Goal: Task Accomplishment & Management: Complete application form

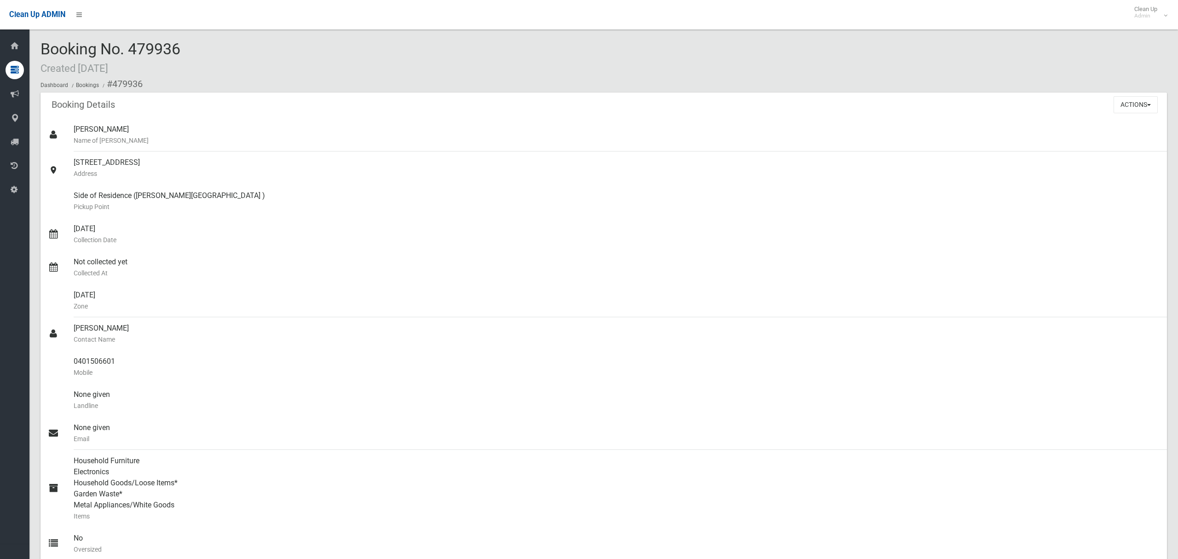
scroll to position [636, 0]
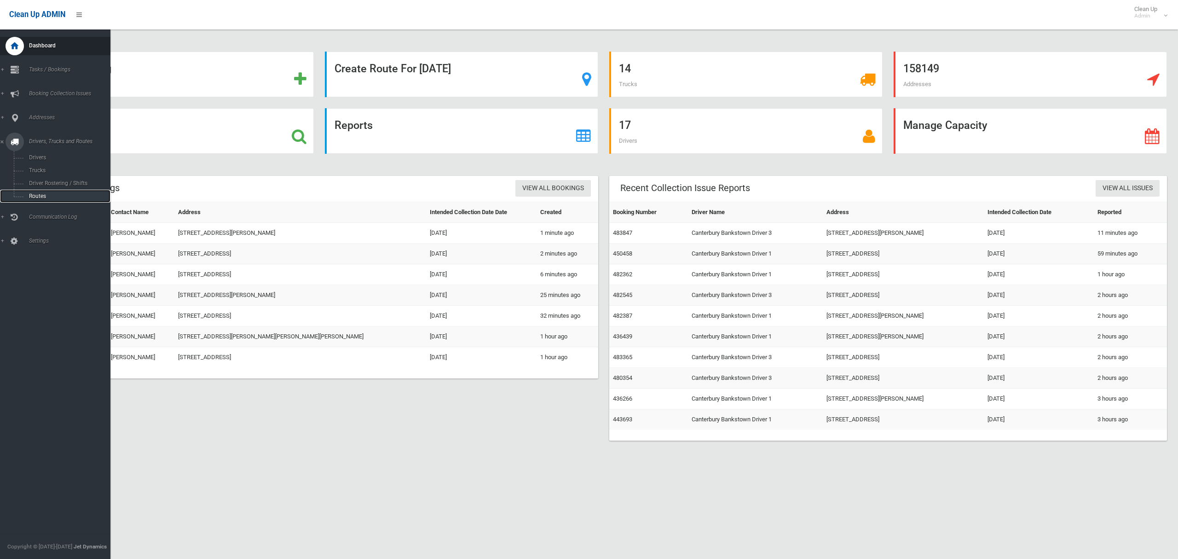
click at [44, 196] on span "Routes" at bounding box center [64, 196] width 76 height 6
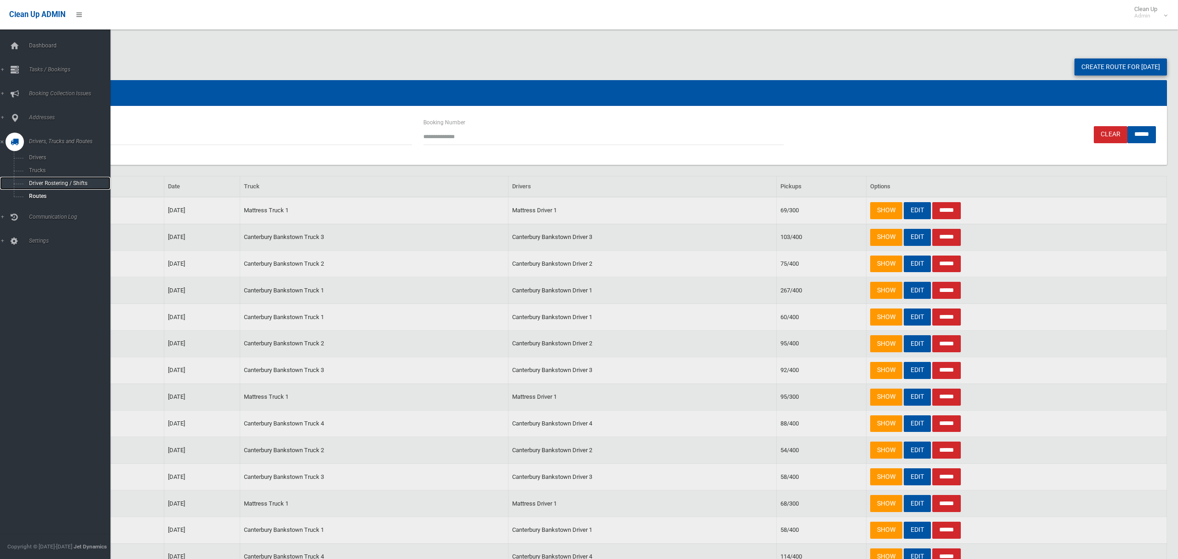
click at [40, 184] on span "Driver Rostering / Shifts" at bounding box center [64, 183] width 76 height 6
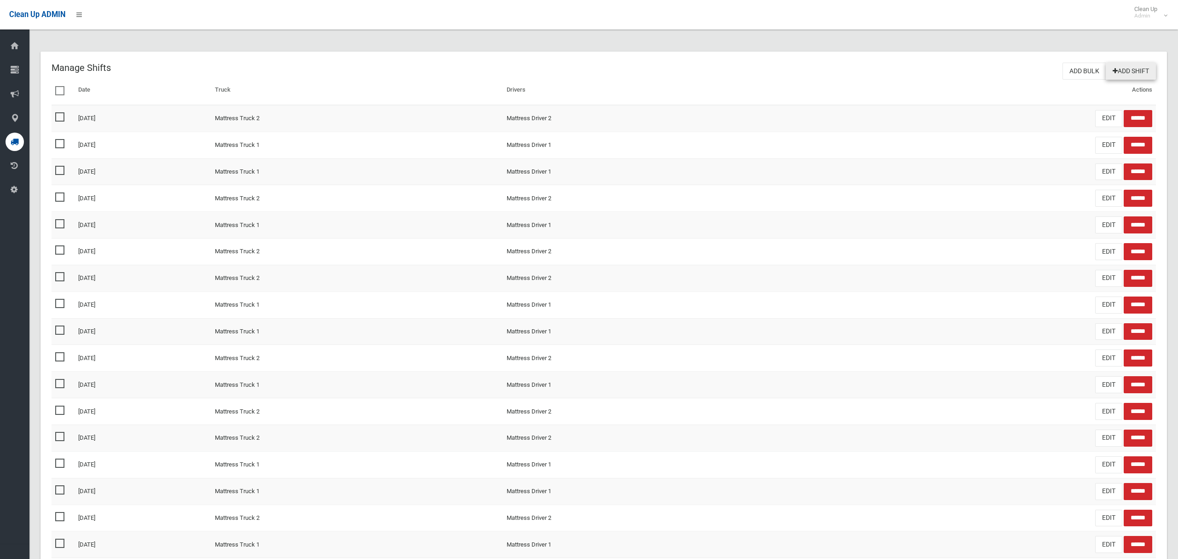
click at [1132, 73] on link "Add Shift" at bounding box center [1131, 71] width 50 height 17
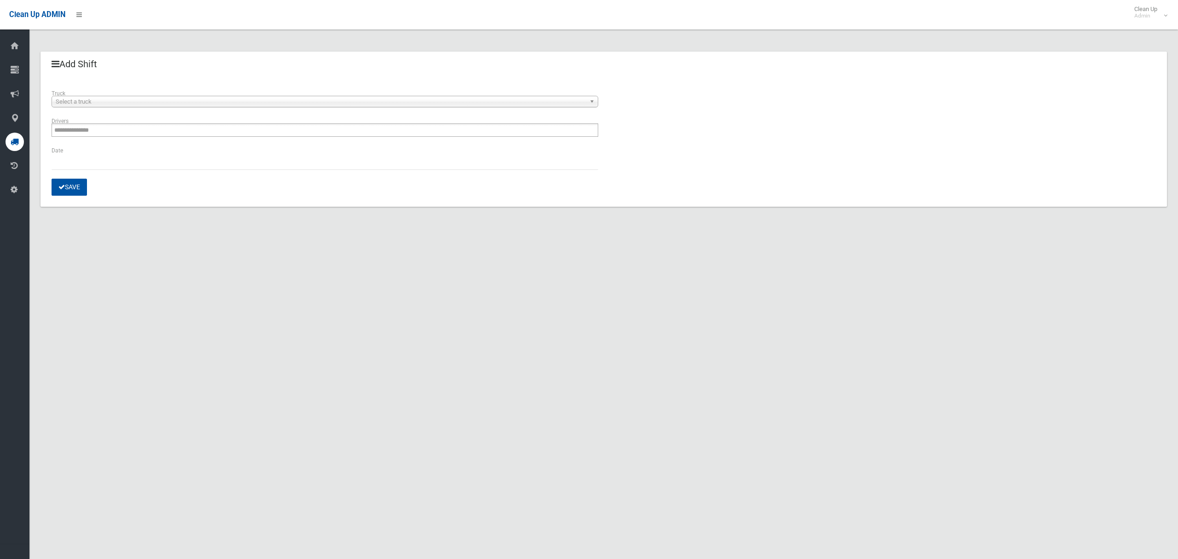
click at [91, 102] on span "Select a truck" at bounding box center [321, 101] width 530 height 11
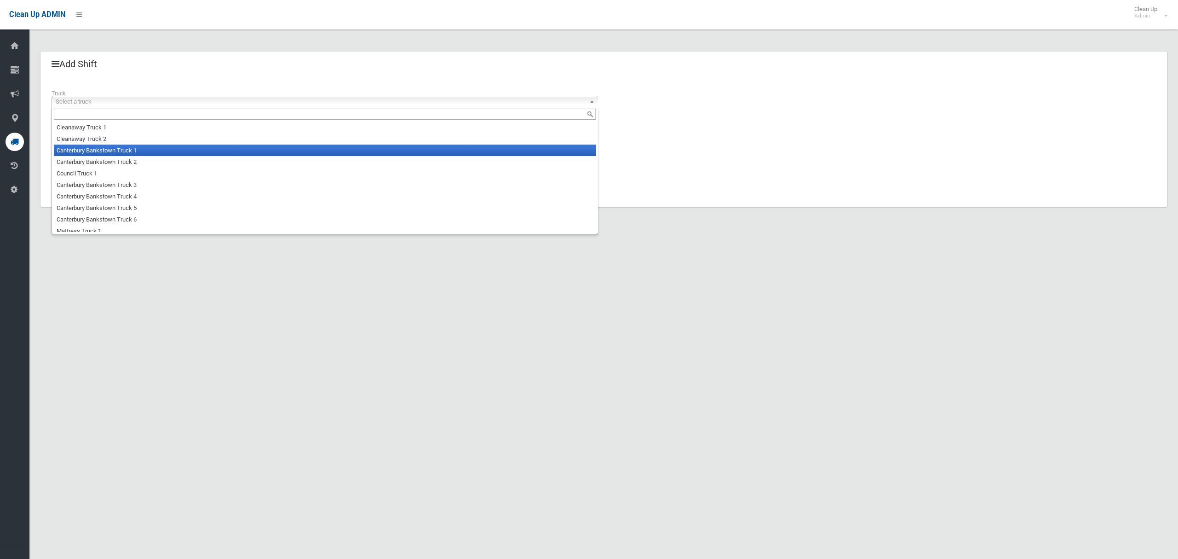
click at [98, 153] on li "Canterbury Bankstown Truck 1" at bounding box center [325, 150] width 542 height 12
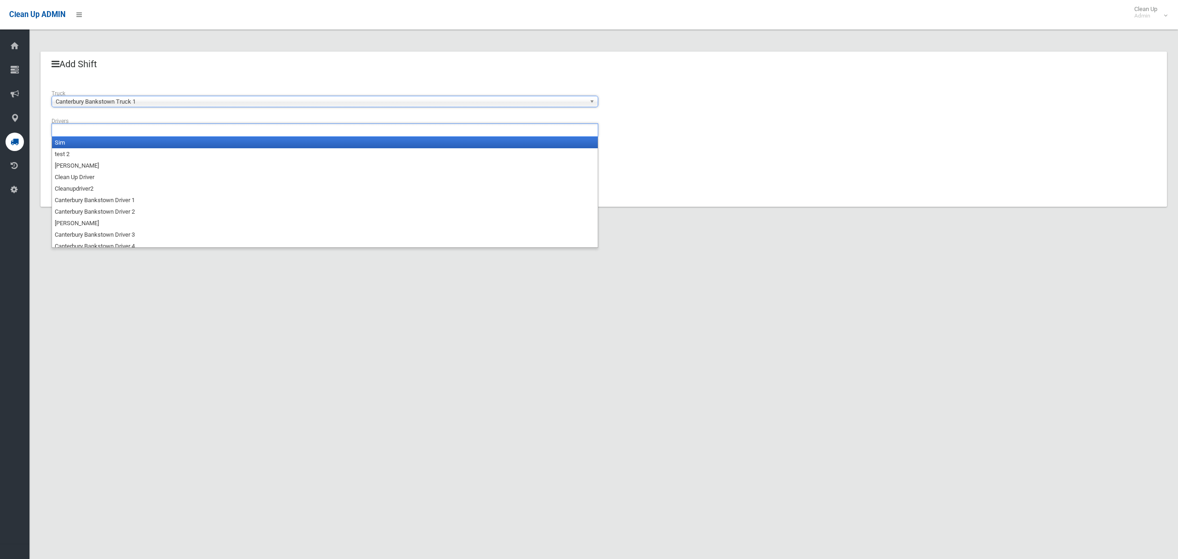
click at [101, 133] on input "text" at bounding box center [78, 130] width 49 height 12
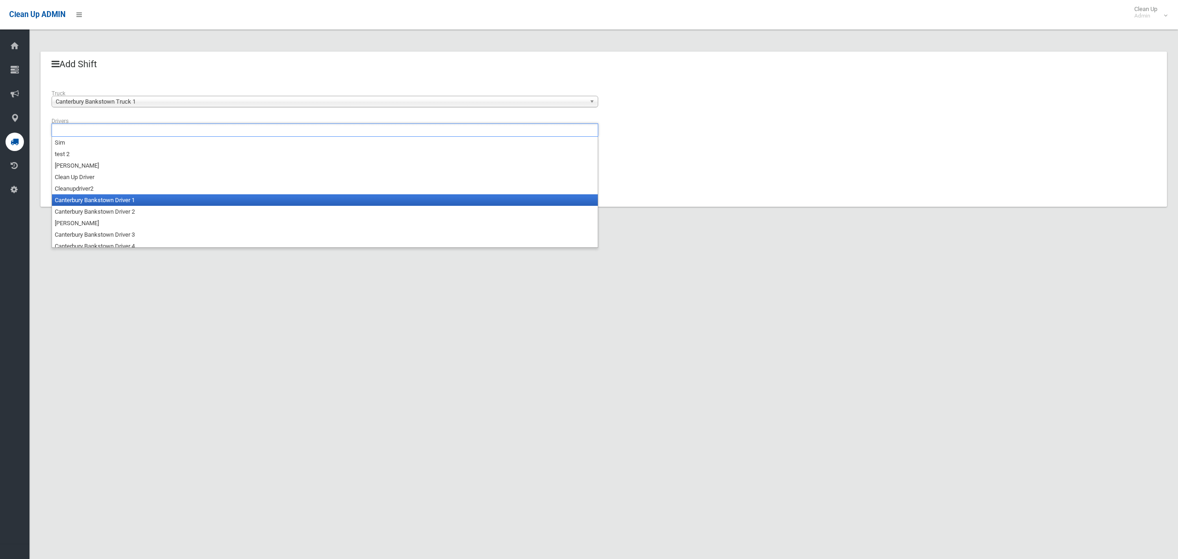
click at [107, 201] on li "Canterbury Bankstown Driver 1" at bounding box center [325, 200] width 546 height 12
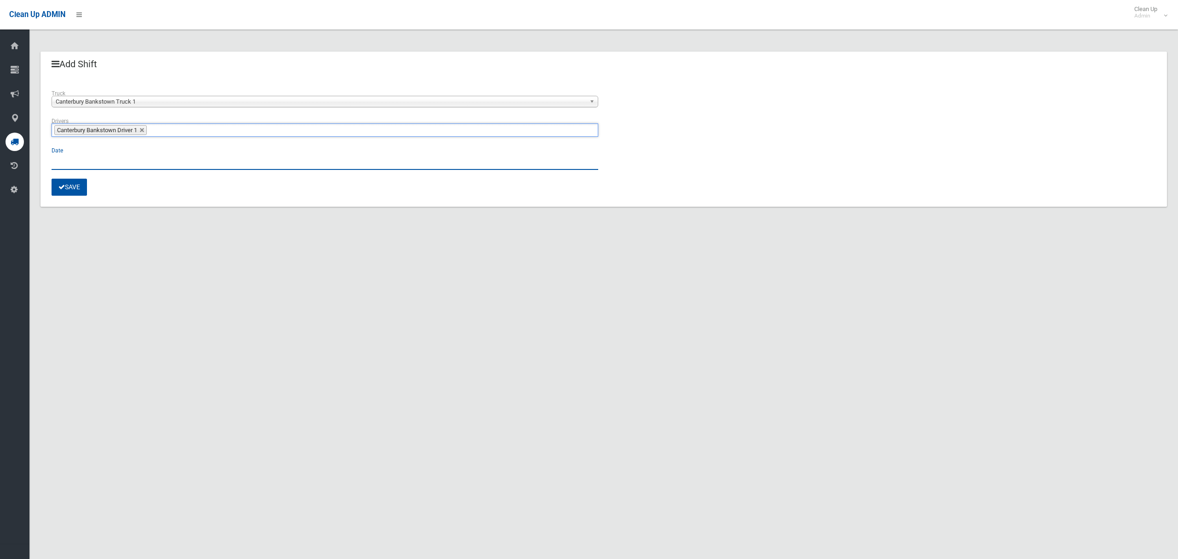
click at [72, 167] on input "text" at bounding box center [325, 161] width 547 height 17
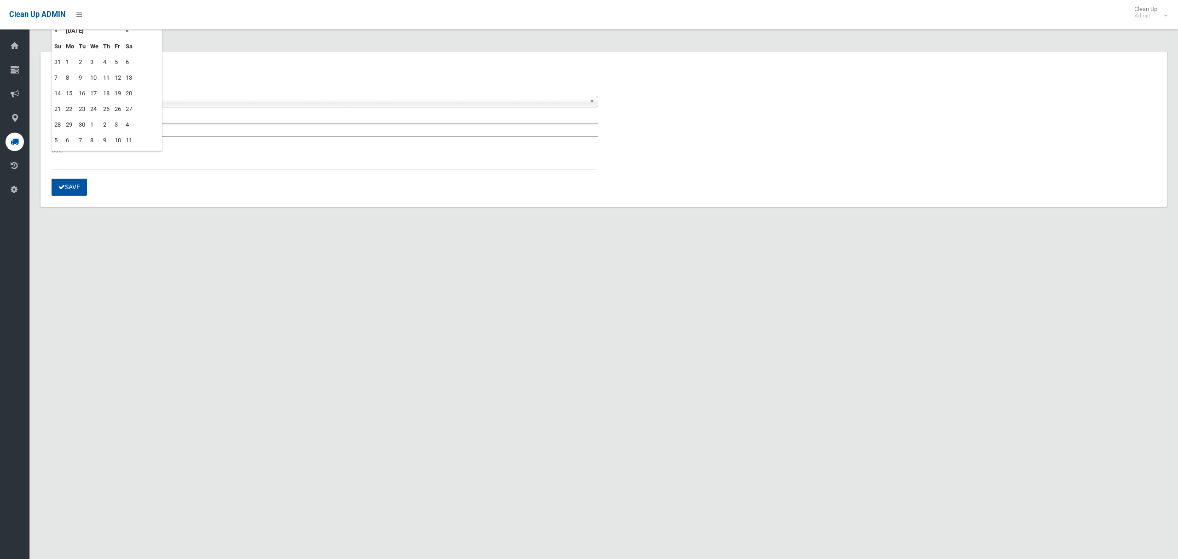
click at [78, 93] on td "16" at bounding box center [82, 94] width 12 height 16
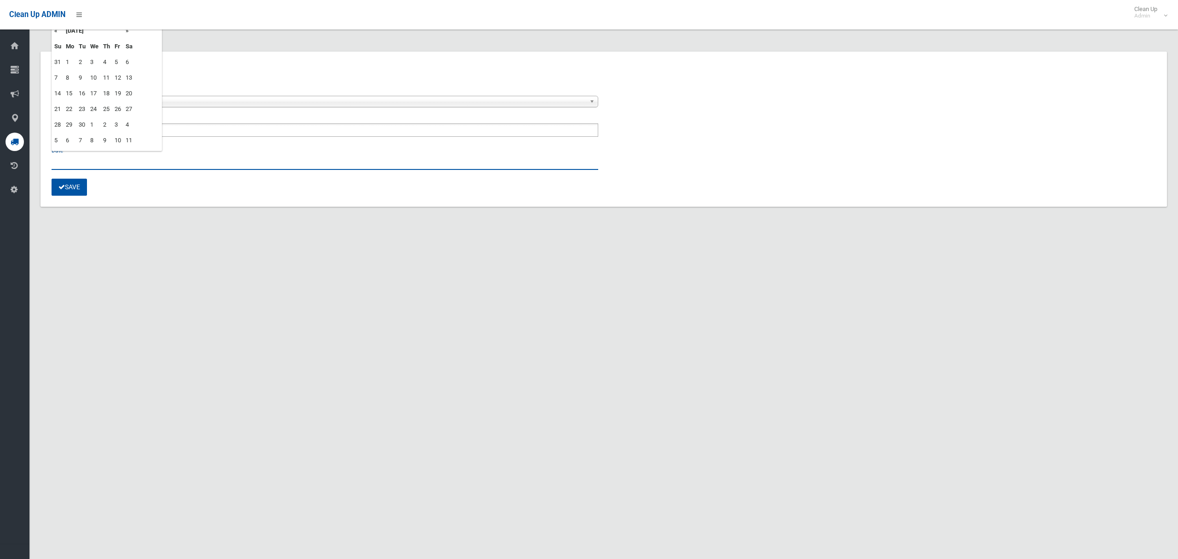
type input "**********"
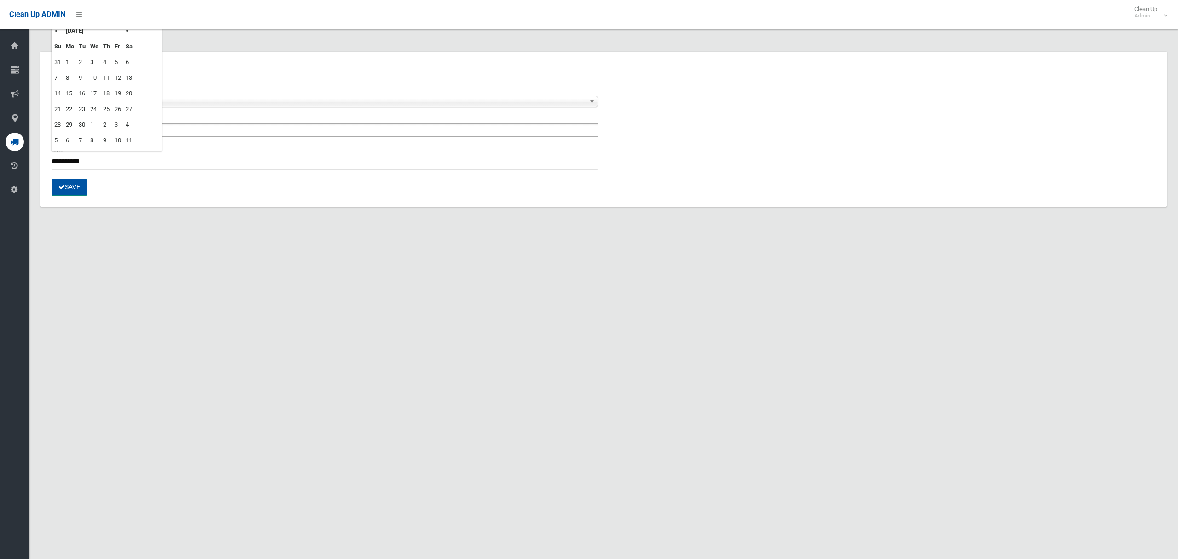
click at [70, 185] on button "Save" at bounding box center [69, 187] width 35 height 17
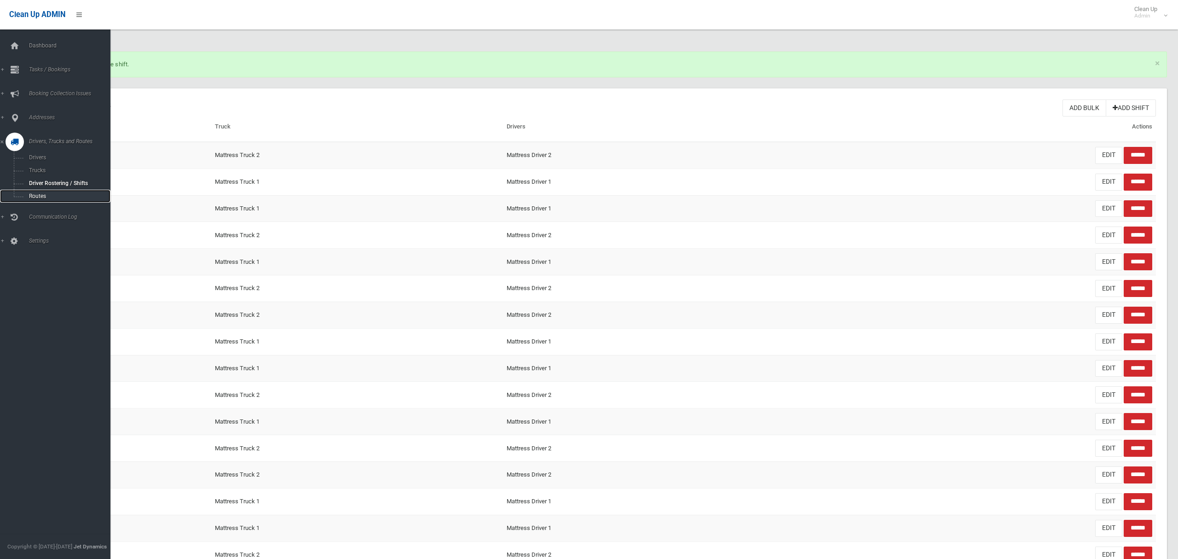
click at [38, 193] on span "Routes" at bounding box center [64, 196] width 76 height 6
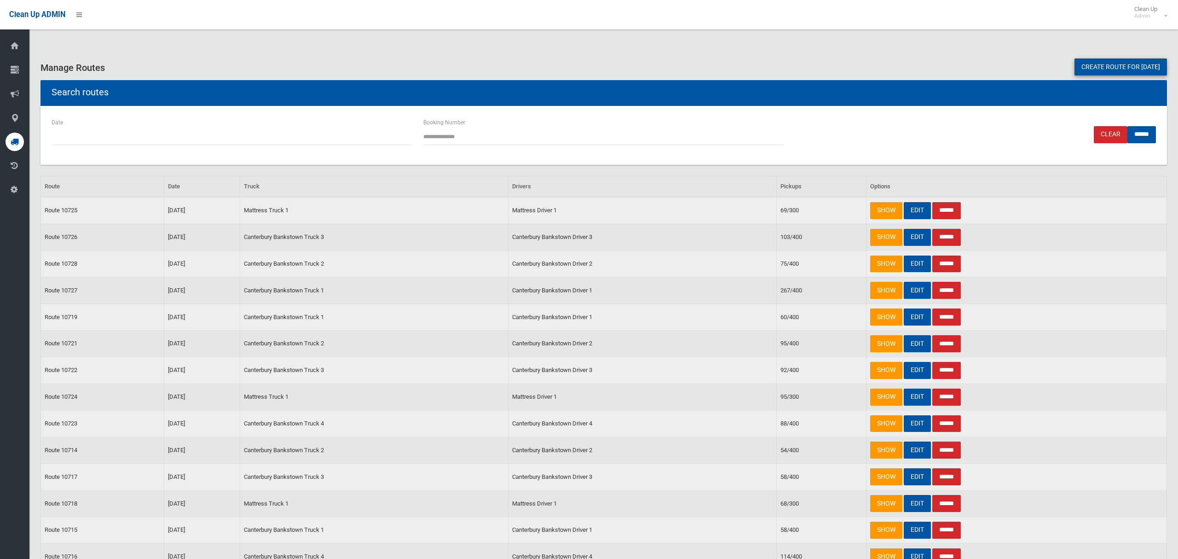
click at [1075, 72] on link "Create route for [DATE]" at bounding box center [1120, 66] width 92 height 17
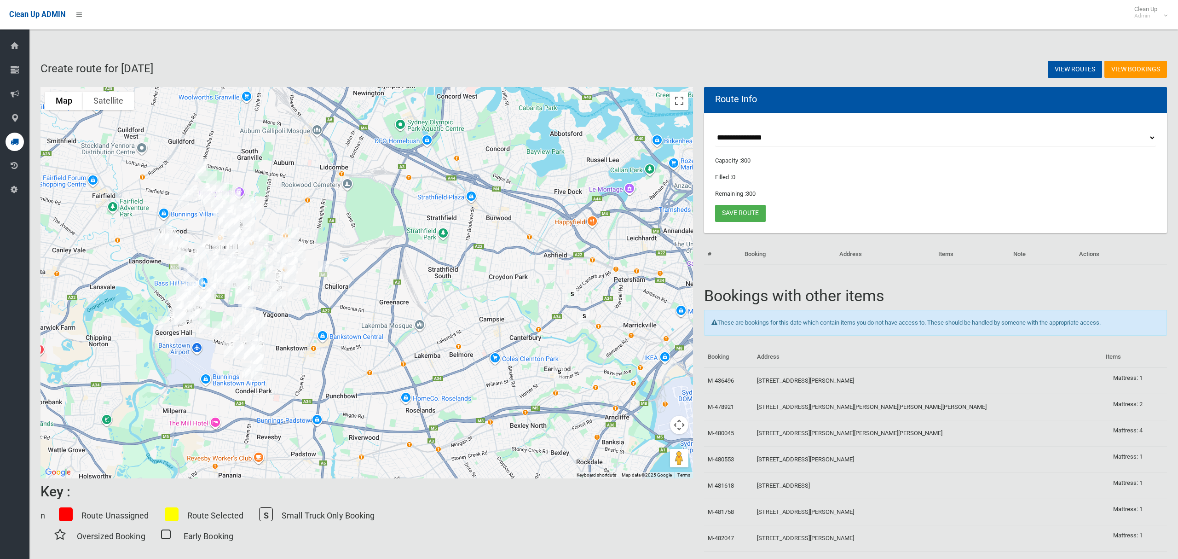
click at [754, 136] on select "**********" at bounding box center [935, 137] width 441 height 17
select select "*****"
click at [715, 129] on select "**********" at bounding box center [935, 137] width 441 height 17
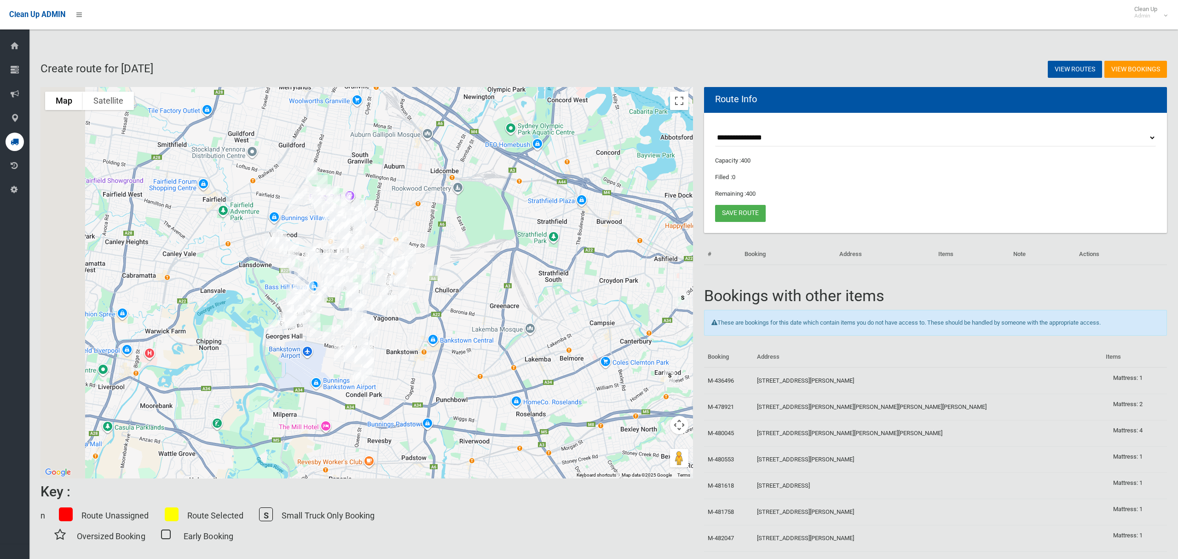
drag, startPoint x: 325, startPoint y: 195, endPoint x: 483, endPoint y: 182, distance: 158.4
click at [469, 188] on div at bounding box center [366, 282] width 653 height 391
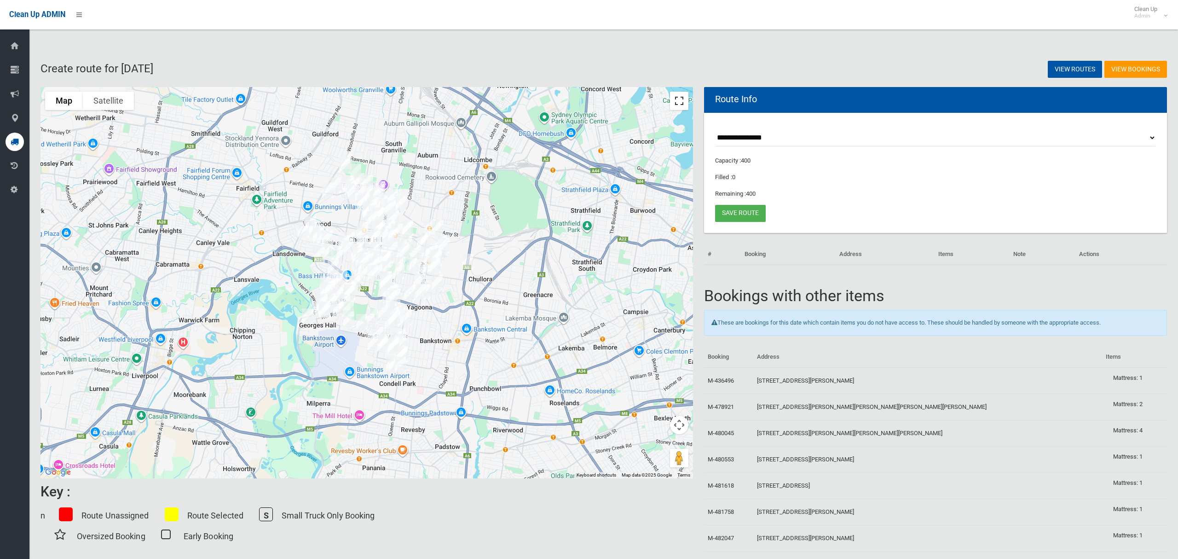
click at [678, 102] on button "Toggle fullscreen view" at bounding box center [679, 101] width 18 height 18
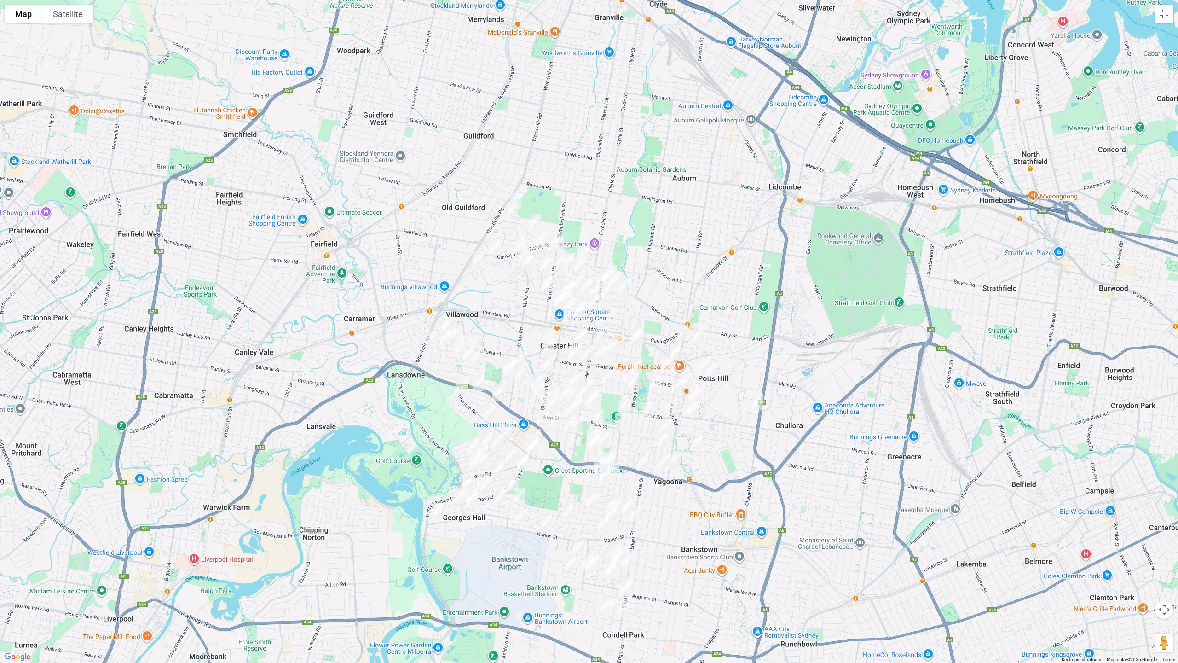
click at [515, 192] on img "4 Cheryl Avenue, CHESTER HILL NSW 2162" at bounding box center [515, 200] width 18 height 23
click at [512, 209] on img "10 Alpha Street, CHESTER HILL NSW 2162" at bounding box center [512, 209] width 18 height 23
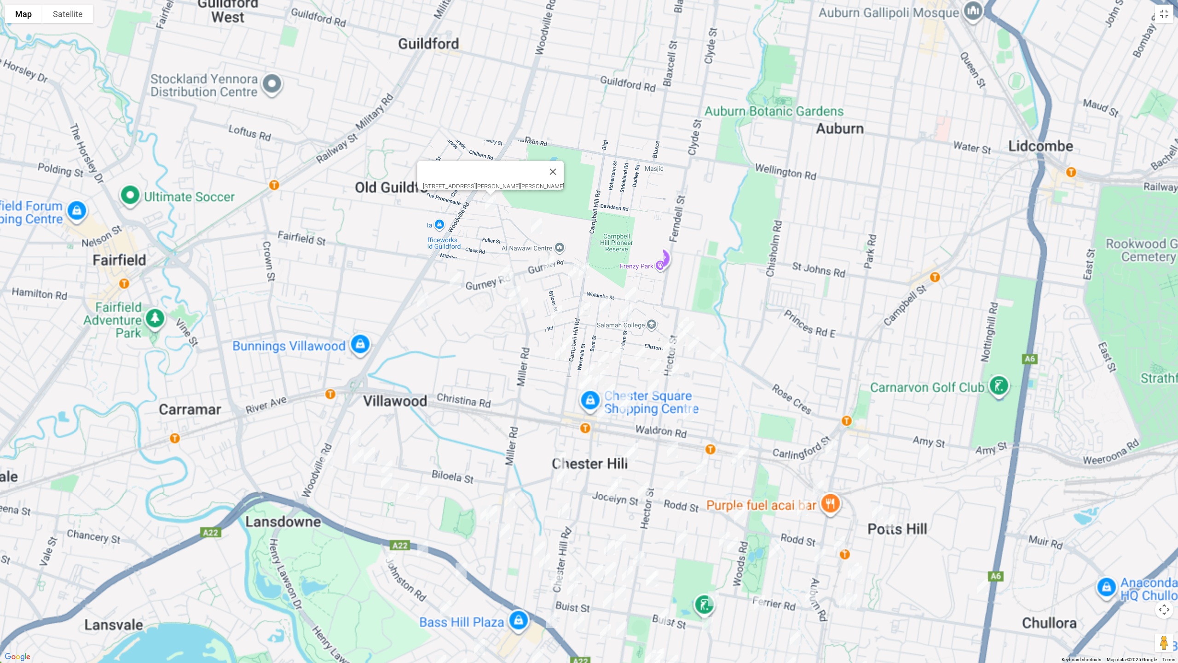
click at [538, 227] on img "1/37 Ian Crescent, CHESTER HILL NSW 2162" at bounding box center [536, 225] width 18 height 23
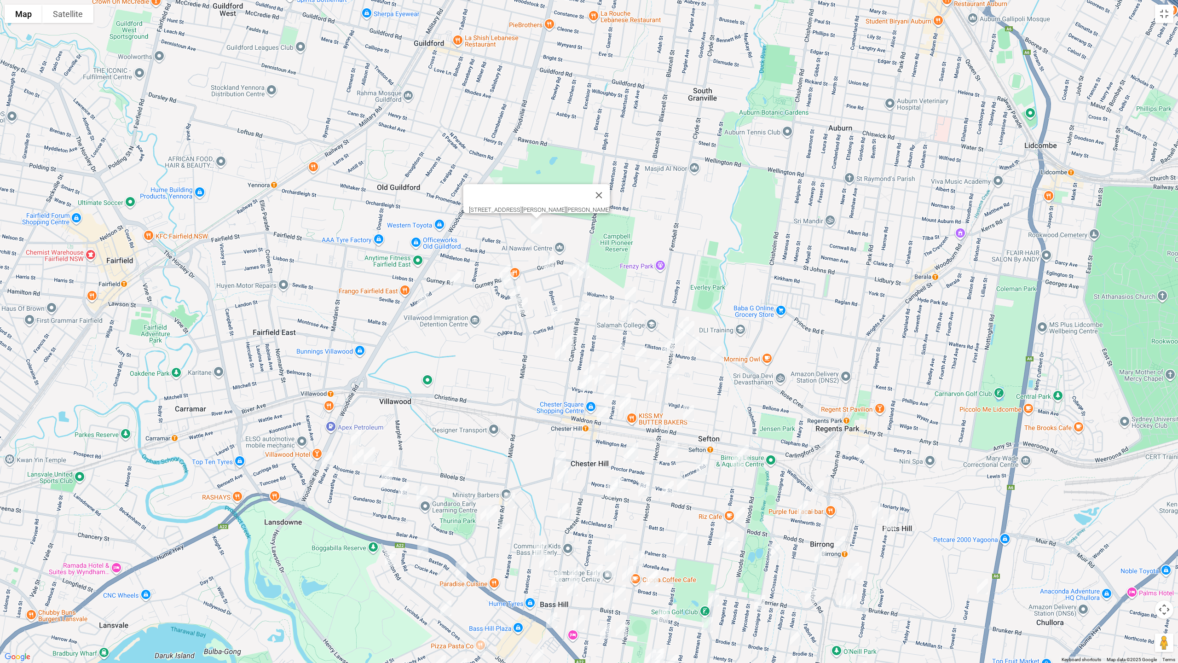
click at [453, 280] on img "10 Miowera Road, CHESTER HILL NSW 2162" at bounding box center [455, 279] width 18 height 23
click at [414, 302] on img "56 Miowera Road, CHESTER HILL NSW 2162" at bounding box center [423, 300] width 18 height 23
click at [547, 258] on img "17 Woodland Road, CHESTER HILL NSW 2162" at bounding box center [549, 263] width 18 height 23
click at [498, 265] on img "61 Gurney Road, CHESTER HILL NSW 2162" at bounding box center [505, 272] width 18 height 23
click at [504, 280] on img "5 Second Walk, CHESTER HILL NSW 2162" at bounding box center [508, 279] width 18 height 23
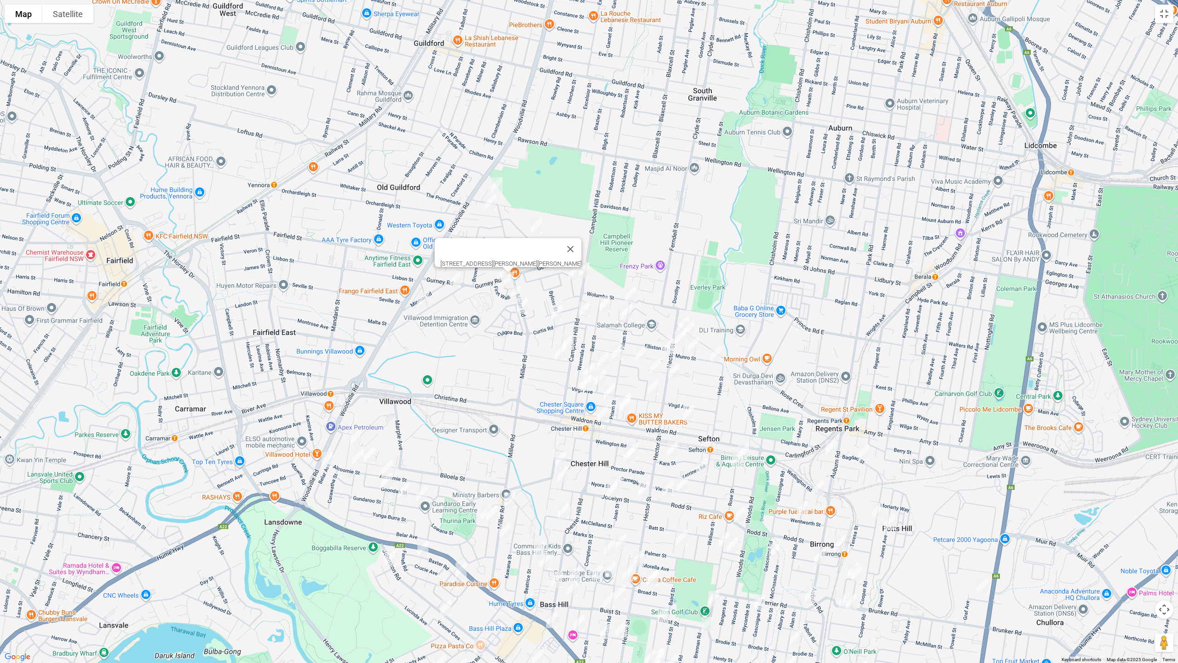
click at [511, 295] on img "14 Mundowey Entrance, VILLAWOOD NSW 2163" at bounding box center [515, 293] width 18 height 23
click at [519, 306] on img "18 Barinya Street, VILLAWOOD NSW 2163" at bounding box center [522, 305] width 18 height 23
click at [552, 268] on button "Close" at bounding box center [541, 274] width 22 height 22
click at [567, 272] on img "52 Woodland Road, CHESTER HILL NSW 2162" at bounding box center [574, 271] width 18 height 23
click at [585, 272] on img "10 Campbell Hill Road, CHESTER HILL NSW 2162" at bounding box center [584, 270] width 18 height 23
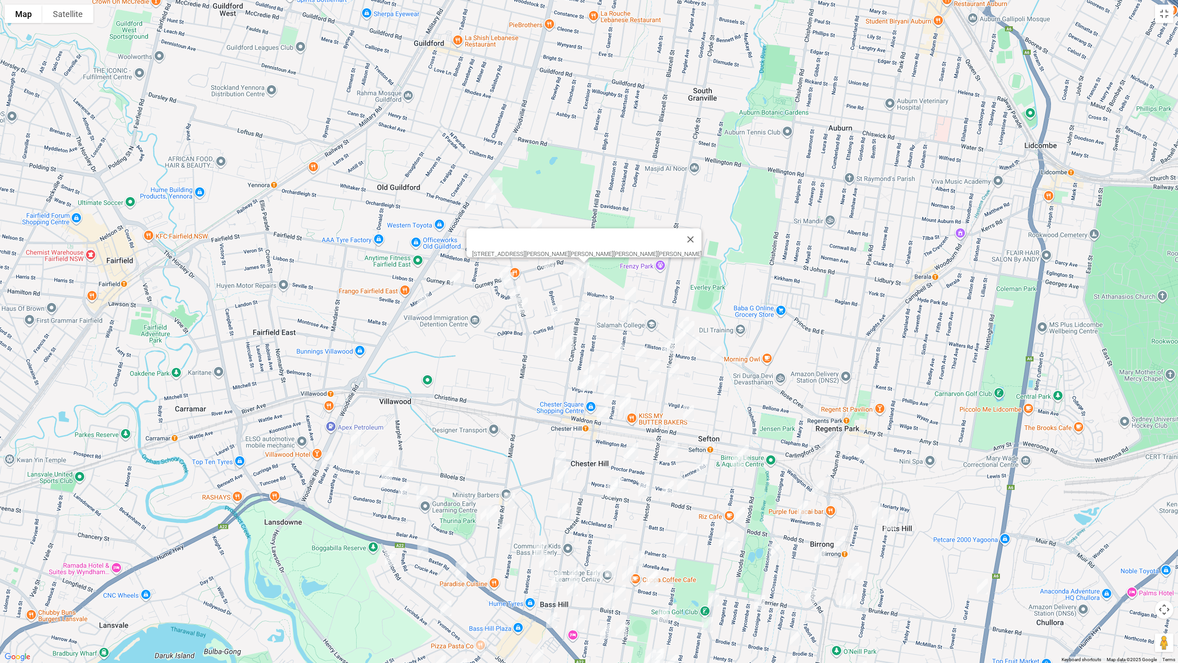
drag, startPoint x: 633, startPoint y: 290, endPoint x: 631, endPoint y: 314, distance: 24.5
click at [633, 290] on img "6 Priam Street, CHESTER HILL NSW 2162" at bounding box center [630, 294] width 18 height 23
drag, startPoint x: 605, startPoint y: 304, endPoint x: 632, endPoint y: 319, distance: 30.9
click at [605, 305] on img "70 Bent Street, CHESTER HILL NSW 2162" at bounding box center [604, 304] width 18 height 23
click at [632, 318] on img "15 Plymouth Avenue, CHESTER HILL NSW 2162" at bounding box center [627, 311] width 18 height 23
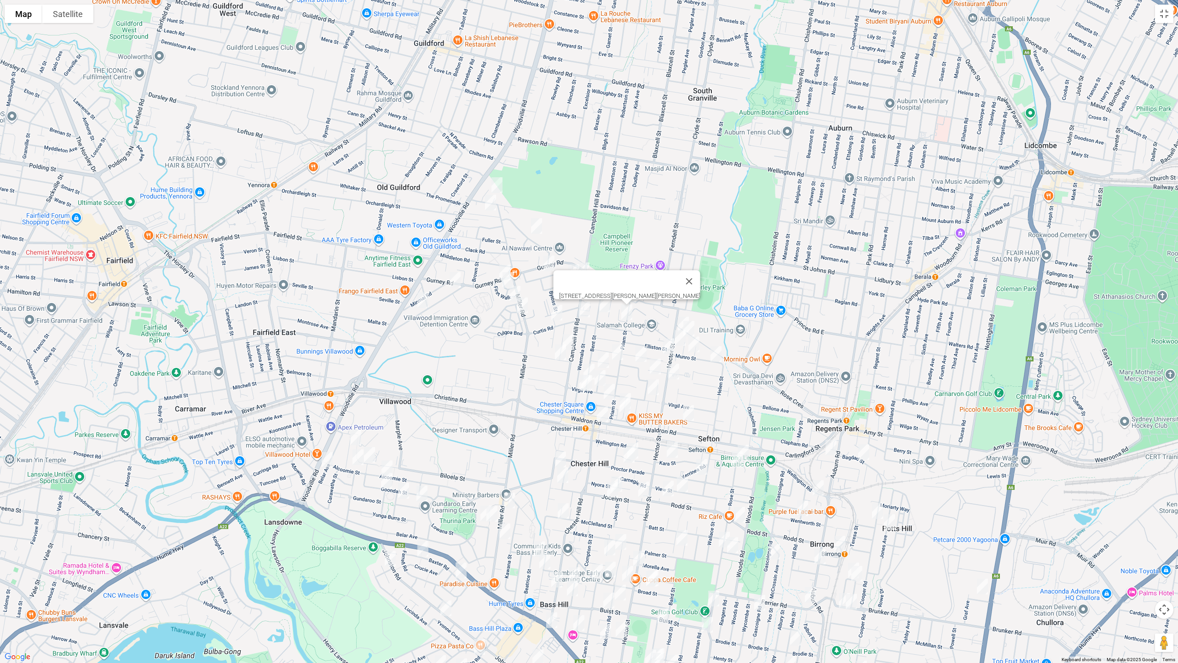
click at [586, 308] on img "44 Arlewis Street, CHESTER HILL NSW 2162" at bounding box center [584, 309] width 18 height 23
click at [554, 311] on img "28 Curtis Road, CHESTER HILL NSW 2162" at bounding box center [557, 312] width 18 height 23
click at [572, 336] on img "35 Wingara Street, CHESTER HILL NSW 2162" at bounding box center [568, 341] width 18 height 23
click at [558, 356] on img "2/9 Biara Street, CHESTER HILL NSW 2162" at bounding box center [560, 352] width 18 height 23
click at [676, 317] on img "9A Hector Street, SEFTON NSW 2162" at bounding box center [683, 324] width 18 height 23
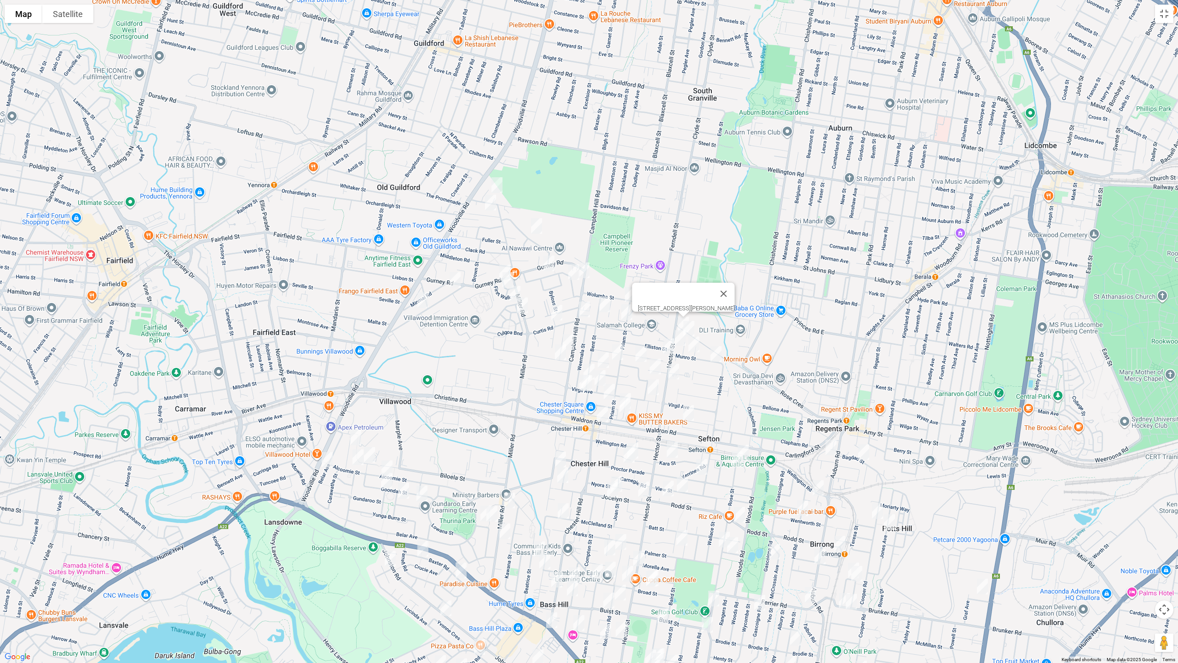
click at [693, 324] on img "1/18A Abbott Avenue, SEFTON NSW 2162" at bounding box center [689, 328] width 18 height 23
click at [678, 337] on img "17 Hector Street, SEFTON NSW 2162" at bounding box center [680, 337] width 18 height 23
click at [693, 344] on img "38 Munro Street, SEFTON NSW 2162" at bounding box center [694, 344] width 18 height 23
click at [716, 355] on img "9 Munro Street, SEFTON NSW 2162" at bounding box center [716, 353] width 18 height 23
click at [667, 349] on img "2 Esme Avenue, CHESTER HILL NSW 2162" at bounding box center [668, 346] width 18 height 23
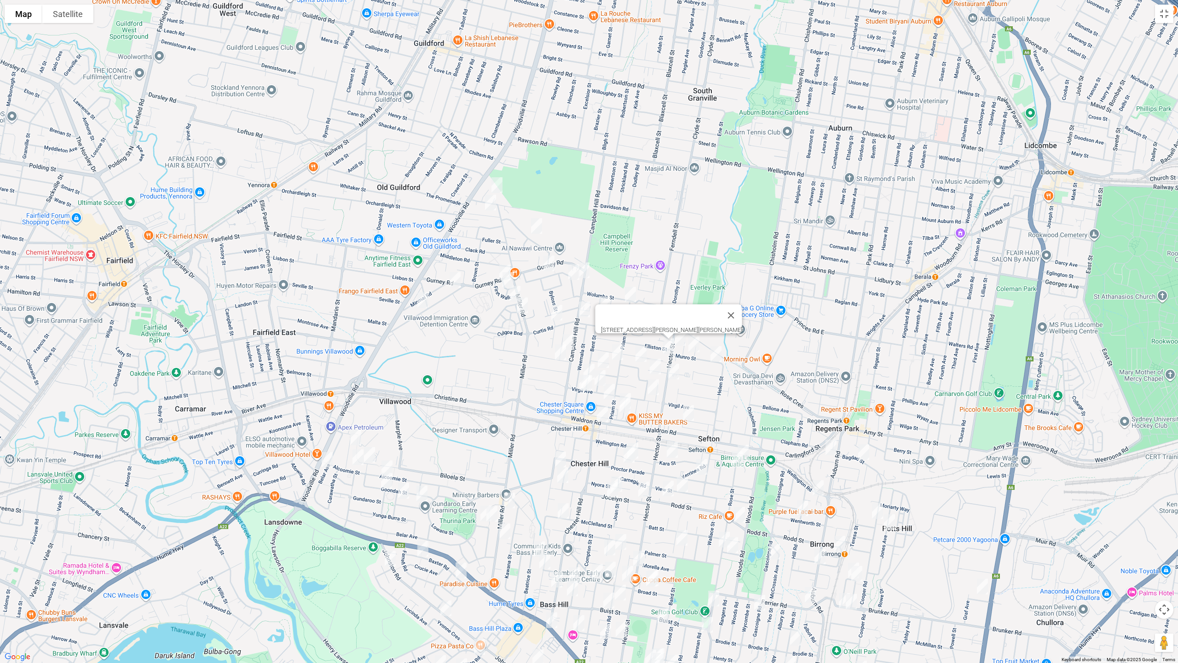
click at [639, 349] on img "11 Burton Avenue, CHESTER HILL NSW 2162" at bounding box center [641, 353] width 18 height 23
drag, startPoint x: 619, startPoint y: 352, endPoint x: 602, endPoint y: 360, distance: 18.9
click at [618, 352] on img "24 Greendale Crescent, CHESTER HILL NSW 2162" at bounding box center [617, 352] width 18 height 23
click at [599, 357] on img "18 Miles Street, CHESTER HILL NSW 2162" at bounding box center [603, 359] width 18 height 23
click at [588, 362] on img "27 Bent Street, CHESTER HILL NSW 2162" at bounding box center [589, 371] width 18 height 23
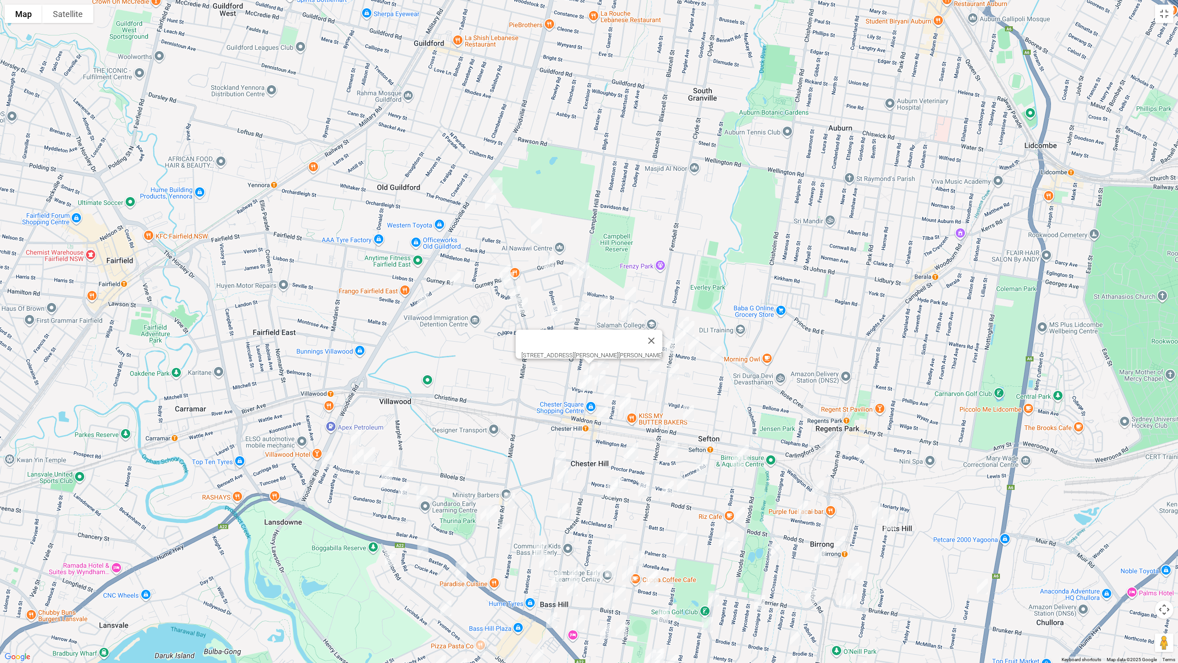
click at [576, 377] on img "97 Virgil Avenue, CHESTER HILL NSW 2162" at bounding box center [585, 382] width 18 height 23
click at [588, 386] on img "95 Virgil Avenue, CHESTER HILL NSW 2162" at bounding box center [586, 382] width 18 height 23
click at [602, 380] on img "6 Leicester Street, CHESTER HILL NSW 2162" at bounding box center [609, 391] width 18 height 23
click at [609, 391] on img "6 Leicester Street, CHESTER HILL NSW 2162" at bounding box center [609, 391] width 18 height 23
click at [604, 418] on img "5 Chester Hill Road, CHESTER HILL NSW 2162" at bounding box center [602, 414] width 18 height 23
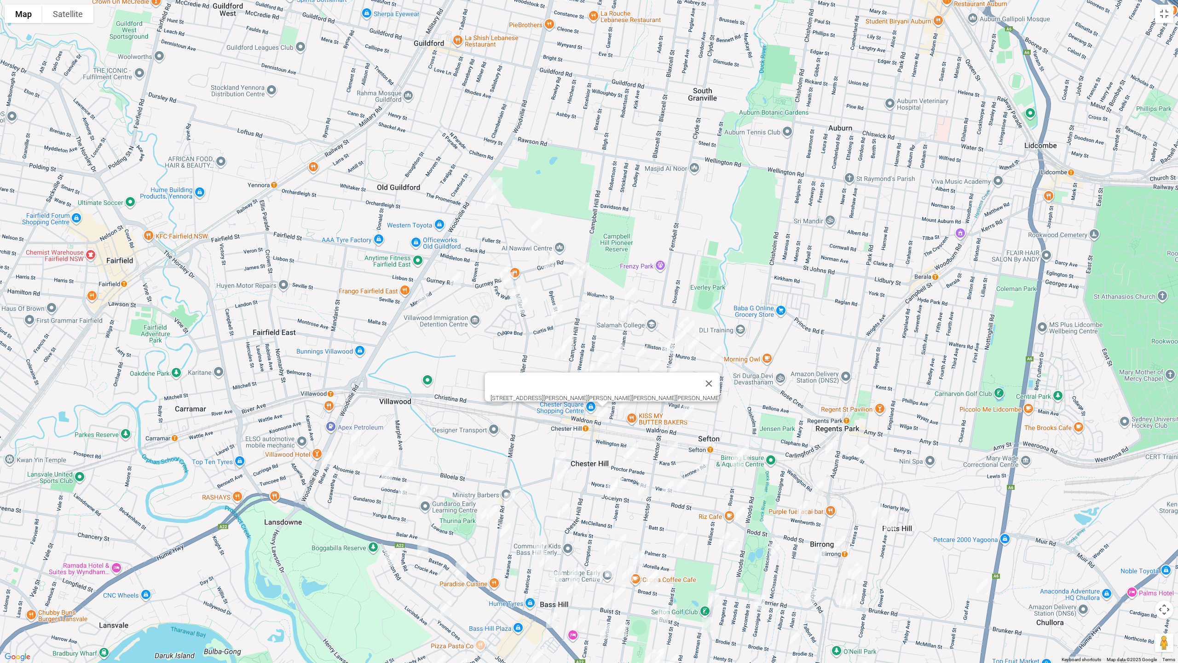
click at [698, 375] on button "Close" at bounding box center [709, 383] width 22 height 22
click at [601, 377] on img "138 Virgil Avenue, CHESTER HILL NSW 2162" at bounding box center [600, 377] width 18 height 23
click at [1162, 20] on button "Toggle fullscreen view" at bounding box center [1164, 14] width 18 height 18
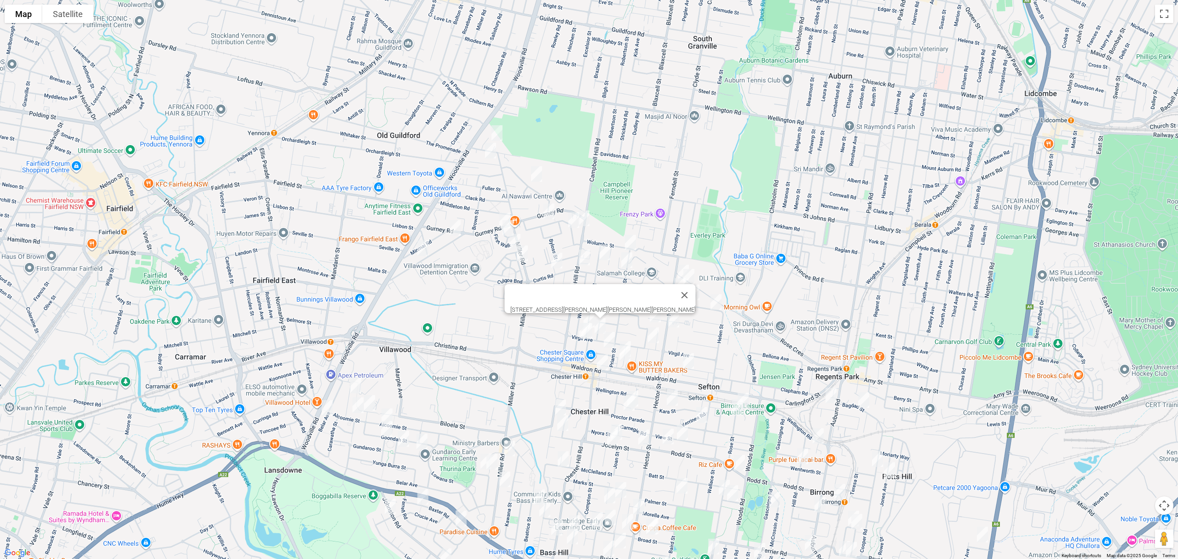
click at [600, 344] on img "6 Leicester Street, CHESTER HILL NSW 2162" at bounding box center [609, 339] width 18 height 23
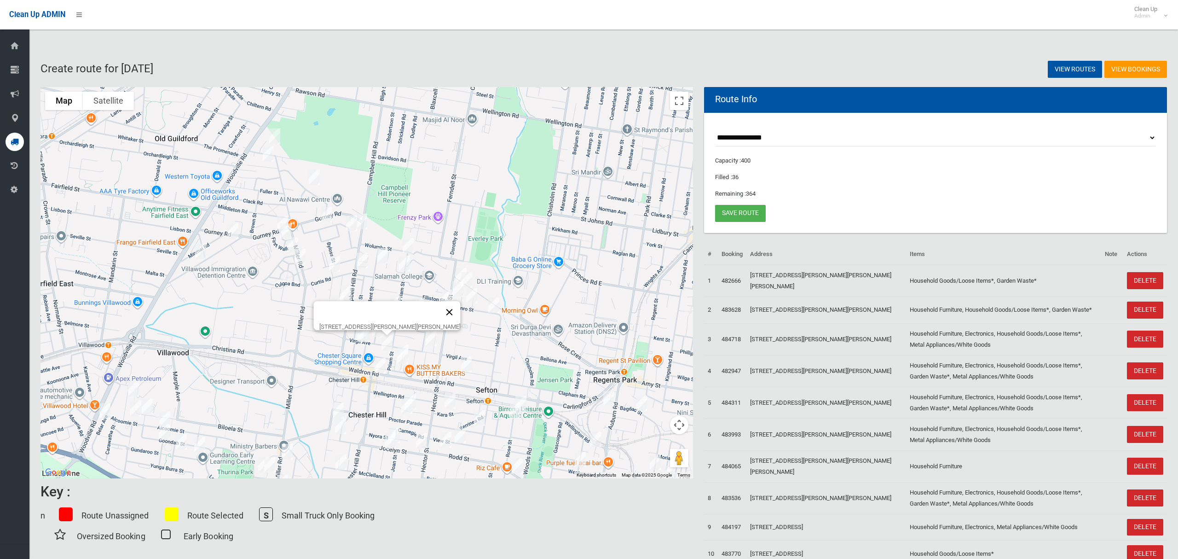
click at [439, 306] on button "Close" at bounding box center [450, 312] width 22 height 22
click at [434, 314] on img "20 Meakin Crescent, CHESTER HILL NSW 2162" at bounding box center [433, 317] width 18 height 23
click at [447, 323] on img "53 Hector Street, SEFTON NSW 2162" at bounding box center [451, 322] width 18 height 23
click at [429, 337] on img "84 Virgil Avenue, CHESTER HILL NSW 2162" at bounding box center [431, 338] width 18 height 23
click at [404, 340] on div "84 Virgil Avenue, CHESTER HILL NSW 2162" at bounding box center [366, 282] width 653 height 391
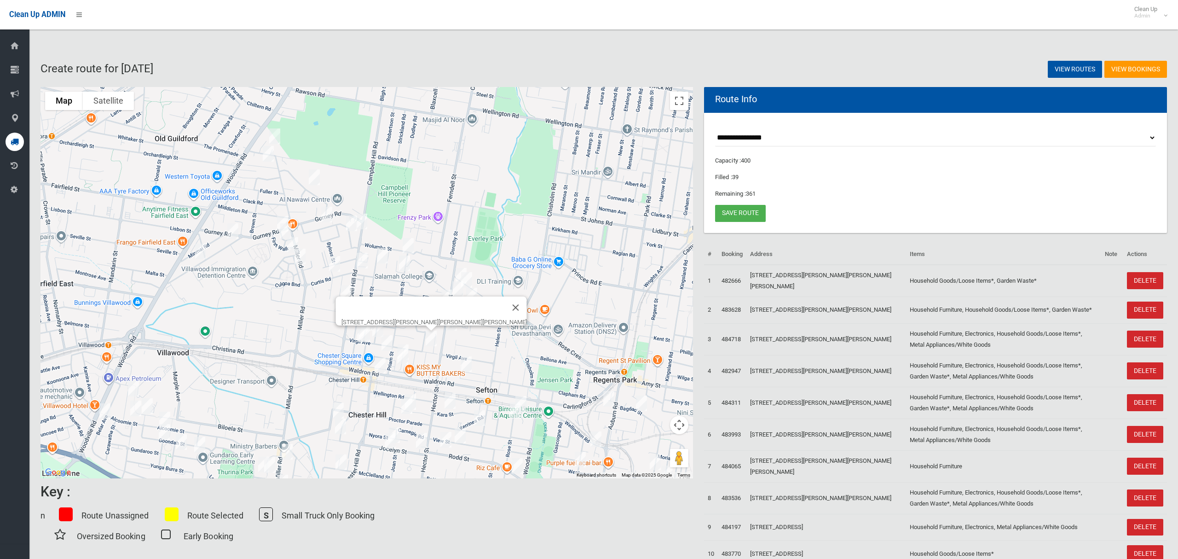
click at [405, 341] on img "20 Grevillea Road, CHESTER HILL NSW 2162" at bounding box center [403, 352] width 18 height 23
click at [402, 357] on img "26 Grevillea Road, CHESTER HILL NSW 2162" at bounding box center [402, 356] width 18 height 23
click at [462, 361] on img "33 Amesbury Avenue, SEFTON NSW 2162" at bounding box center [466, 363] width 18 height 23
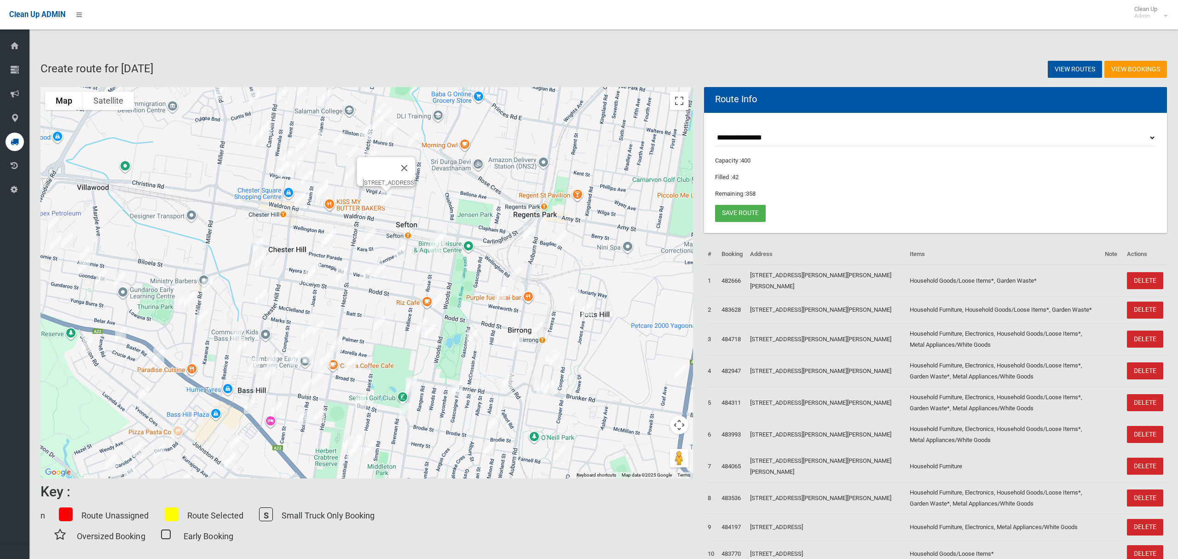
drag, startPoint x: 530, startPoint y: 375, endPoint x: 441, endPoint y: 185, distance: 210.8
click at [449, 206] on div "33 Amesbury Avenue, SEFTON NSW 2162" at bounding box center [366, 282] width 653 height 391
click at [441, 185] on div "33 Amesbury Avenue, SEFTON NSW 2162" at bounding box center [366, 282] width 653 height 391
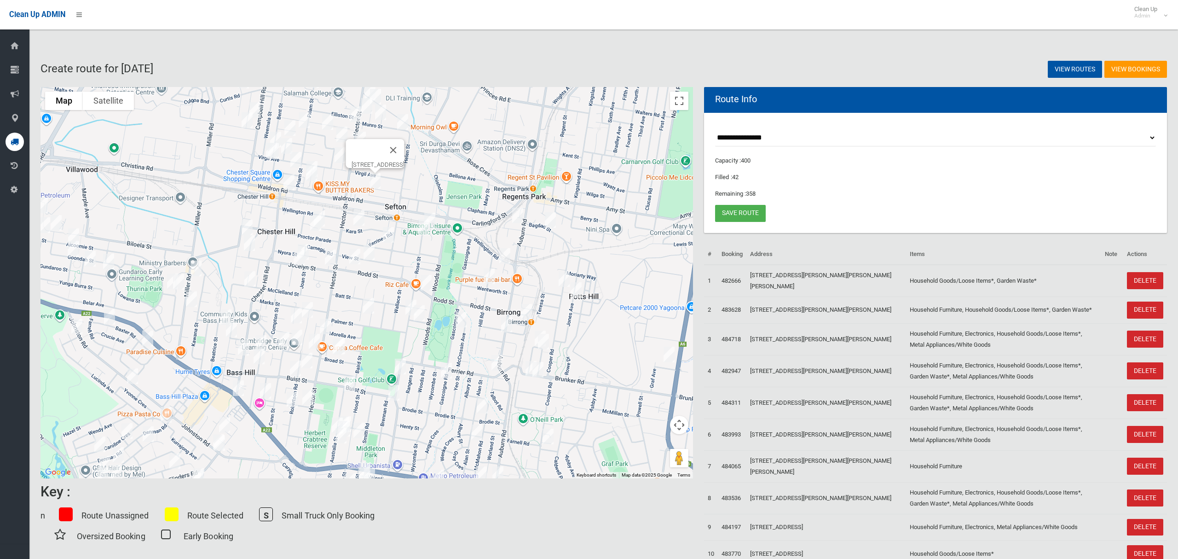
click at [435, 215] on img "5 Rose Street, SEFTON NSW 2162" at bounding box center [430, 220] width 18 height 23
click at [425, 228] on img "8 Rose Street, SEFTON NSW 2162" at bounding box center [424, 226] width 18 height 23
click at [520, 214] on img "6 Gunya Street, REGENTS PARK NSW 2143" at bounding box center [517, 215] width 18 height 23
drag, startPoint x: 552, startPoint y: 223, endPoint x: 545, endPoint y: 225, distance: 7.6
click at [551, 223] on img "19 Bagdad Street, REGENTS PARK NSW 2143" at bounding box center [550, 219] width 18 height 23
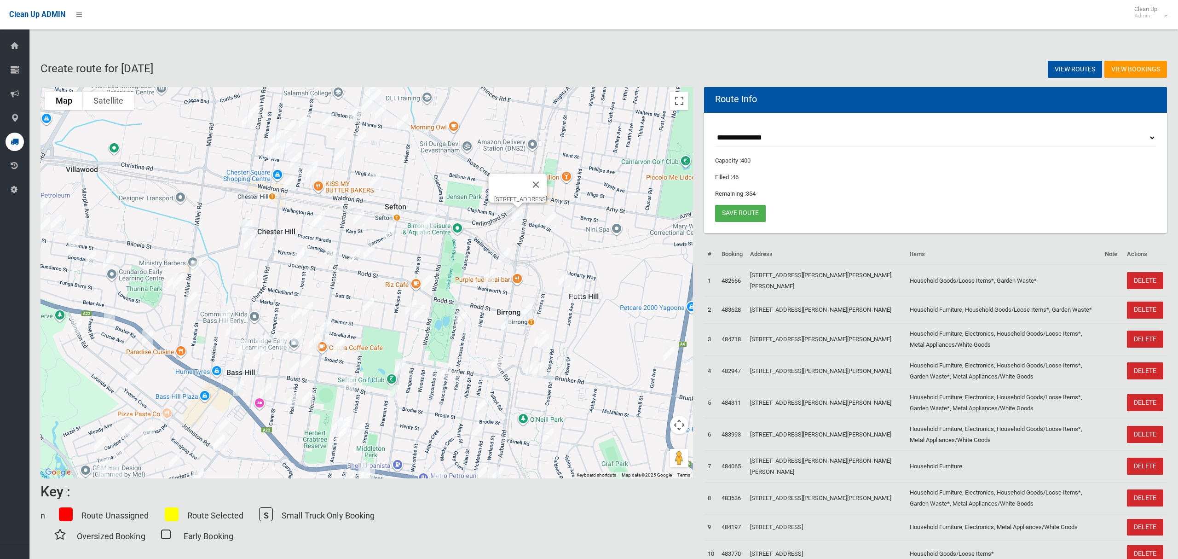
click at [551, 221] on img "19 Bagdad Street, REGENTS PARK NSW 2143" at bounding box center [550, 219] width 18 height 23
click at [502, 254] on img "2 Andrew Place, BIRRONG NSW 2143" at bounding box center [505, 255] width 18 height 23
click at [560, 275] on img "44 Cooper Road, BIRRONG NSW 2143" at bounding box center [564, 278] width 18 height 23
click at [577, 291] on img "57 Jones Avenue, POTTS HILL NSW 2143" at bounding box center [576, 289] width 18 height 23
click at [528, 309] on img "2 Foyle Avenue, BIRRONG NSW 2143" at bounding box center [526, 311] width 18 height 23
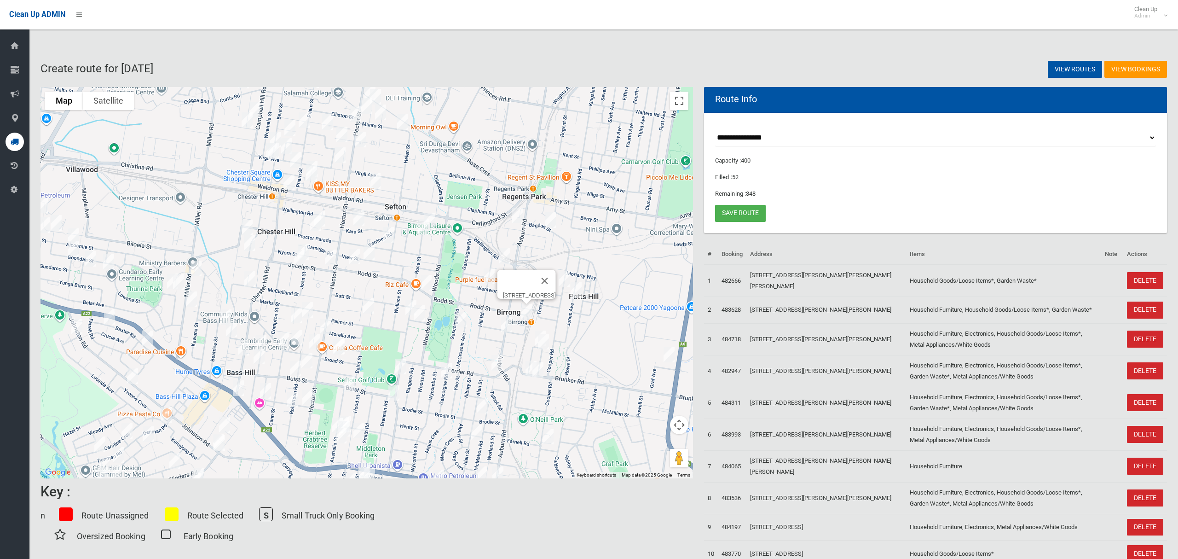
drag, startPoint x: 386, startPoint y: 235, endPoint x: 395, endPoint y: 241, distance: 11.0
click at [387, 235] on img "22 Proctor Parade, SEFTON NSW 2162" at bounding box center [388, 234] width 18 height 23
click at [490, 277] on img "33 Hill Road, BIRRONG NSW 2143" at bounding box center [489, 276] width 18 height 23
click at [534, 332] on img "19 Larien Crescent, BIRRONG NSW 2143" at bounding box center [543, 341] width 18 height 23
click at [531, 337] on img "23 Larien Crescent, BIRRONG NSW 2143" at bounding box center [540, 338] width 18 height 23
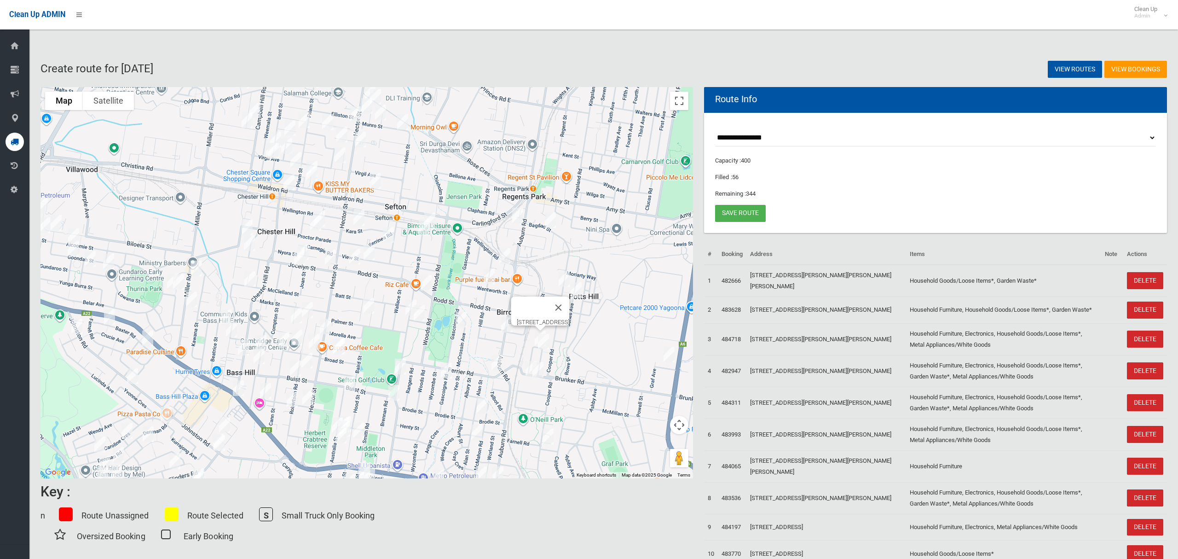
click at [527, 368] on img "3/125 Brunker Road, YAGOONA NSW 2199" at bounding box center [531, 368] width 18 height 23
click at [538, 372] on img "2/119 Brunker Road, YAGOONA NSW 2199" at bounding box center [538, 369] width 18 height 23
click at [546, 439] on img "237 Cooper Road, YAGOONA NSW 2199" at bounding box center [548, 436] width 18 height 23
click at [505, 323] on img "116 Auburn Road, BIRRONG NSW 2143" at bounding box center [506, 324] width 18 height 23
drag, startPoint x: 465, startPoint y: 323, endPoint x: 467, endPoint y: 328, distance: 5.6
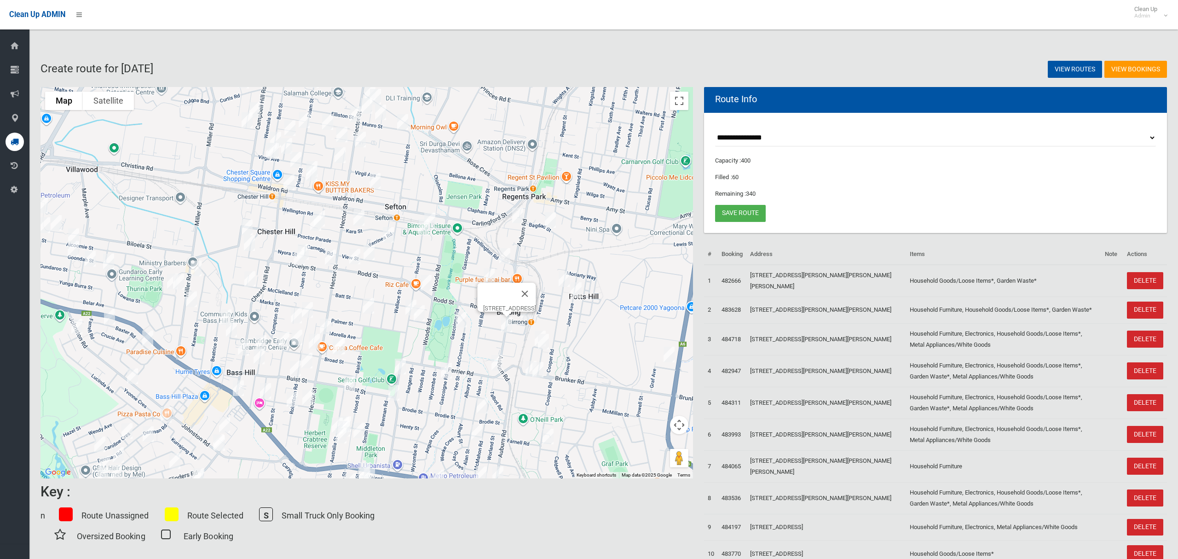
click at [464, 323] on img "85 Gascoigne Road, BIRRONG NSW 2143" at bounding box center [461, 319] width 18 height 23
click at [495, 361] on img "18 Ferrier Road, BIRRONG NSW 2143" at bounding box center [497, 362] width 18 height 23
click at [447, 371] on img "2/162 Gascoigne Road, YAGOONA NSW 2199" at bounding box center [446, 370] width 18 height 23
click at [486, 402] on img "53 Alan Street, YAGOONA NSW 2199" at bounding box center [482, 405] width 18 height 23
click at [474, 432] on img "85 Alan Street, YAGOONA NSW 2199" at bounding box center [477, 432] width 18 height 23
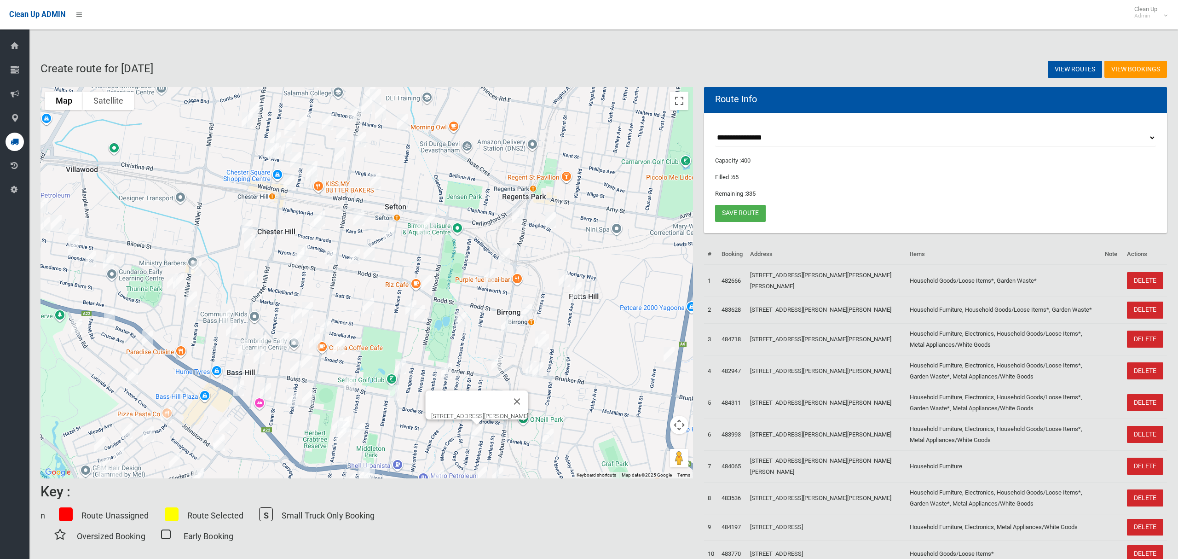
drag, startPoint x: 526, startPoint y: 446, endPoint x: 525, endPoint y: 354, distance: 92.5
click at [519, 345] on div "85 Alan Street, YAGOONA NSW 2199" at bounding box center [366, 282] width 653 height 391
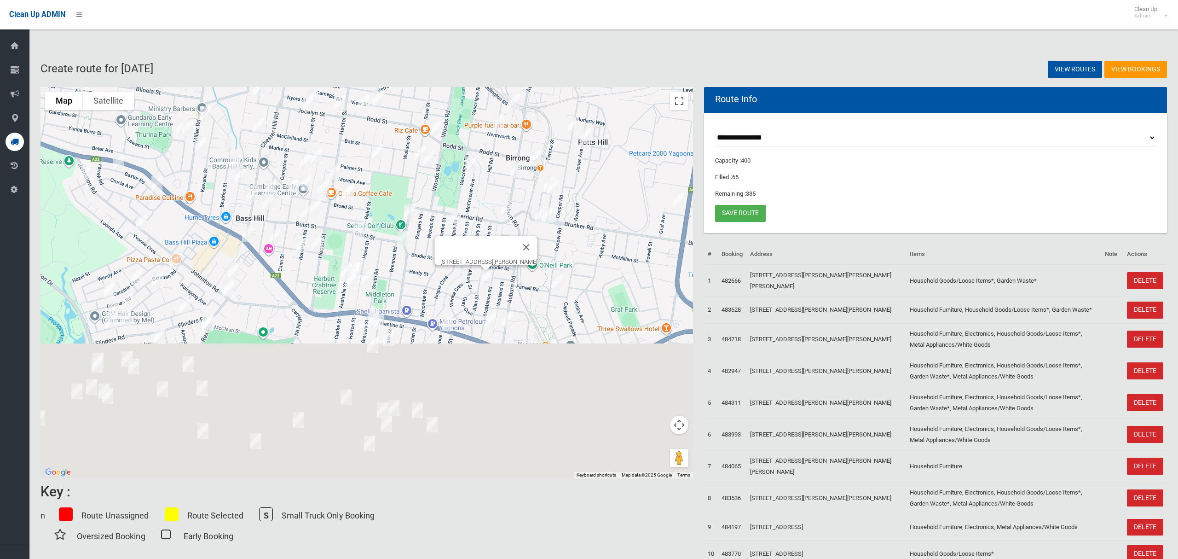
drag, startPoint x: 569, startPoint y: 357, endPoint x: 578, endPoint y: 211, distance: 146.6
click at [578, 211] on div "85 Alan Street, YAGOONA NSW 2199" at bounding box center [366, 282] width 653 height 391
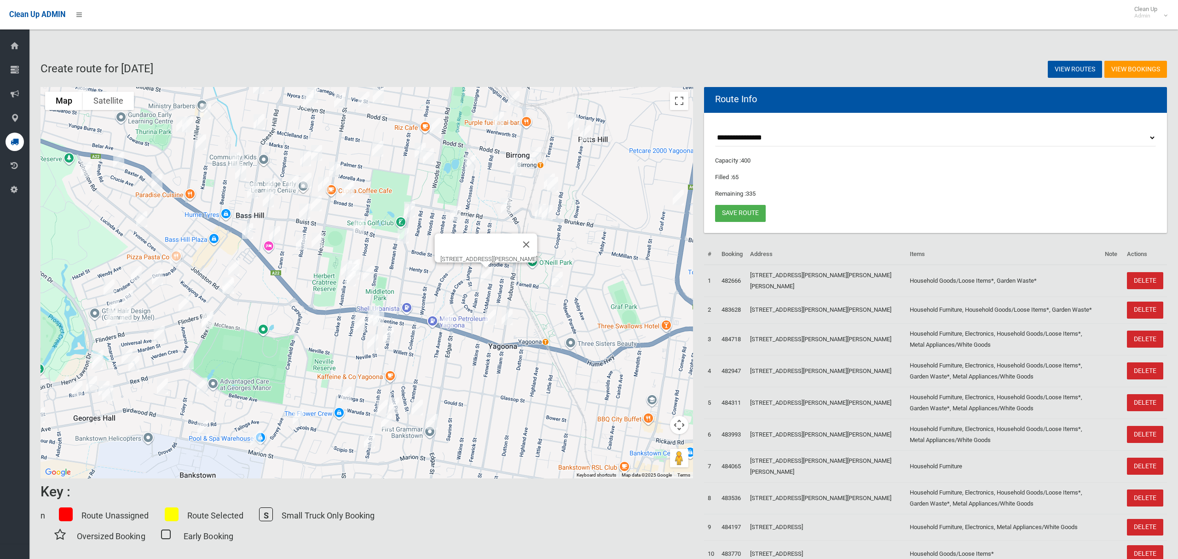
click at [485, 317] on img "97 Mc Mahon Road, YAGOONA NSW 2199" at bounding box center [490, 317] width 18 height 23
click at [509, 318] on img "1/304 Auburn Road, YAGOONA NSW 2199" at bounding box center [507, 317] width 18 height 23
click at [448, 322] on img "579 Hume Highway, YAGOONA NSW 2199" at bounding box center [448, 320] width 18 height 23
click at [393, 403] on img "51 Dargan Street, YAGOONA NSW 2199" at bounding box center [394, 404] width 18 height 23
click at [415, 404] on img "93 Cantrell Street, YAGOONA NSW 2199" at bounding box center [417, 407] width 18 height 23
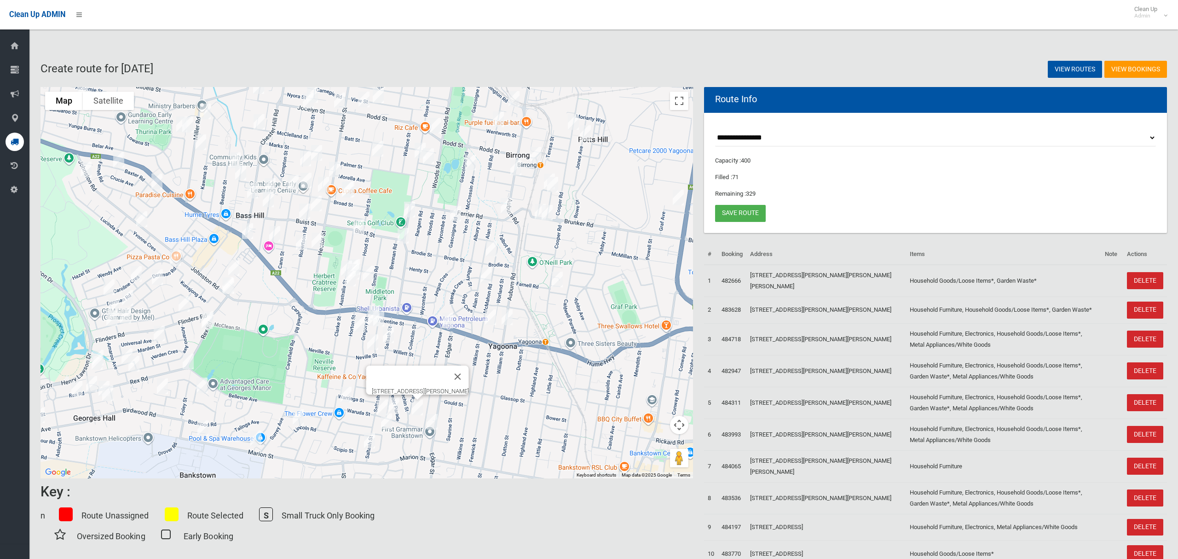
click at [436, 424] on img "7 Waruda Street, BANKSTOWN NSW 2200" at bounding box center [432, 421] width 18 height 23
click at [386, 423] on img "8A Collins Crescent, YAGOONA NSW 2199" at bounding box center [386, 421] width 18 height 23
click at [368, 439] on img "96 Saltash Street, YAGOONA NSW 2199" at bounding box center [369, 440] width 18 height 23
click at [399, 406] on button "Close" at bounding box center [388, 409] width 22 height 22
click at [346, 394] on img "2/64 Waruda Street, YAGOONA NSW 2199" at bounding box center [346, 393] width 18 height 23
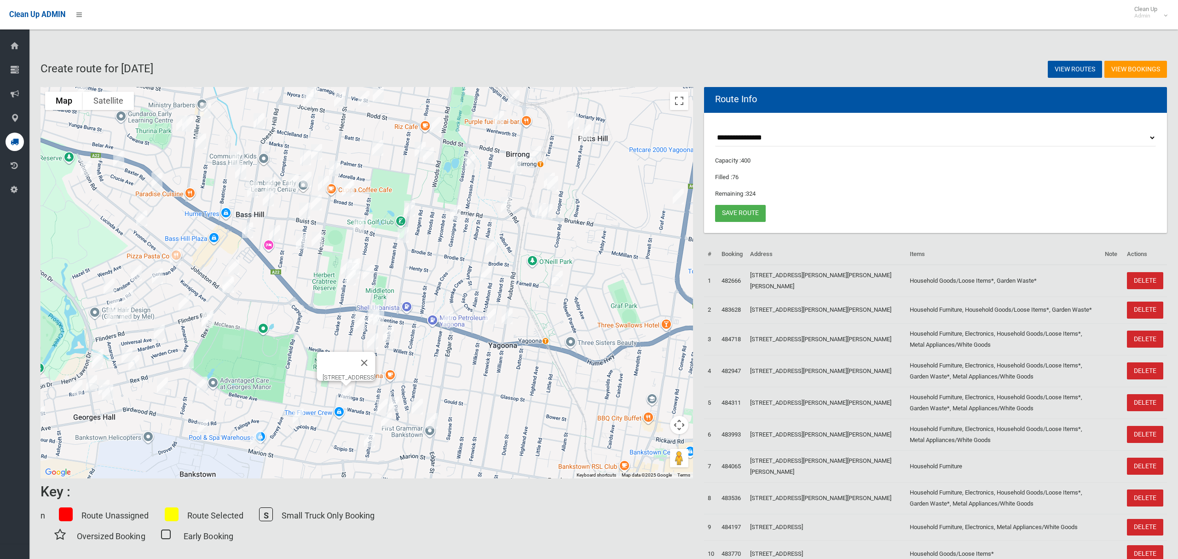
click at [378, 403] on img "79 Saltash Street, YAGOONA NSW 2199" at bounding box center [382, 406] width 18 height 23
click at [296, 417] on img "13 Lincoln Road, GEORGES HALL NSW 2198" at bounding box center [298, 415] width 18 height 23
click at [259, 439] on img "415 Marion Street, GEORGES HALL NSW 2198" at bounding box center [256, 437] width 18 height 23
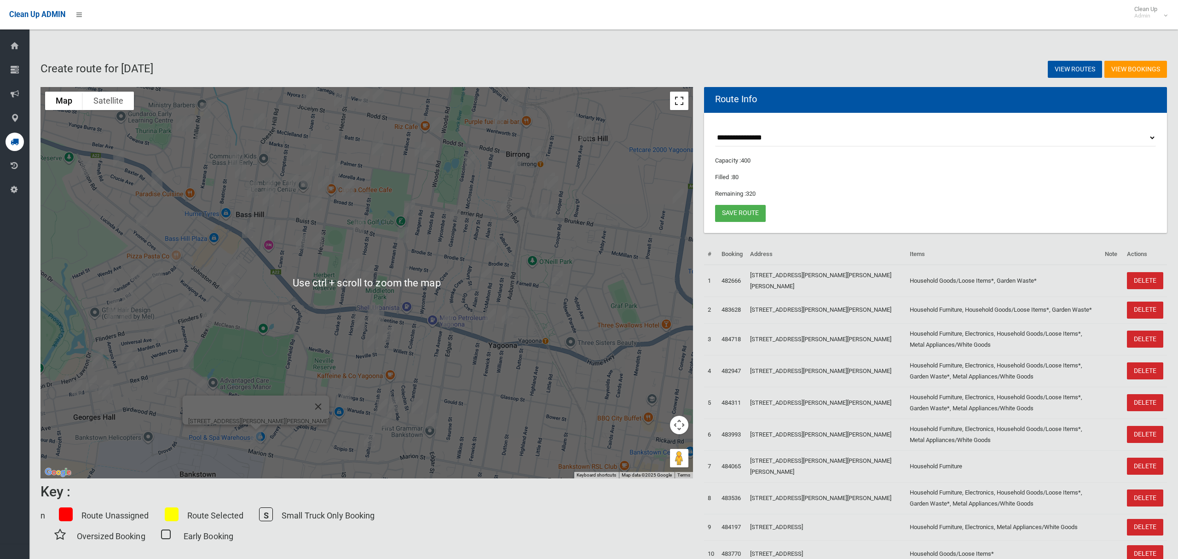
click at [678, 101] on button "Toggle fullscreen view" at bounding box center [679, 101] width 18 height 18
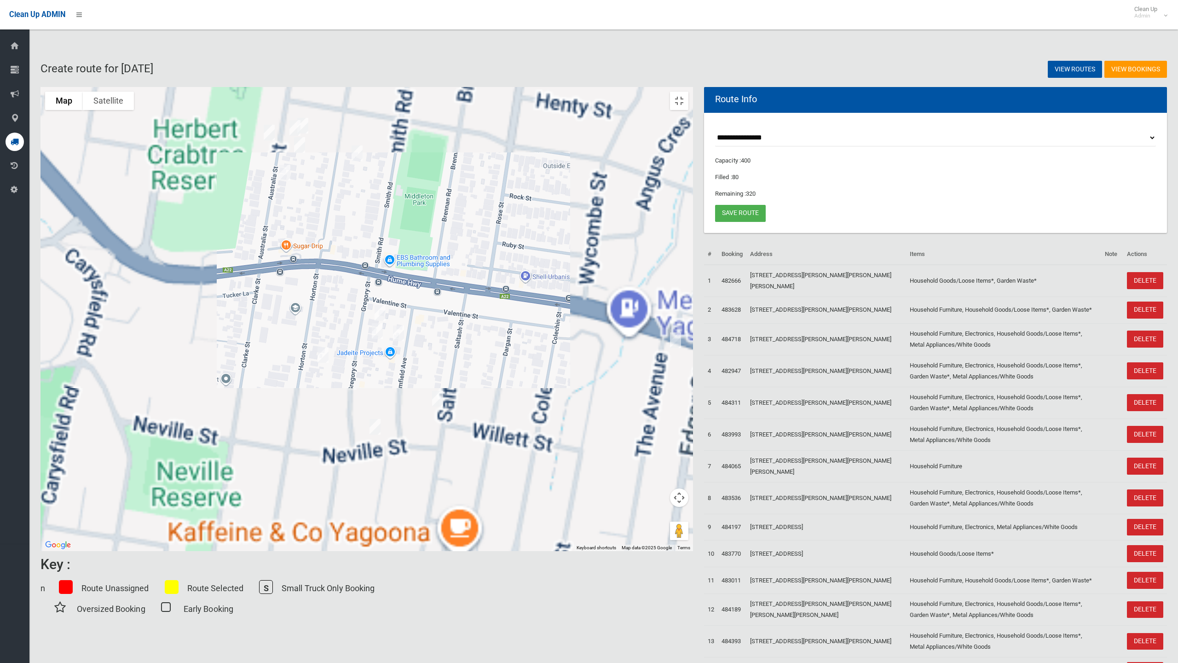
click at [389, 316] on img "3 Gregory Street, YAGOONA NSW 2199" at bounding box center [380, 312] width 18 height 23
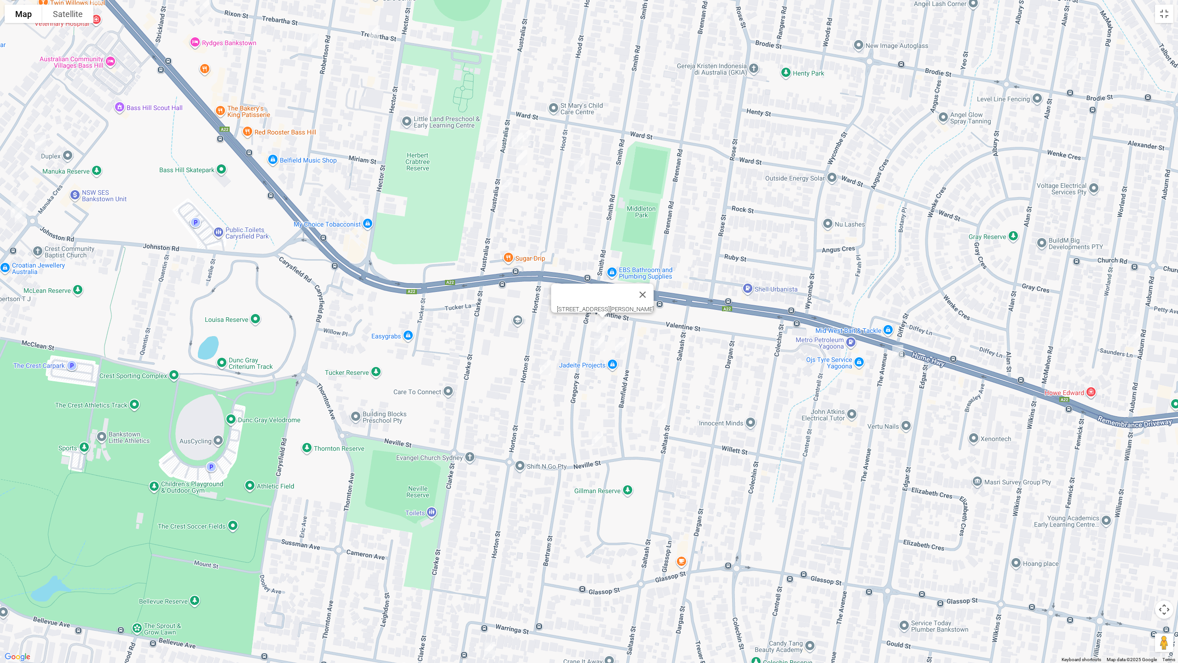
click at [599, 343] on img "7A Gregory Street, YAGOONA NSW 2199" at bounding box center [599, 343] width 18 height 23
click at [618, 344] on img "6 Bamfield Avenue, YAGOONA NSW 2199" at bounding box center [621, 345] width 18 height 23
click at [549, 369] on img "23 Horton Street, YAGOONA NSW 2199" at bounding box center [545, 367] width 18 height 23
click at [655, 409] on img "24 Saltash Street, YAGOONA NSW 2199" at bounding box center [660, 410] width 18 height 23
click at [598, 439] on img "12 Neville Street, YAGOONA NSW 2199" at bounding box center [597, 438] width 18 height 23
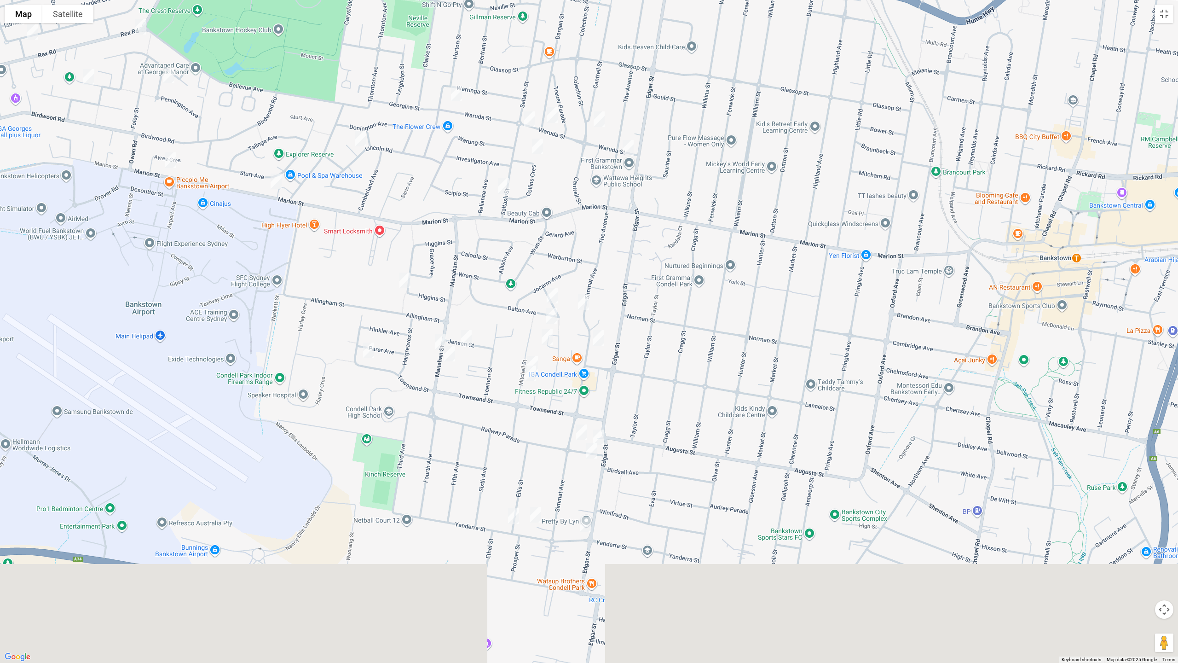
drag, startPoint x: 590, startPoint y: 509, endPoint x: 502, endPoint y: 40, distance: 478.1
click at [502, 40] on div "12 Neville Street, YAGOONA NSW 2199" at bounding box center [589, 331] width 1178 height 663
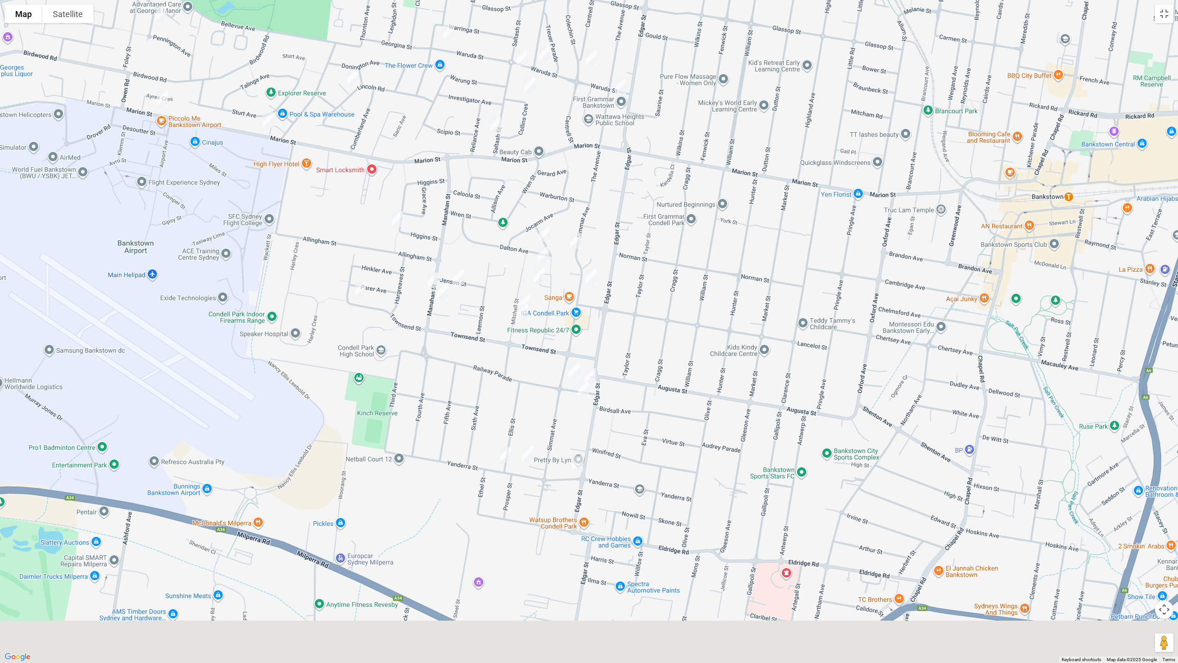
drag, startPoint x: 514, startPoint y: 359, endPoint x: 503, endPoint y: 361, distance: 11.7
click at [508, 352] on div "12 Neville Street, YAGOONA NSW 2199" at bounding box center [589, 331] width 1178 height 663
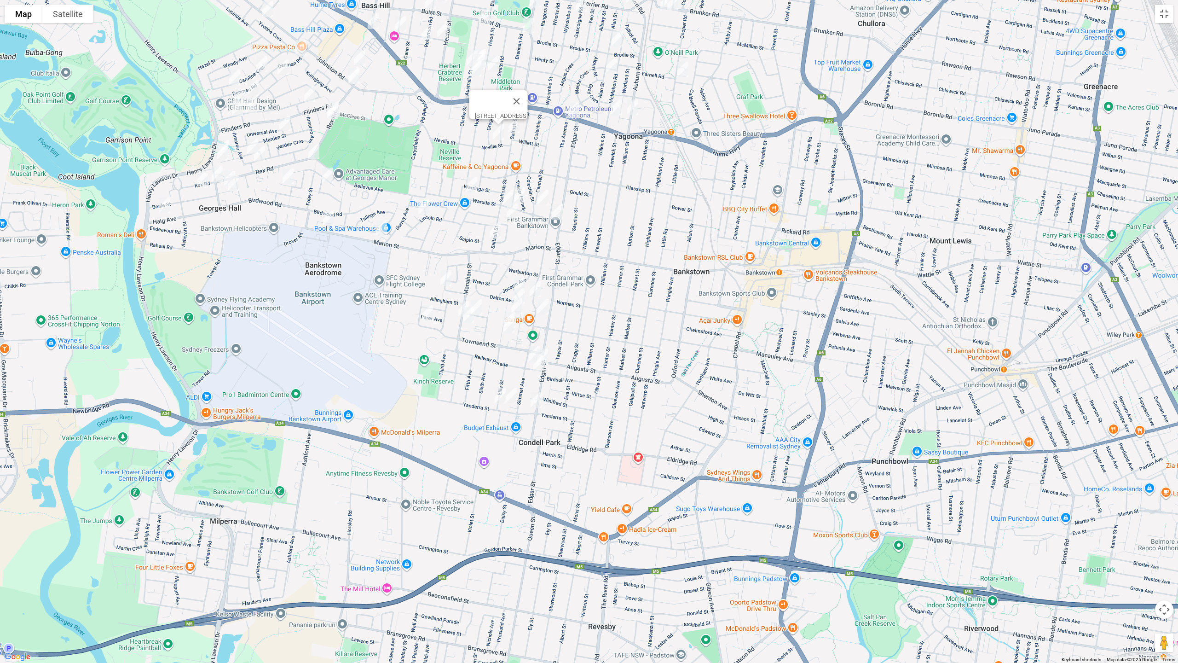
click at [520, 277] on img "6 Dalton Avenue, CONDELL PARK NSW 2200" at bounding box center [519, 285] width 18 height 23
click at [538, 285] on img "20 Simmat Avenue, CONDELL PARK NSW 2200" at bounding box center [535, 288] width 18 height 23
click at [445, 278] on img "25 Higgins Street, CONDELL PARK NSW 2200" at bounding box center [446, 277] width 18 height 23
click at [456, 300] on img "70 Manahan Street, CONDELL PARK NSW 2200" at bounding box center [464, 308] width 18 height 23
click at [481, 302] on img "1/14 Jensen Street, CONDELL PARK NSW 2200" at bounding box center [477, 306] width 18 height 23
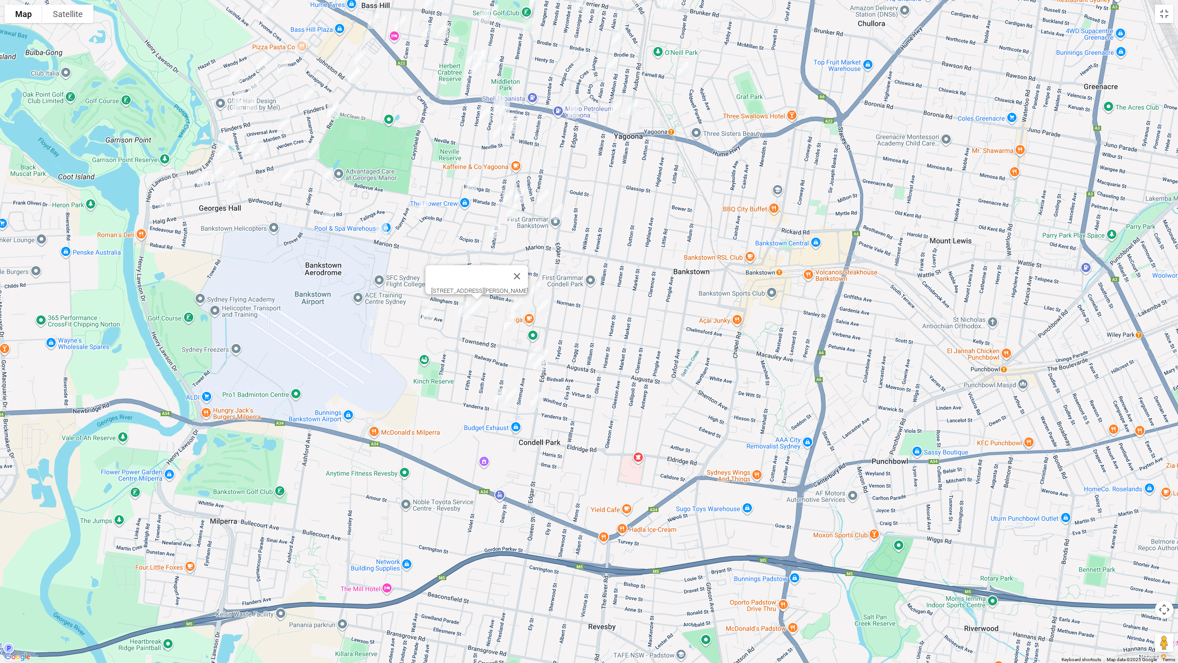
click at [468, 321] on img "57 Manahan Street, CONDELL PARK NSW 2200" at bounding box center [468, 314] width 18 height 23
click at [426, 319] on img "78 Townsend Street, CONDELL PARK NSW 2200" at bounding box center [427, 312] width 18 height 23
click at [522, 290] on img "34 Lee Street, CONDELL PARK NSW 2200" at bounding box center [519, 295] width 18 height 23
click at [518, 309] on img "25 Mitchell Street, CONDELL PARK NSW 2200" at bounding box center [510, 319] width 18 height 23
click at [512, 327] on img "29 Mitchell Street, CONDELL PARK NSW 2200" at bounding box center [509, 324] width 18 height 23
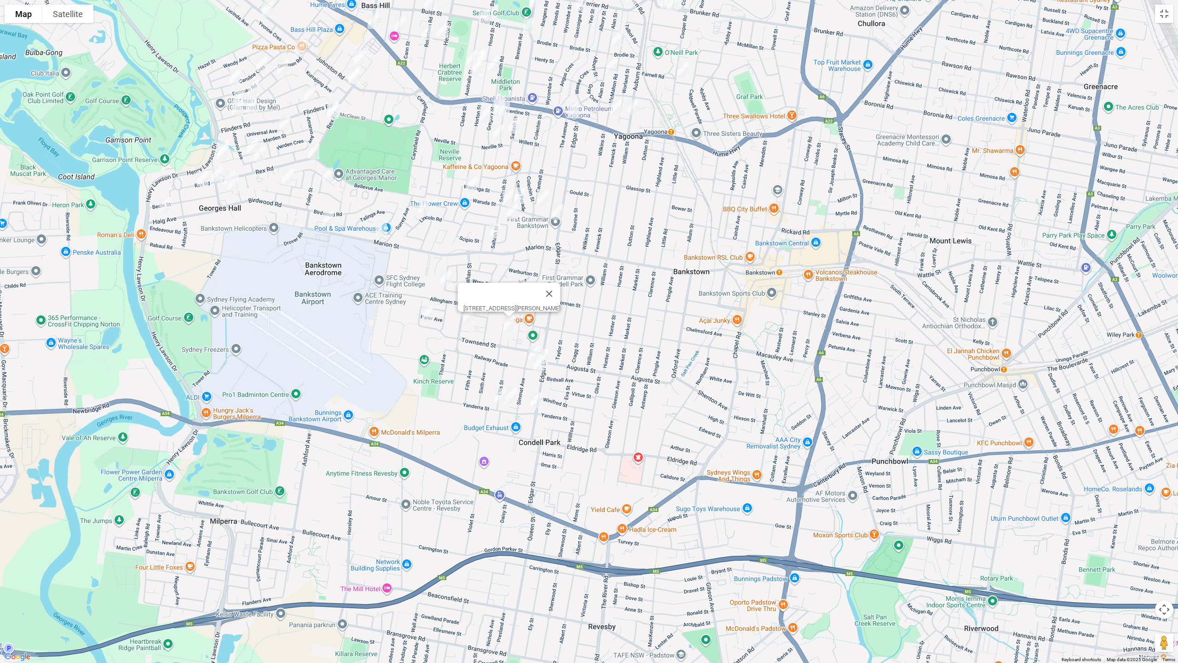
click at [526, 347] on img "18 Railway Parade, CONDELL PARK NSW 2200" at bounding box center [534, 353] width 18 height 23
click at [551, 353] on img "8 Railway Parade, CONDELL PARK NSW 2200" at bounding box center [542, 356] width 18 height 23
click at [537, 369] on img "9b Railway Parade, CONDELL PARK NSW 2200" at bounding box center [539, 363] width 18 height 23
click at [514, 390] on img "4 Wayne Crescent, CONDELL PARK NSW 2200" at bounding box center [511, 395] width 18 height 23
click at [497, 401] on img "70 Yanderra Street, CONDELL PARK NSW 2200" at bounding box center [500, 395] width 18 height 23
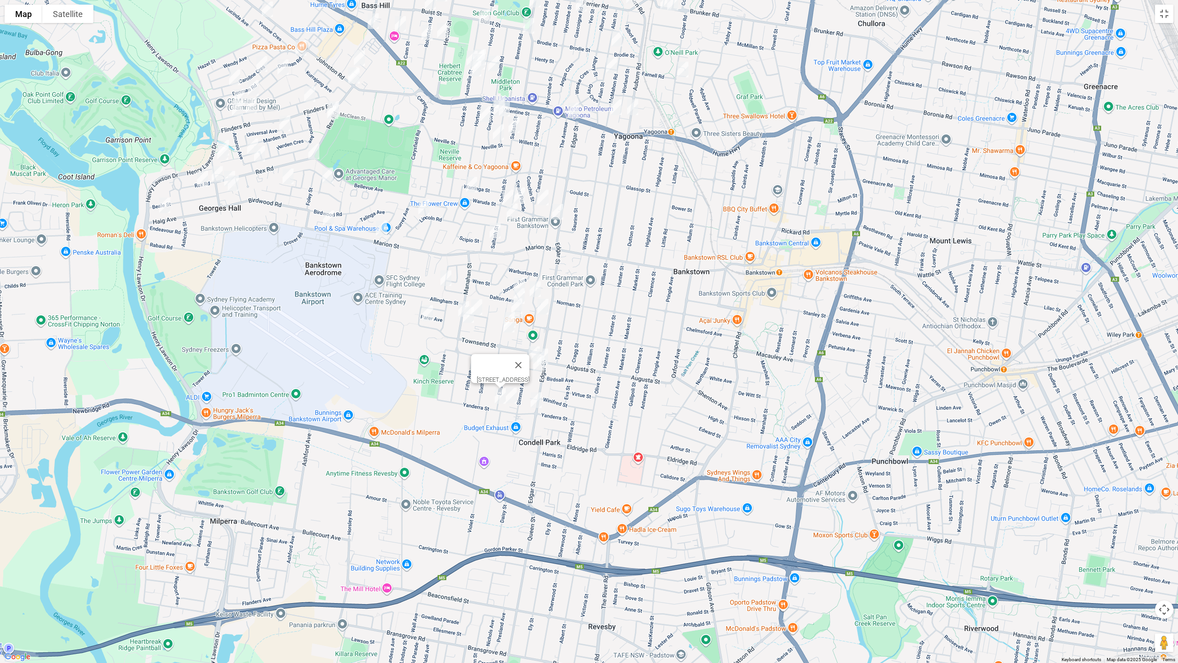
click at [537, 400] on img "52 Yanderra Street, CONDELL PARK NSW 2200" at bounding box center [536, 399] width 18 height 23
click at [516, 309] on img "25 Mitchell Street, CONDELL PARK NSW 2200" at bounding box center [510, 319] width 18 height 23
click at [544, 312] on img "37 Simmat Avenue, CONDELL PARK NSW 2200" at bounding box center [543, 306] width 18 height 23
click at [572, 266] on button "Close" at bounding box center [561, 276] width 22 height 22
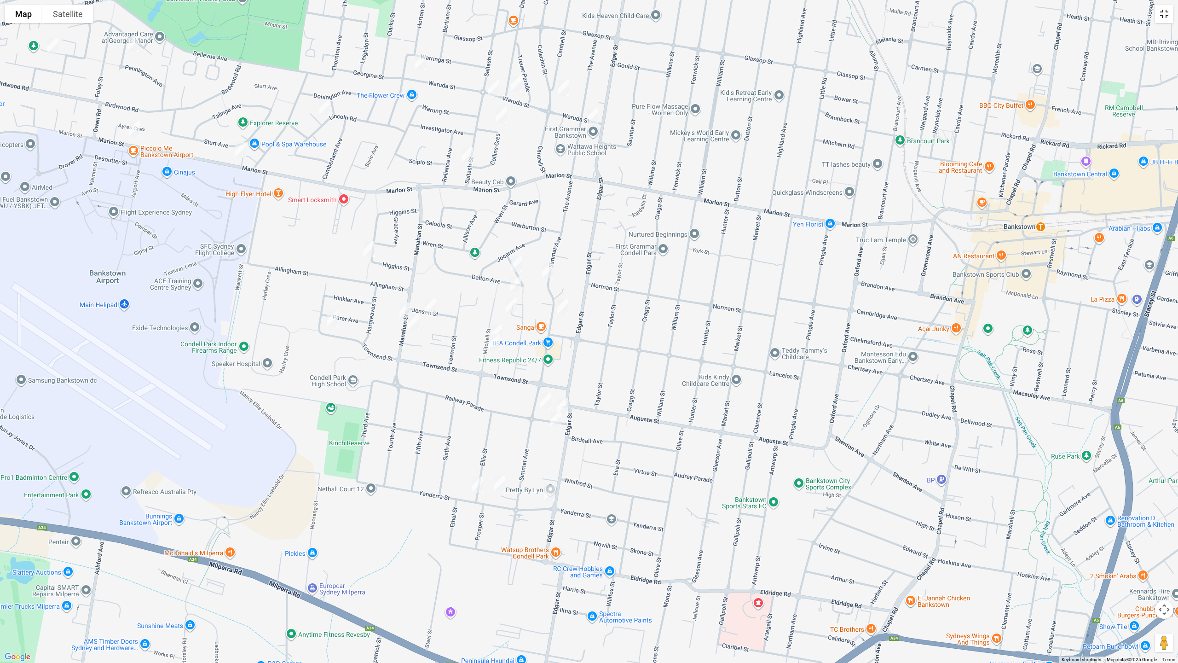
click at [1160, 15] on button "Toggle fullscreen view" at bounding box center [1164, 14] width 18 height 18
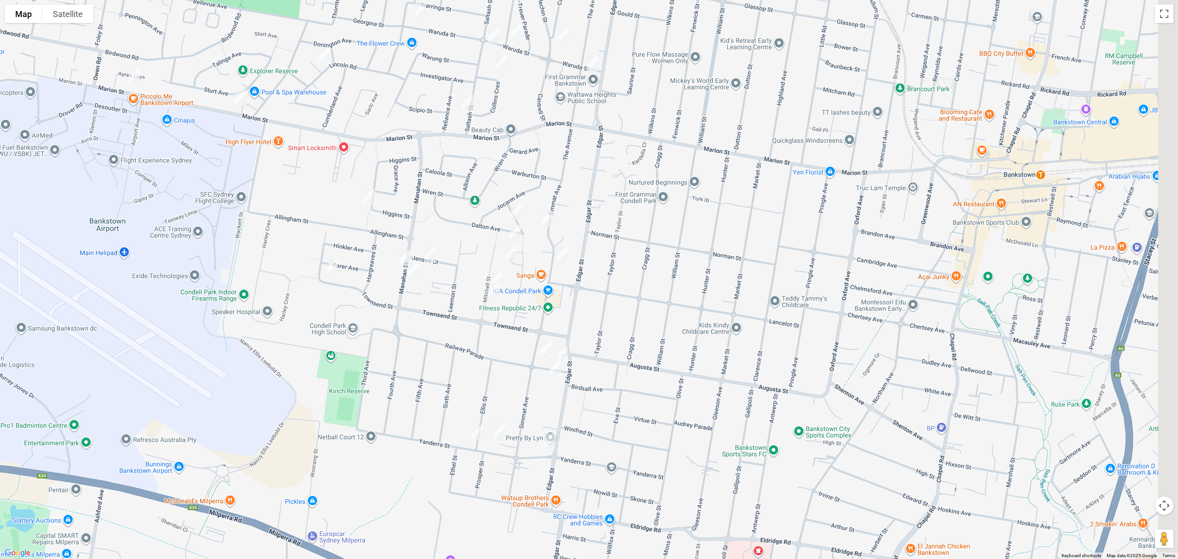
click at [487, 280] on img "25 Mitchell Street, CONDELL PARK NSW 2200" at bounding box center [496, 280] width 18 height 23
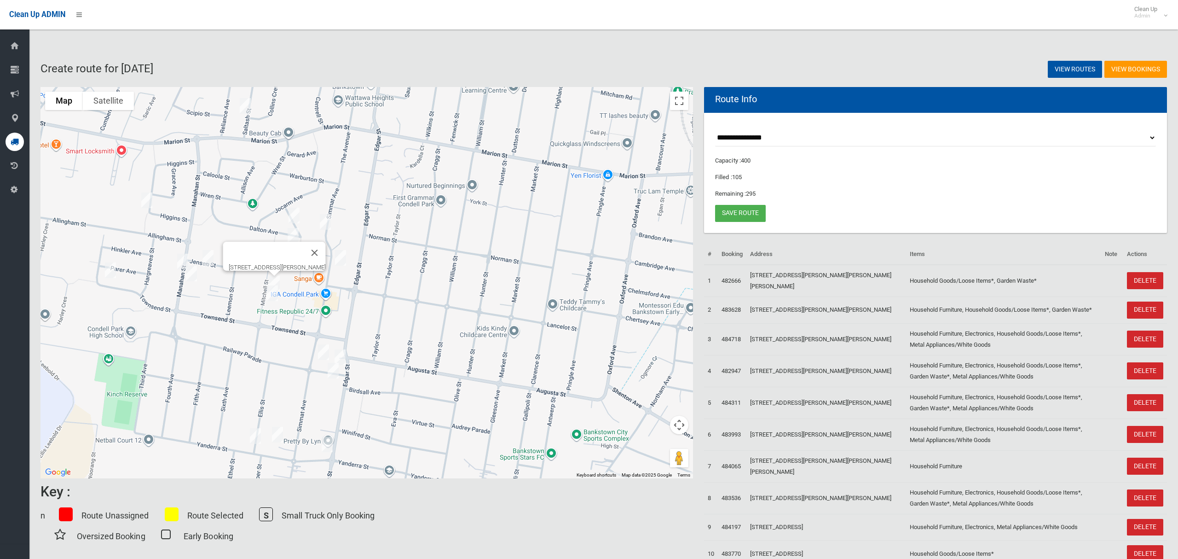
drag, startPoint x: 331, startPoint y: 251, endPoint x: 320, endPoint y: 253, distance: 11.3
click at [326, 251] on button "Close" at bounding box center [315, 253] width 22 height 22
click at [293, 257] on img "24 Lee Street, CONDELL PARK NSW 2200" at bounding box center [289, 256] width 18 height 23
click at [682, 103] on button "Toggle fullscreen view" at bounding box center [679, 101] width 18 height 18
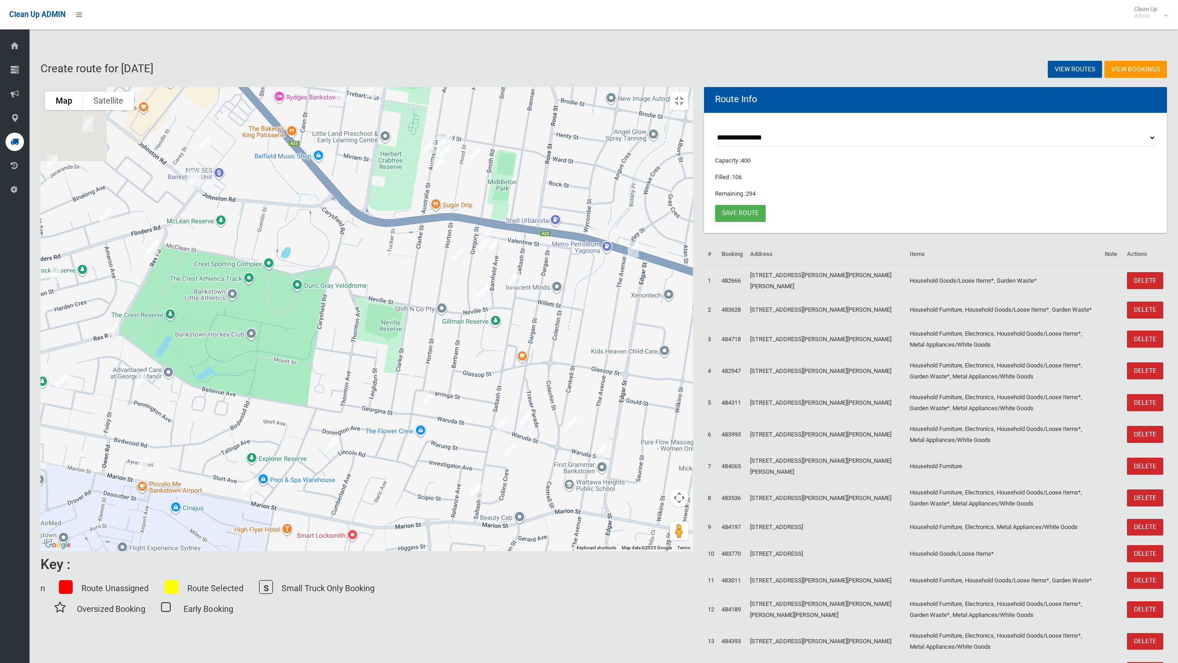
drag, startPoint x: 433, startPoint y: 200, endPoint x: 543, endPoint y: 479, distance: 300.8
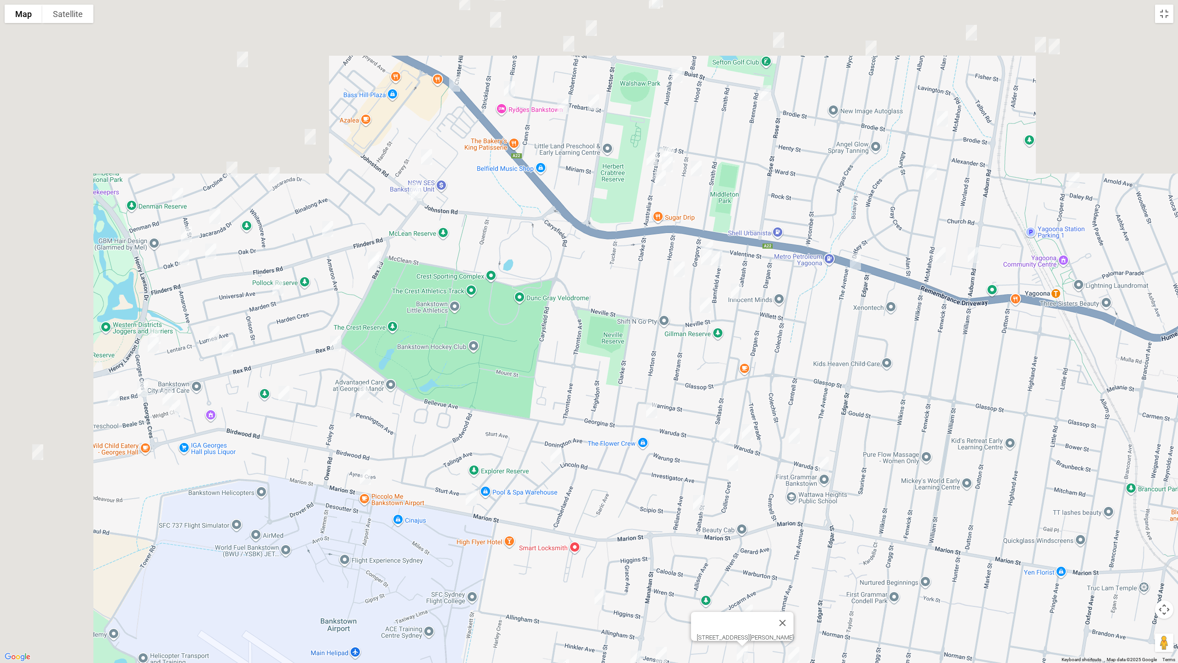
click at [665, 525] on div "24 Lee Street, CONDELL PARK NSW 2200" at bounding box center [589, 331] width 1178 height 663
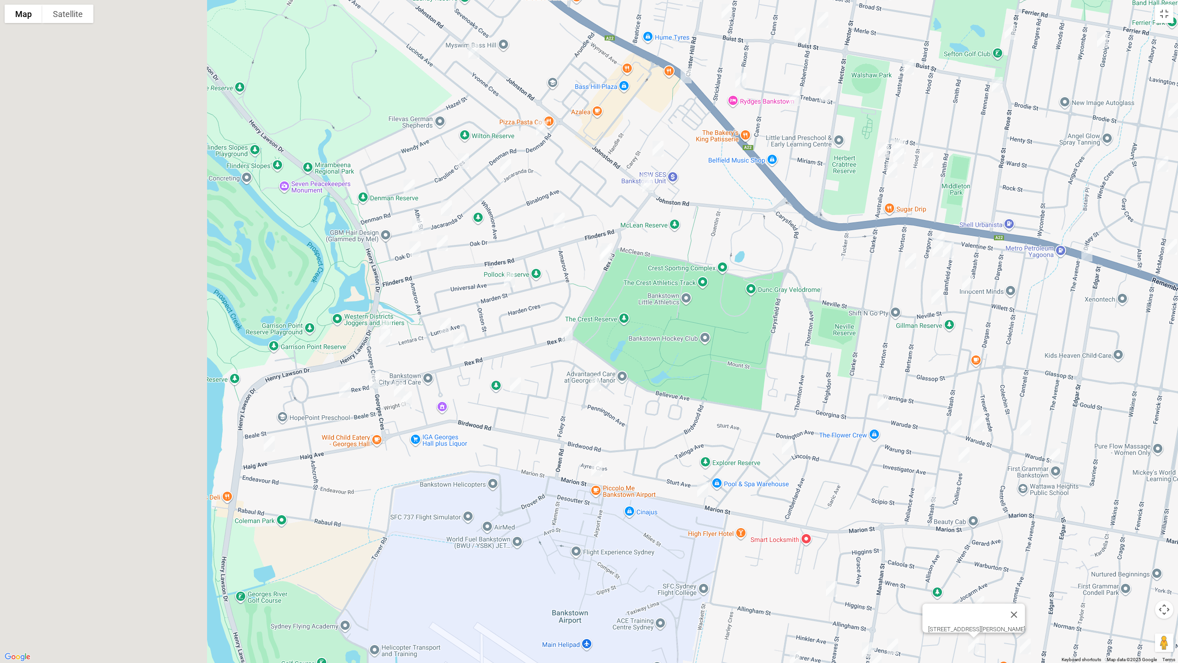
drag, startPoint x: 339, startPoint y: 432, endPoint x: 630, endPoint y: 413, distance: 291.9
click at [630, 413] on div "24 Lee Street, CONDELL PARK NSW 2200" at bounding box center [589, 331] width 1178 height 663
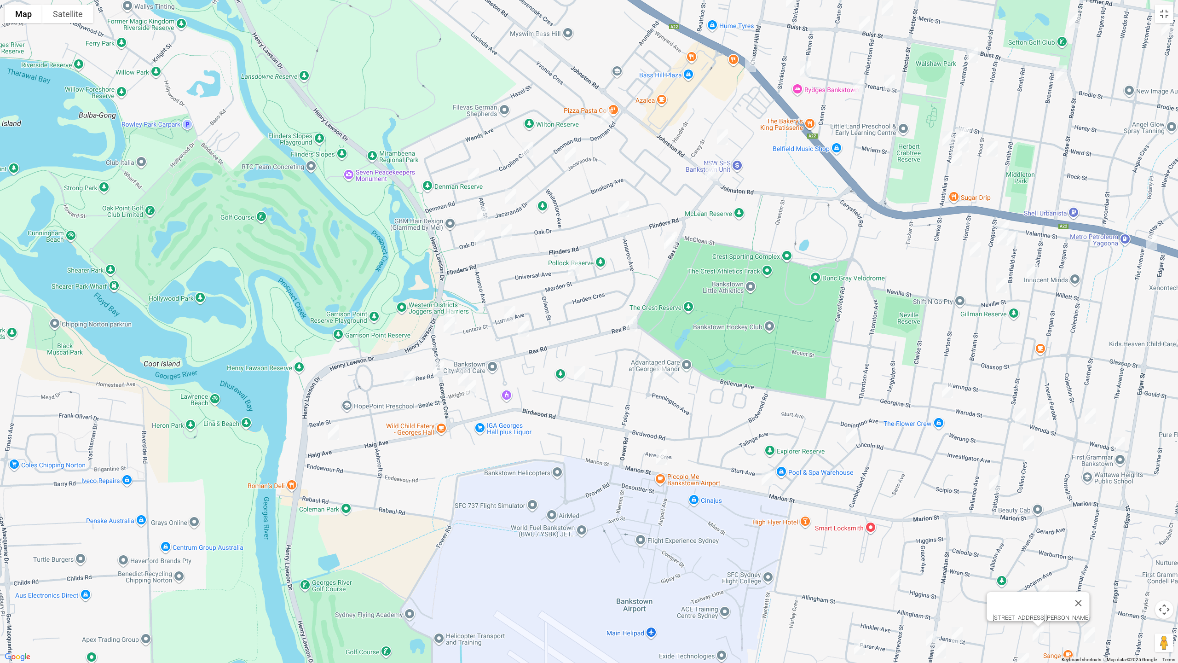
click at [453, 306] on img "10 Lentara Court, GEORGES HALL NSW 2198" at bounding box center [451, 316] width 18 height 23
click at [449, 324] on img "12 Lentara Court, GEORGES HALL NSW 2198" at bounding box center [449, 324] width 18 height 23
click at [334, 430] on img "48 Haig Avenue, GEORGES HALL NSW 2198" at bounding box center [333, 432] width 18 height 23
click at [437, 369] on img "20 Georges Crescent, GEORGES HALL NSW 2198" at bounding box center [438, 369] width 18 height 23
click at [407, 377] on img "175 Rex Road, GEORGES HALL NSW 2198" at bounding box center [409, 378] width 18 height 23
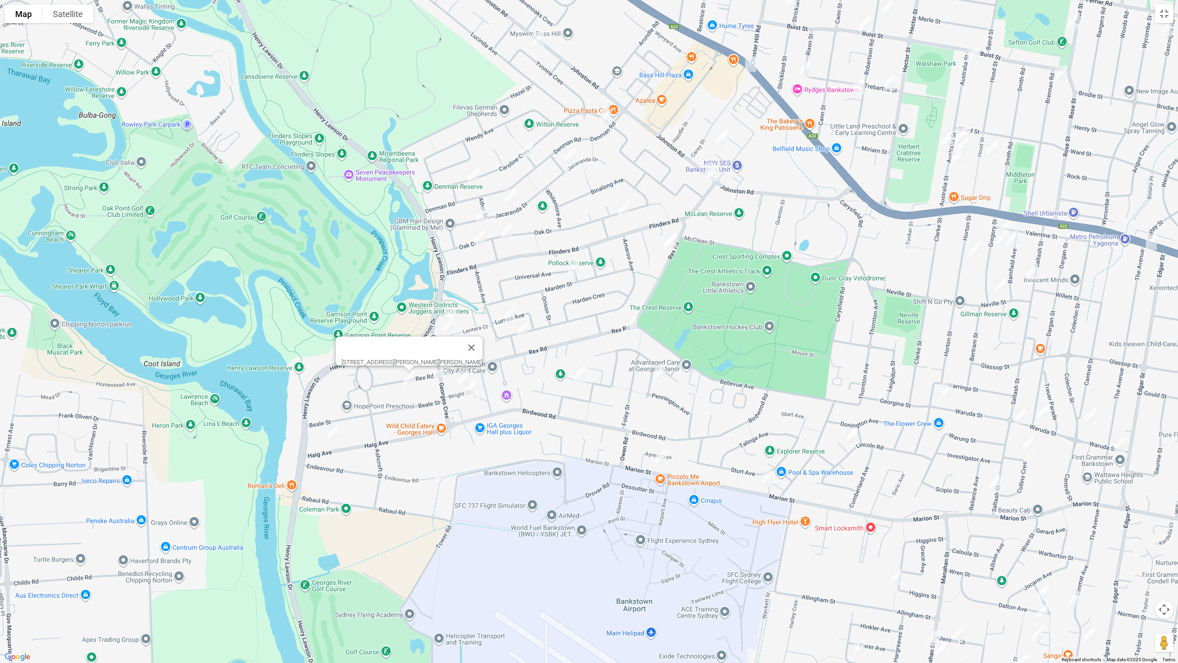
click at [456, 375] on img "2 Wright Close, GEORGES HALL NSW 2198" at bounding box center [464, 377] width 18 height 23
click at [473, 390] on img "15 Wright Close, GEORGES HALL NSW 2198" at bounding box center [471, 387] width 18 height 23
click at [579, 374] on img "35 Balmoral Crescent, GEORGES HALL NSW 2198" at bounding box center [580, 373] width 18 height 23
click at [665, 374] on img "7 Pennington Avenue, GEORGES HALL NSW 2198" at bounding box center [660, 371] width 18 height 23
click at [660, 459] on img "475 Marion Street, GEORGES HALL NSW 2198" at bounding box center [661, 456] width 18 height 23
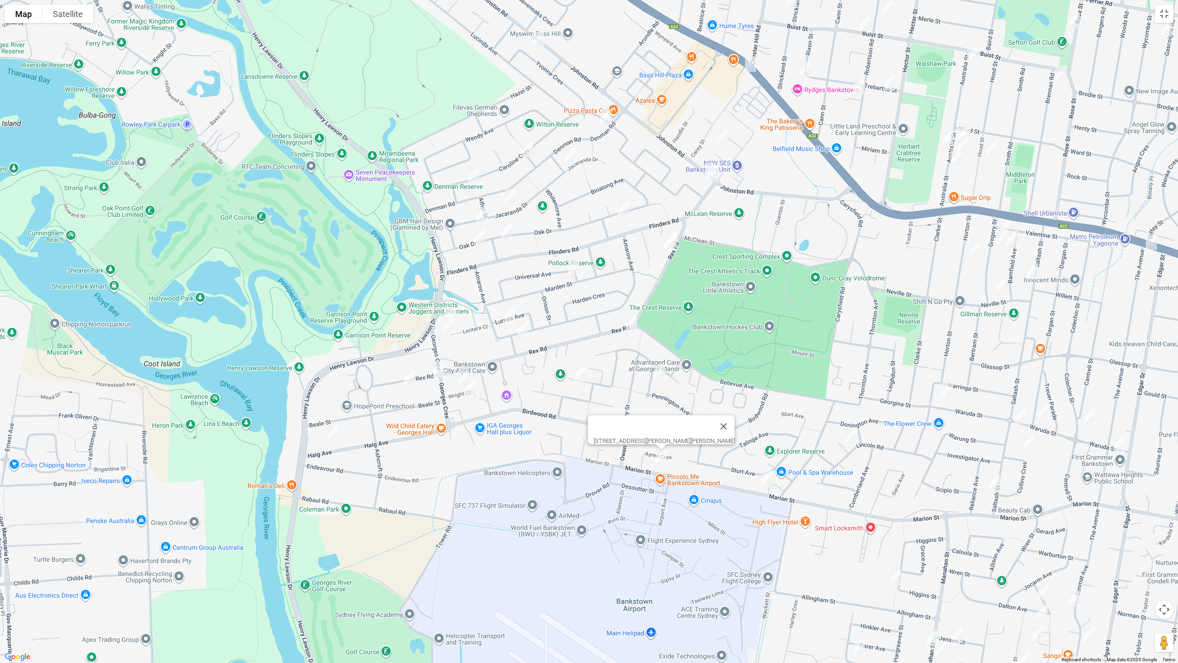
click at [629, 323] on img "79 Rex Road, GEORGES HALL NSW 2198" at bounding box center [631, 323] width 18 height 23
drag, startPoint x: 498, startPoint y: 307, endPoint x: 502, endPoint y: 312, distance: 6.2
click at [499, 307] on div "79 Rex Road, GEORGES HALL NSW 2198" at bounding box center [589, 331] width 1178 height 663
click at [509, 312] on img "2 Lurnea Avenue, GEORGES HALL NSW 2198" at bounding box center [510, 313] width 18 height 23
click at [522, 329] on img "41 Amaroo Avenue, GEORGES HALL NSW 2198" at bounding box center [523, 328] width 18 height 23
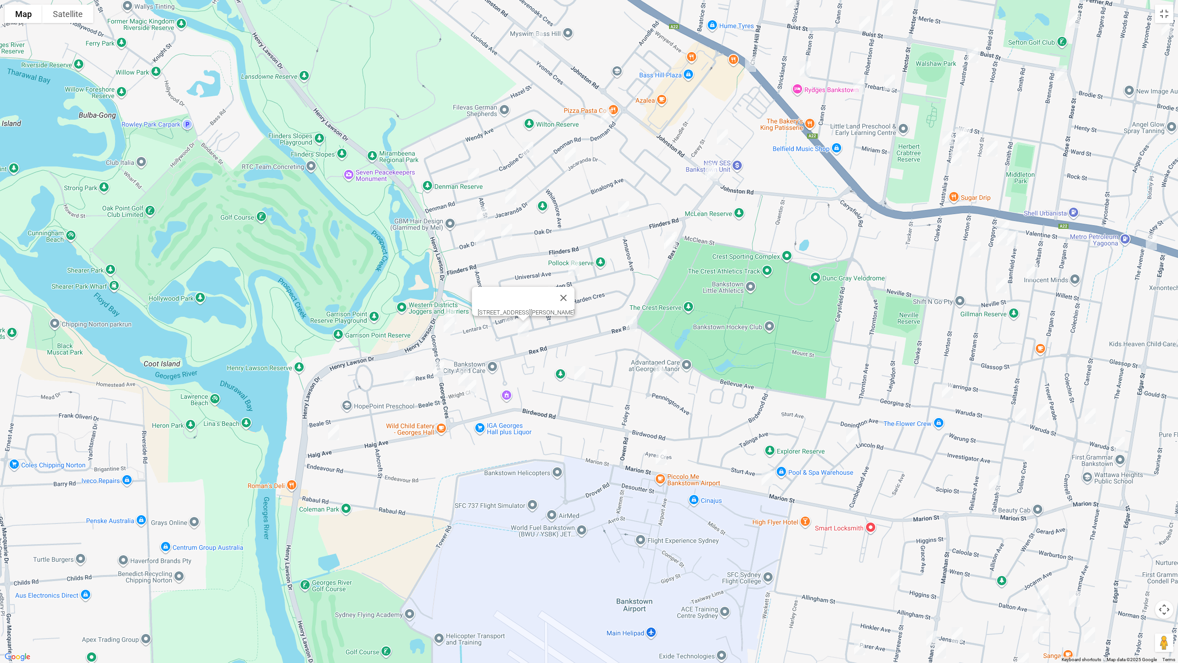
click at [624, 210] on img "81 Oak Drive, GEORGES HALL NSW 2198" at bounding box center [623, 208] width 18 height 23
click at [676, 229] on img "28 Rex Road, GEORGES HALL NSW 2198" at bounding box center [671, 239] width 18 height 23
click at [664, 249] on img "30 Rex Road, GEORGES HALL NSW 2198" at bounding box center [669, 242] width 18 height 23
click at [567, 269] on img "38 Universal Avenue, GEORGES HALL NSW 2198" at bounding box center [574, 267] width 18 height 23
click at [530, 154] on img "5 Leon Avenue, GEORGES HALL NSW 2198" at bounding box center [528, 149] width 18 height 23
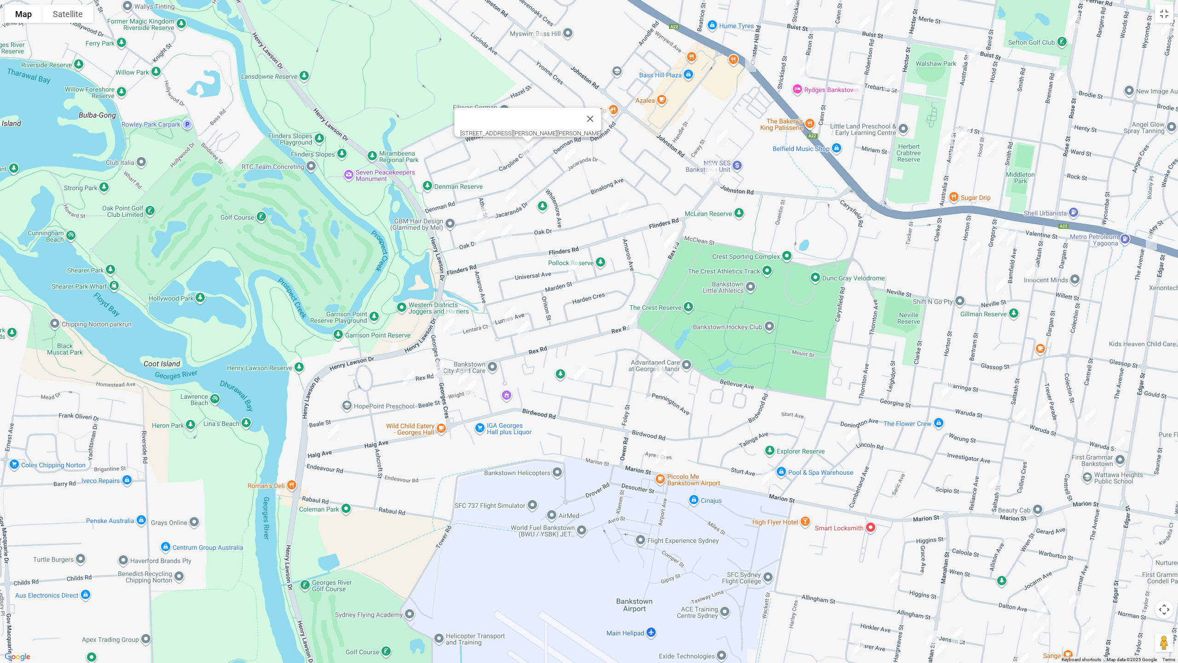
click at [474, 178] on img "77 Caroline Crescent, GEORGES HALL NSW 2198" at bounding box center [473, 175] width 18 height 23
click at [515, 202] on img "31 Jacaranda Drive, GEORGES HALL NSW 2198" at bounding box center [511, 196] width 18 height 23
click at [481, 210] on img "14 Jacaranda Drive, GEORGES HALL NSW 2198" at bounding box center [482, 214] width 18 height 23
click at [505, 230] on img "23 Oak Drive, GEORGES HALL NSW 2198" at bounding box center [506, 231] width 18 height 23
click at [479, 237] on img "15 Oak Drive, GEORGES HALL NSW 2198" at bounding box center [479, 237] width 18 height 23
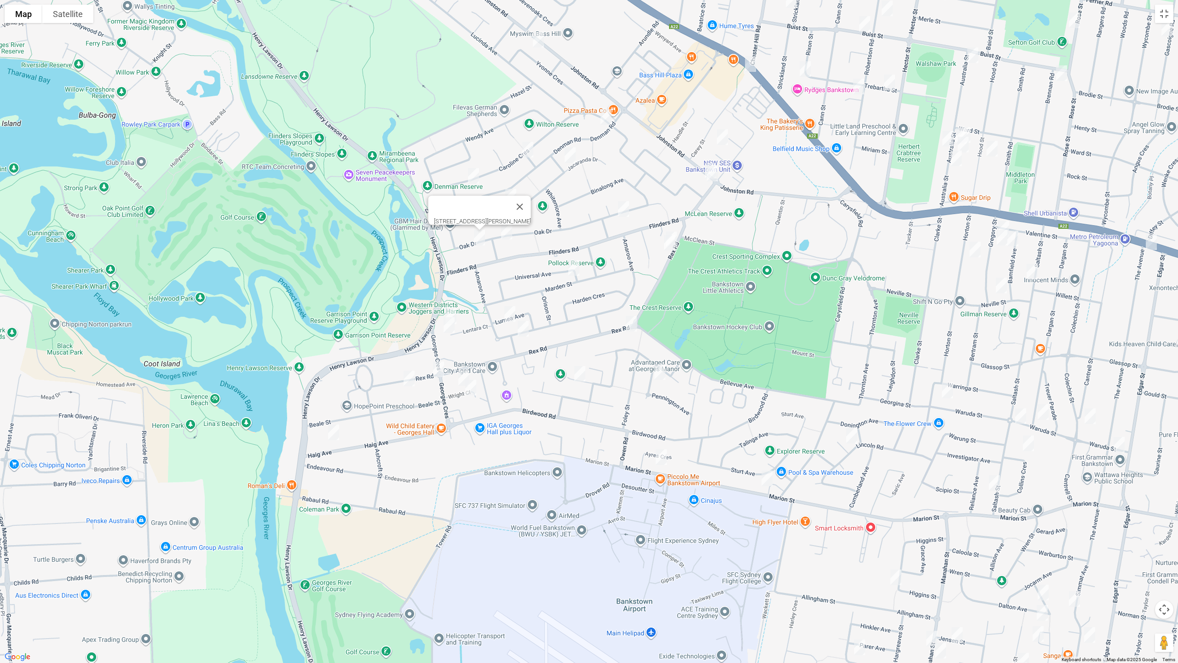
drag, startPoint x: 611, startPoint y: 118, endPoint x: 577, endPoint y: 133, distance: 37.5
click at [610, 118] on img "95 Denman Road, GEORGES HALL NSW 2198" at bounding box center [606, 116] width 18 height 23
click at [571, 153] on img "5 Tucabia Avenue, GEORGES HALL NSW 2198" at bounding box center [570, 155] width 18 height 23
drag, startPoint x: 723, startPoint y: 138, endPoint x: 704, endPoint y: 151, distance: 23.9
click at [722, 138] on img "4/6 Iona Place, BASS HILL NSW 2197" at bounding box center [722, 137] width 18 height 23
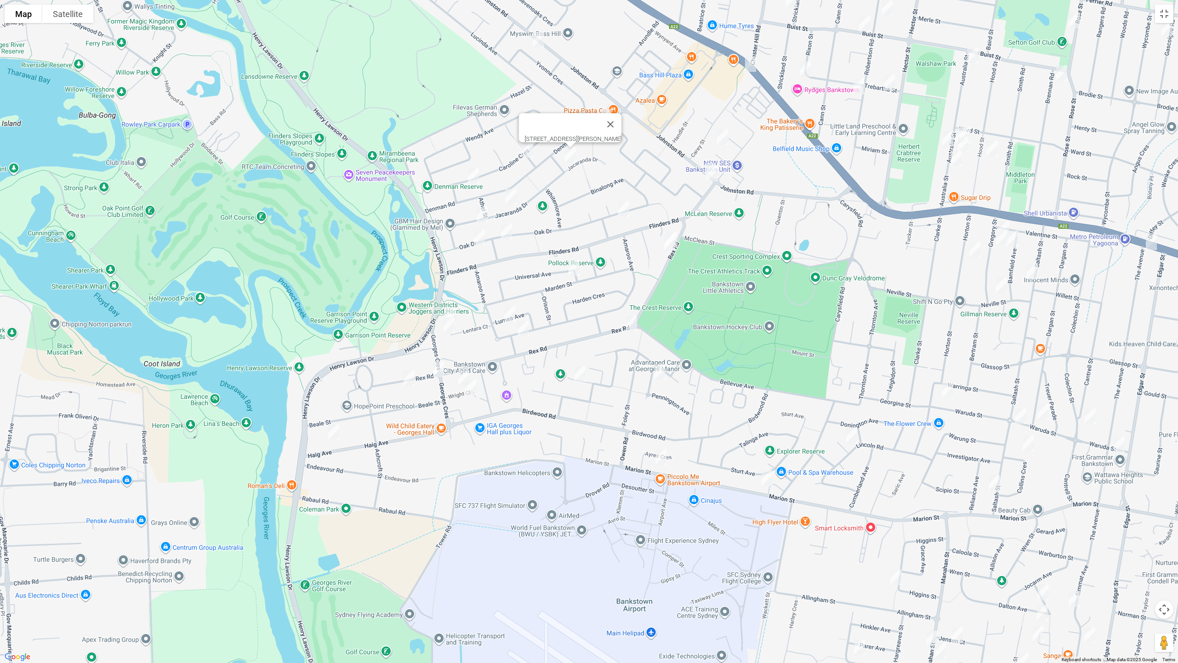
click at [701, 162] on img "65 Johnston Road, BASS HILL NSW 2197" at bounding box center [710, 170] width 18 height 23
drag, startPoint x: 713, startPoint y: 178, endPoint x: 718, endPoint y: 180, distance: 5.6
click at [713, 178] on img "63 Johnston Road, BASS HILL NSW 2197" at bounding box center [712, 173] width 18 height 23
drag, startPoint x: 815, startPoint y: 203, endPoint x: 726, endPoint y: 306, distance: 136.1
click at [614, 342] on div "63 Johnston Road, BASS HILL NSW 2197" at bounding box center [589, 331] width 1178 height 663
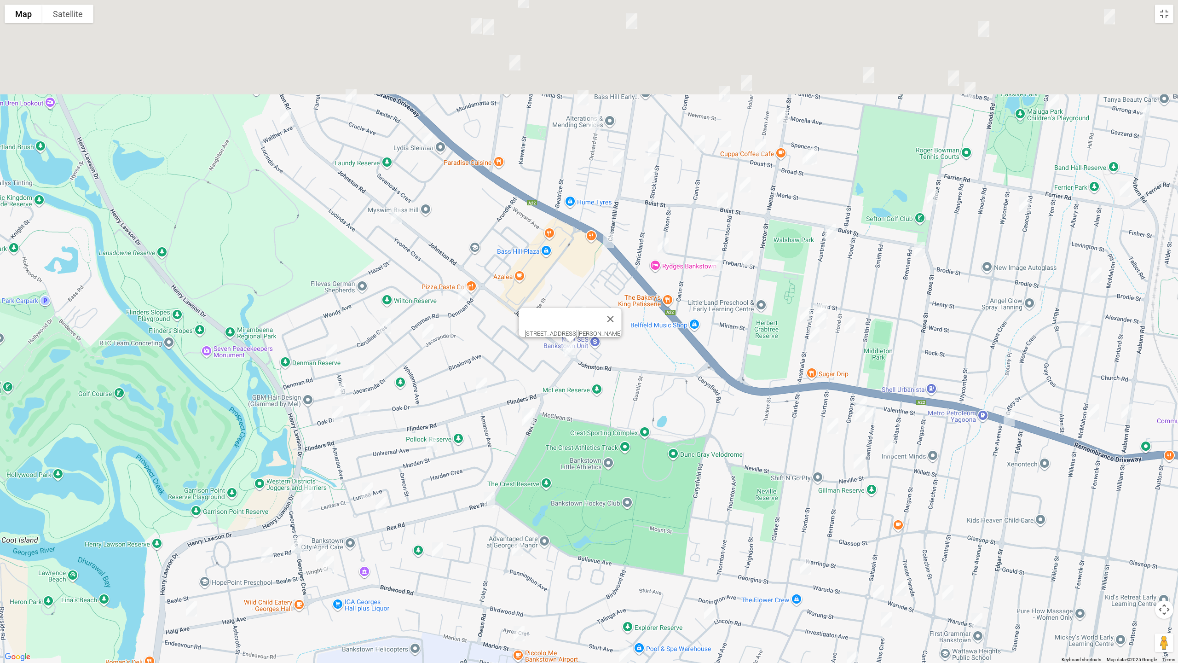
drag, startPoint x: 774, startPoint y: 301, endPoint x: 548, endPoint y: 503, distance: 303.1
click at [582, 510] on div "63 Johnston Road, BASS HILL NSW 2197" at bounding box center [589, 331] width 1178 height 663
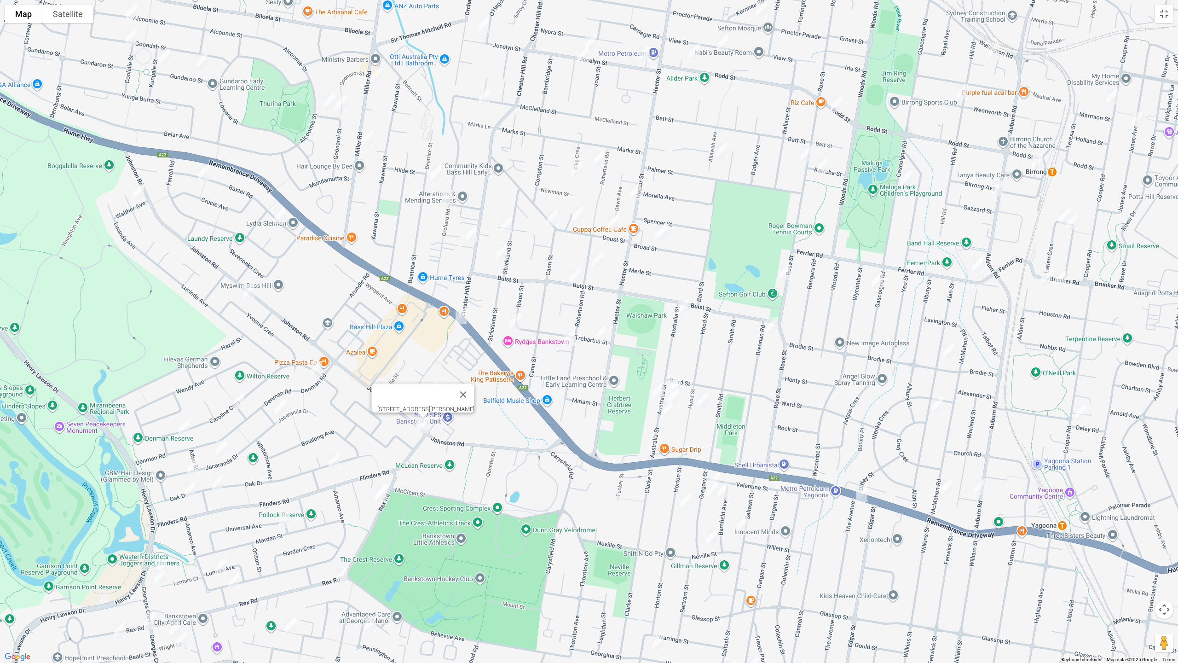
click at [205, 174] on img "49 Baxter Road, BASS HILL NSW 2197" at bounding box center [204, 172] width 18 height 23
click at [140, 193] on img "11 Linda Avenue, BASS HILL NSW 2197" at bounding box center [138, 191] width 18 height 23
click at [279, 214] on img "11 Baxter Road, BASS HILL NSW 2197" at bounding box center [280, 215] width 18 height 23
click at [245, 292] on img "31 Yvonne Crescent, BASS HILL NSW 2197" at bounding box center [249, 291] width 18 height 23
click at [462, 315] on img "735 Hume Highway, BASS HILL NSW 2197" at bounding box center [461, 315] width 18 height 23
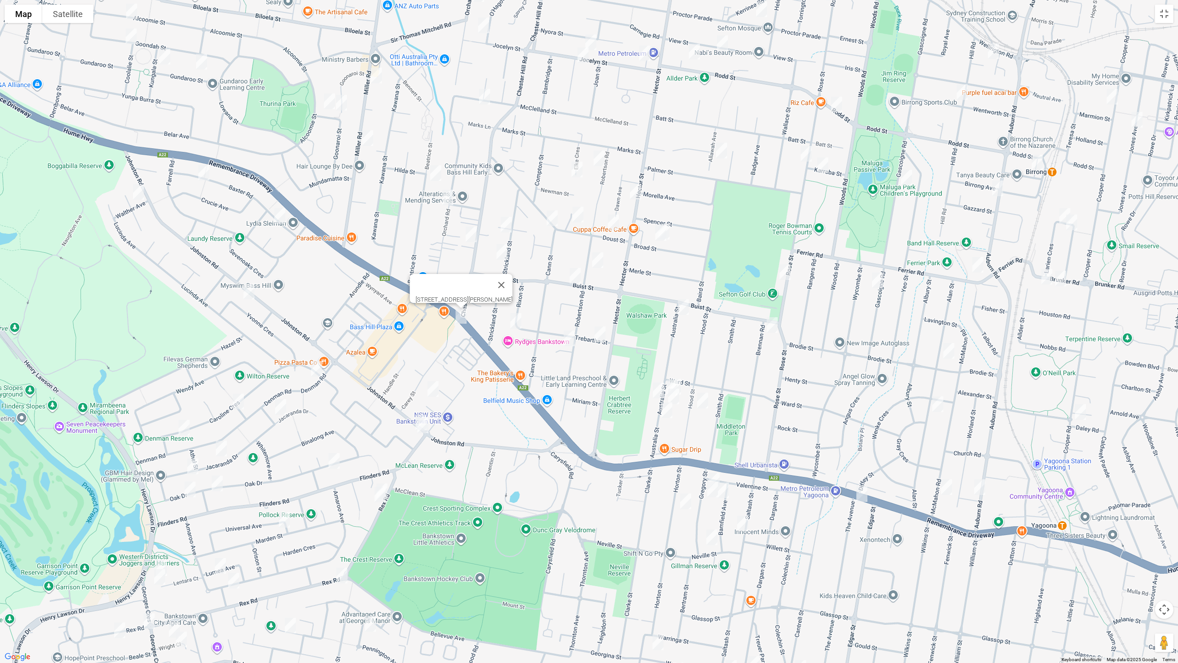
click at [432, 386] on img "4/6 Iona Place, BASS HILL NSW 2197" at bounding box center [433, 388] width 18 height 23
click at [515, 321] on img "7 Rixon Street, BASS HILL NSW 2197" at bounding box center [516, 320] width 18 height 23
click at [566, 335] on img "84B Robertson Road, BASS HILL NSW 2197" at bounding box center [569, 338] width 18 height 23
click at [603, 336] on img "13 Trebartha Street, BASS HILL NSW 2197" at bounding box center [600, 334] width 18 height 23
click at [683, 375] on div "13 Trebartha Street, BASS HILL NSW 2197" at bounding box center [589, 331] width 1178 height 663
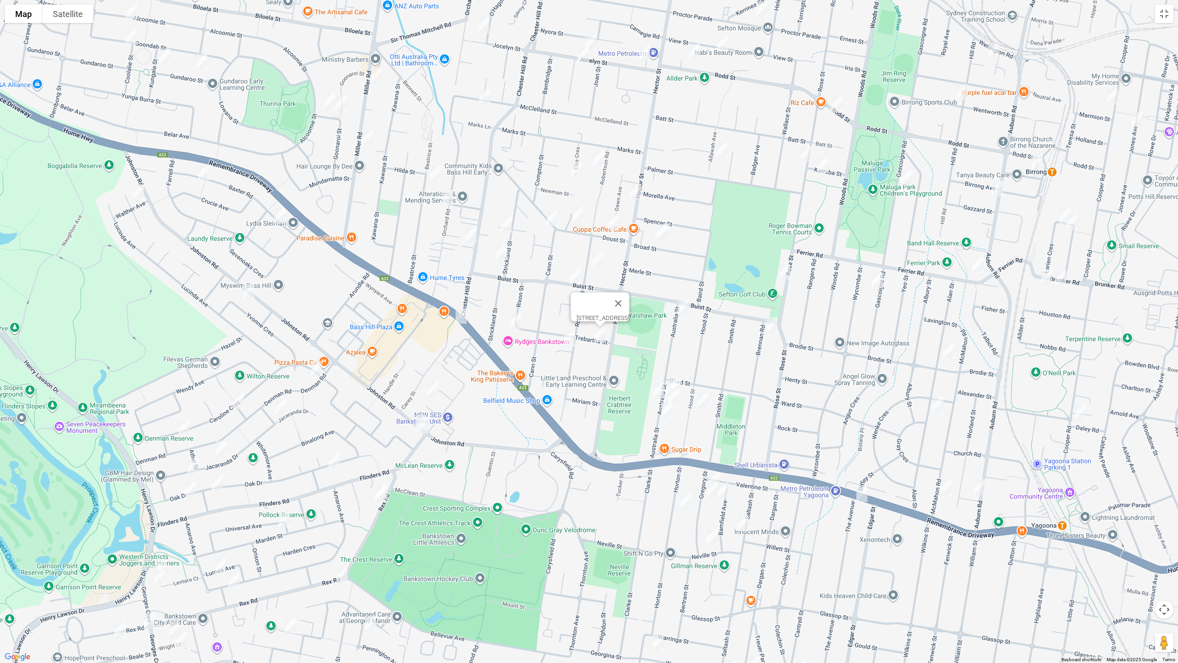
click at [683, 379] on img "55 Australia Street, BASS HILL NSW 2197" at bounding box center [675, 386] width 18 height 23
click at [666, 378] on img "57 Australia Street, BASS HILL NSW 2197" at bounding box center [672, 387] width 18 height 23
click at [652, 385] on img "60 Australia Street, BASS HILL NSW 2197" at bounding box center [658, 390] width 18 height 23
click at [677, 396] on img "61 Australia Street, BASS HILL NSW 2197" at bounding box center [673, 396] width 18 height 23
drag, startPoint x: 702, startPoint y: 398, endPoint x: 695, endPoint y: 405, distance: 9.8
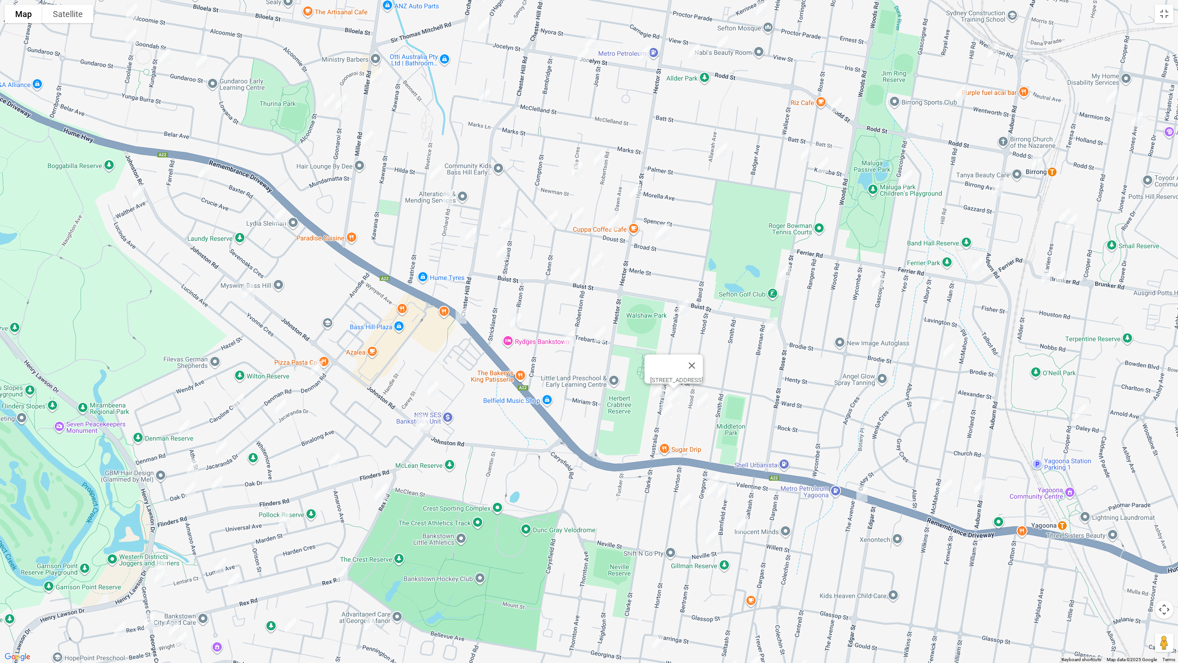
click at [702, 398] on img "59 Hood Street, YAGOONA NSW 2199" at bounding box center [702, 400] width 18 height 23
click at [666, 412] on img "71 Australia Street, BASS HILL NSW 2197" at bounding box center [667, 409] width 18 height 23
click at [683, 311] on img "9 Australia Street, BASS HILL NSW 2197" at bounding box center [683, 306] width 18 height 23
click at [773, 325] on img "7 Brennan Road, YAGOONA NSW 2199" at bounding box center [772, 324] width 18 height 23
click at [785, 265] on img "152 Rose Street, YAGOONA NSW 2199" at bounding box center [785, 271] width 18 height 23
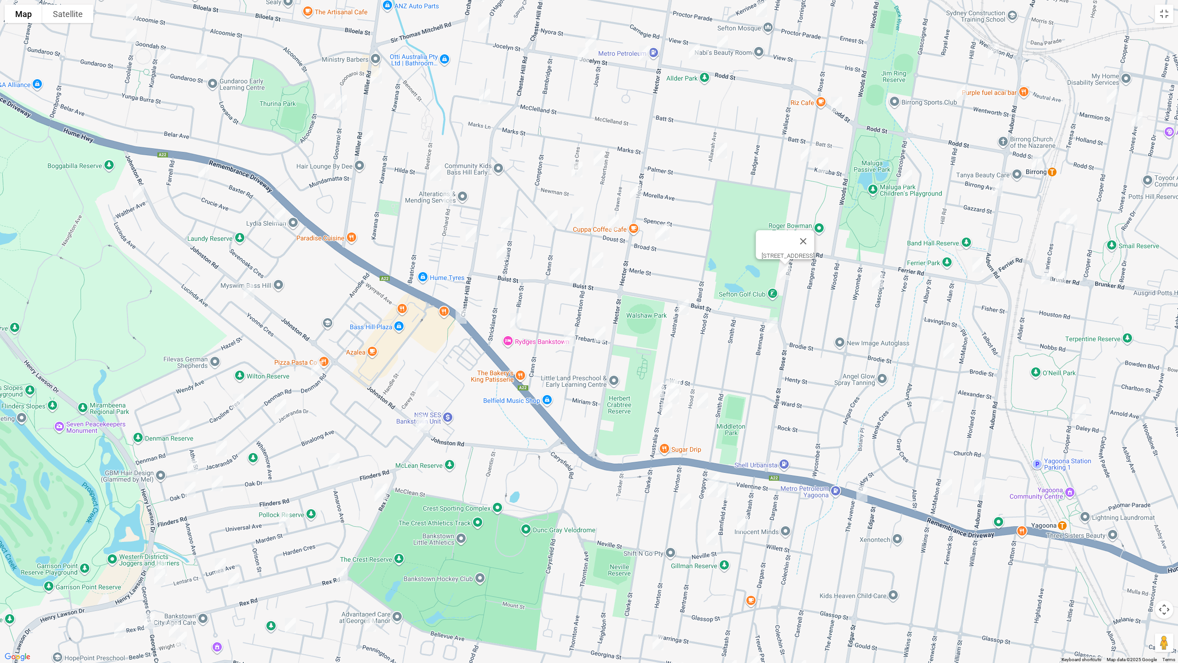
click at [673, 228] on img "46 Broad Street, BASS HILL NSW 2197" at bounding box center [664, 231] width 18 height 23
click at [660, 235] on img "48 Broad Street, BASS HILL NSW 2197" at bounding box center [661, 232] width 18 height 23
click at [598, 256] on img "53A Robertson Road, BASS HILL NSW 2197" at bounding box center [598, 259] width 18 height 23
click at [575, 277] on img "27 Buist Street, BASS HILL NSW 2197" at bounding box center [575, 275] width 18 height 23
click at [438, 171] on img "70 Beatrice Street, BASS HILL NSW 2197" at bounding box center [436, 173] width 18 height 23
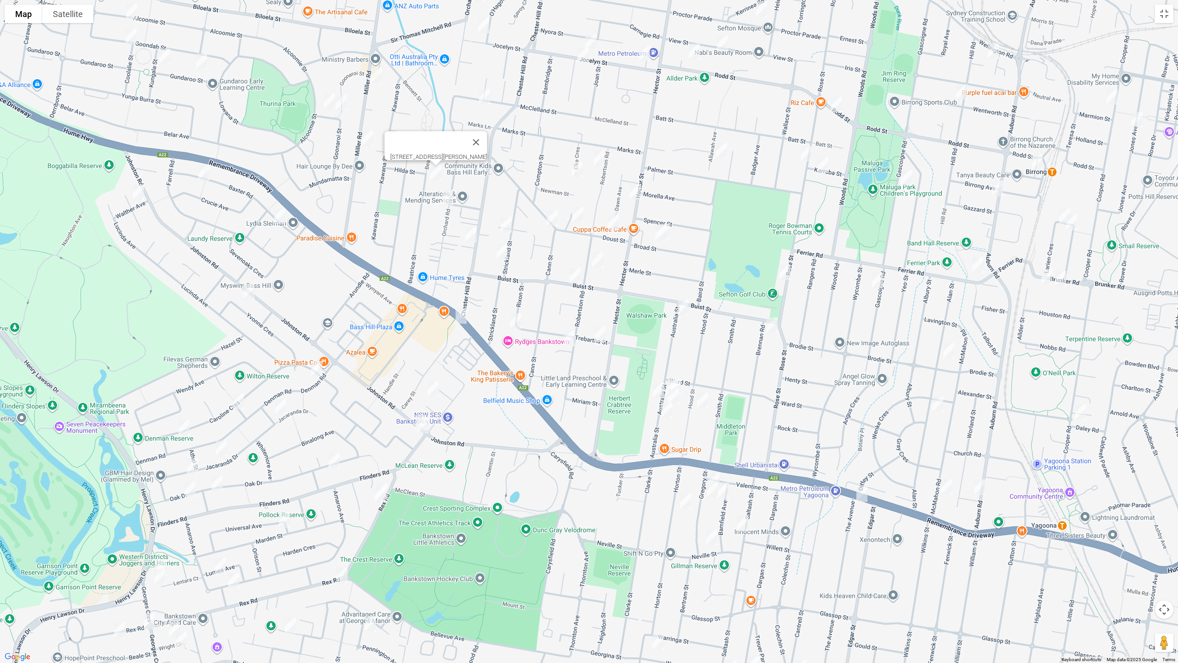
click at [449, 198] on img "41 Orchard Road, BASS HILL NSW 2197" at bounding box center [448, 197] width 18 height 23
click at [506, 222] on img "1/20 Strickland Street, BASS HILL NSW 2197" at bounding box center [506, 224] width 18 height 23
click at [468, 235] on img "3/132 Chester Hill Road, BASS HILL NSW 2197" at bounding box center [471, 234] width 18 height 23
click at [501, 249] on img "1/32 Strickland Street, BASS HILL NSW 2197" at bounding box center [502, 251] width 18 height 23
click at [601, 157] on img "8 Robertson Road, CHESTER HILL NSW 2162" at bounding box center [599, 158] width 18 height 23
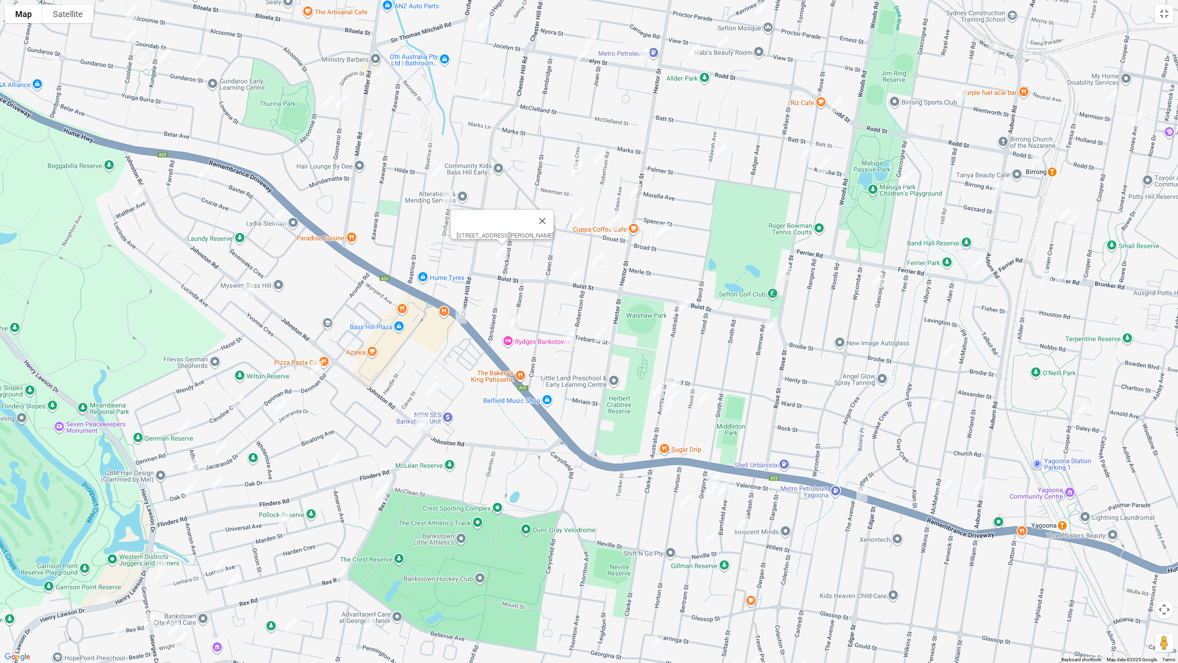
click at [577, 173] on img "7 Elke Crescent, CHESTER HILL NSW 2162" at bounding box center [577, 169] width 18 height 23
click at [632, 190] on img "248 Hector Street, CHESTER HILL NSW 2162" at bounding box center [635, 191] width 18 height 23
click at [583, 214] on img "12 Doust Street, BASS HILL NSW 2197" at bounding box center [578, 214] width 18 height 23
click at [552, 217] on img "38 Cann Street, BASS HILL NSW 2197" at bounding box center [552, 218] width 18 height 23
click at [612, 223] on img "6 Doust Street, BASS HILL NSW 2197" at bounding box center [613, 222] width 18 height 23
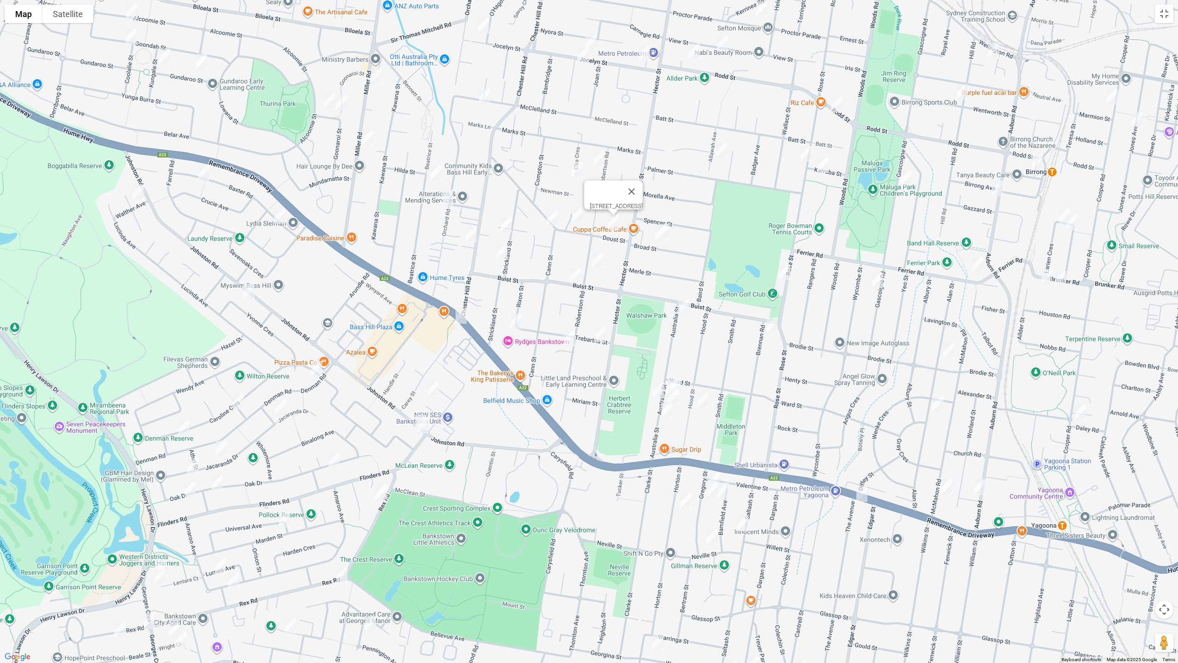
click at [550, 221] on img "38 Cann Street, BASS HILL NSW 2197" at bounding box center [552, 218] width 18 height 23
click at [598, 158] on img "8 Robertson Road, CHESTER HILL NSW 2162" at bounding box center [599, 158] width 18 height 23
click at [722, 154] on img "19 Allawah Avenue, SEFTON NSW 2162" at bounding box center [721, 150] width 18 height 23
click at [837, 104] on img "151 Rodd Street, SEFTON NSW 2162" at bounding box center [836, 104] width 18 height 23
click at [803, 155] on img "86rosestreetsefton/86 Rose Street, SEFTON NSW 2162" at bounding box center [806, 153] width 18 height 23
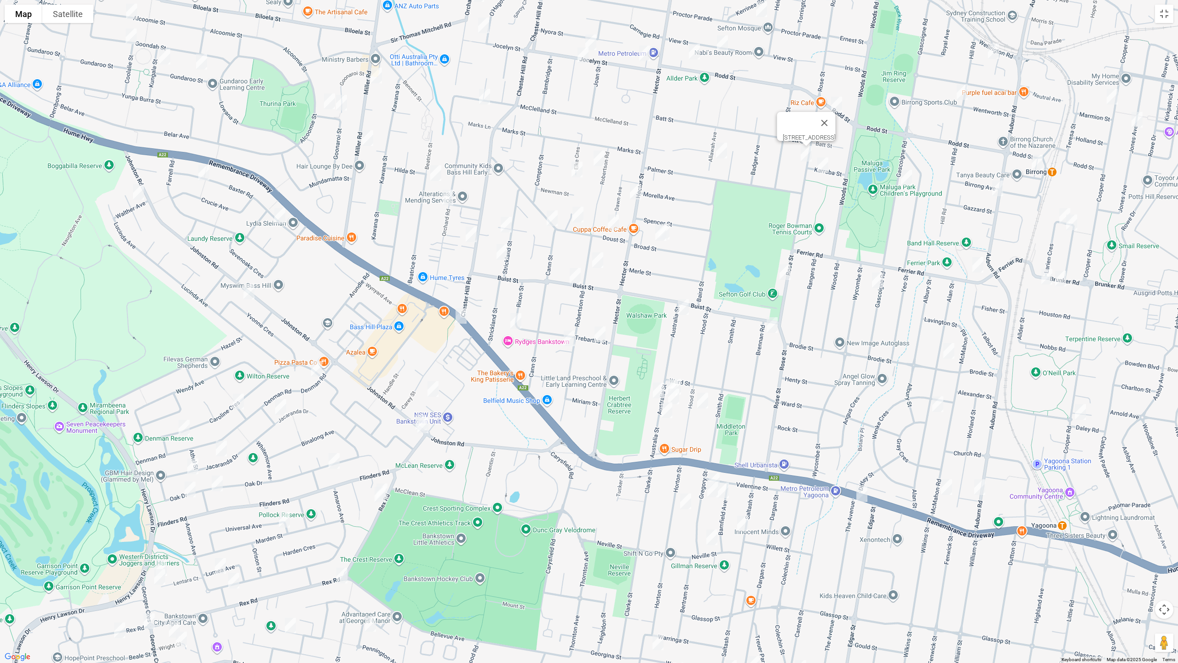
click at [824, 166] on img "17 Karraba Street, SEFTON NSW 2162" at bounding box center [823, 165] width 18 height 23
click at [728, 48] on img "49 View Street, SEFTON NSW 2162" at bounding box center [722, 43] width 18 height 23
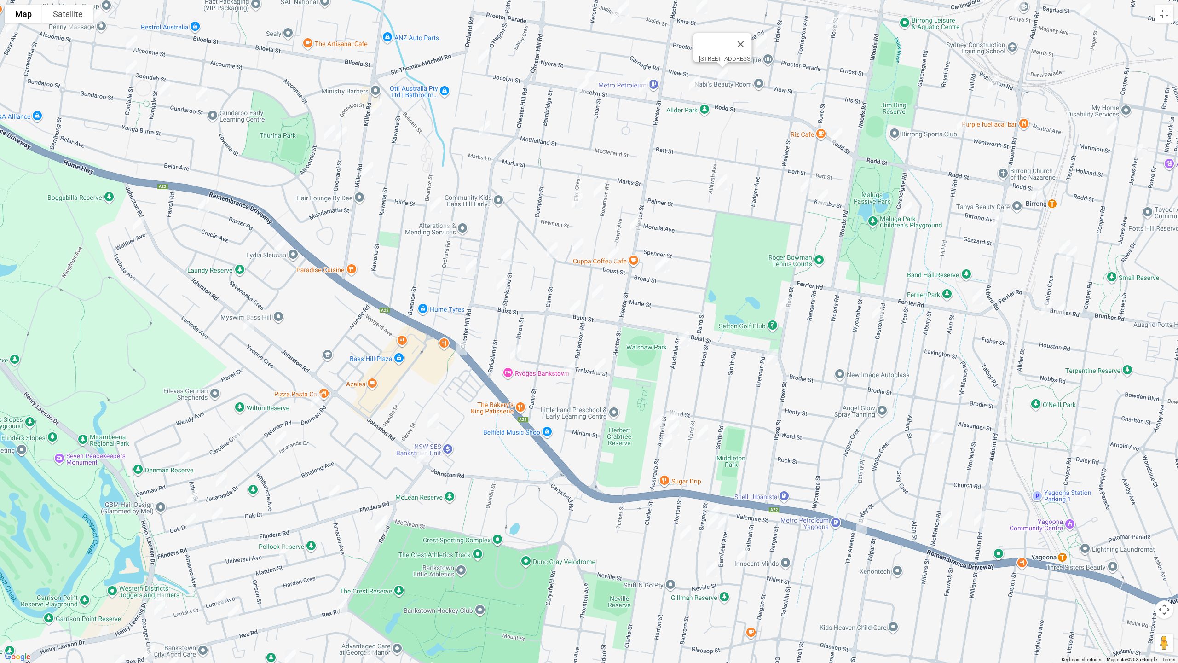
drag, startPoint x: 694, startPoint y: 78, endPoint x: 664, endPoint y: 90, distance: 32.0
click at [694, 79] on img "222 Rodd Street, SEFTON NSW 2162" at bounding box center [694, 83] width 18 height 23
click at [695, 84] on img "222 Rodd Street, SEFTON NSW 2162" at bounding box center [694, 83] width 18 height 23
click at [647, 86] on img "4 Jocelyn Street, CHESTER HILL NSW 2162" at bounding box center [644, 85] width 18 height 23
click at [597, 77] on img "32 Jocelyn Street, CHESTER HILL NSW 2162" at bounding box center [591, 74] width 18 height 23
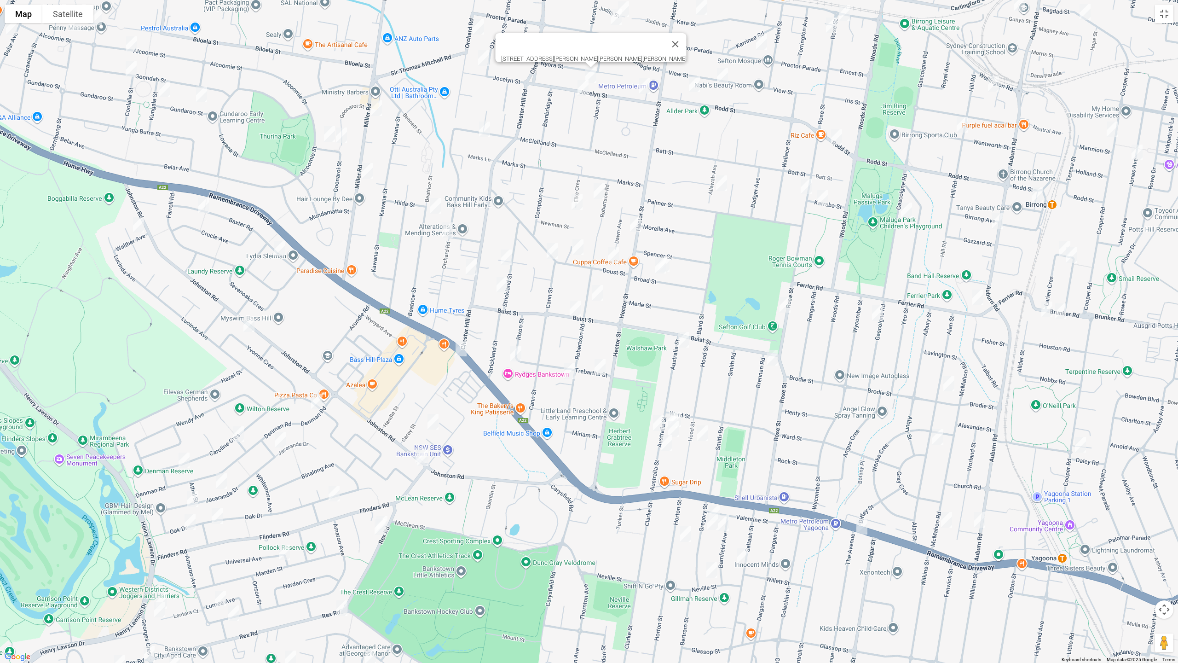
click at [586, 90] on img "43 Jocelyn Street, CHESTER HILL NSW 2162" at bounding box center [583, 87] width 18 height 23
click at [483, 131] on img "93 Mc Clelland Street, CHESTER HILL NSW 2162" at bounding box center [484, 129] width 18 height 23
click at [378, 109] on img "1/239 Miller Road, BASS HILL NSW 2197" at bounding box center [376, 108] width 18 height 23
click at [366, 178] on img "271 Miller Road, BASS HILL NSW 2197" at bounding box center [367, 170] width 18 height 23
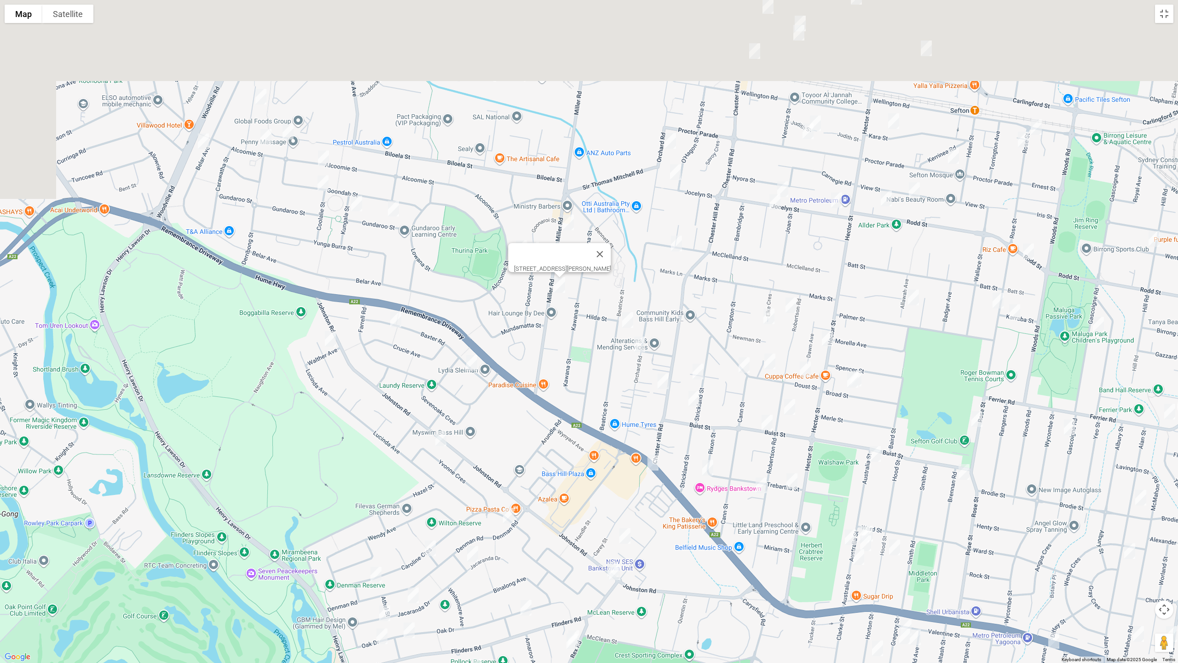
drag, startPoint x: 229, startPoint y: 135, endPoint x: 376, endPoint y: 225, distance: 172.8
click at [430, 266] on div "271 Miller Road, BASS HILL NSW 2197" at bounding box center [589, 331] width 1178 height 663
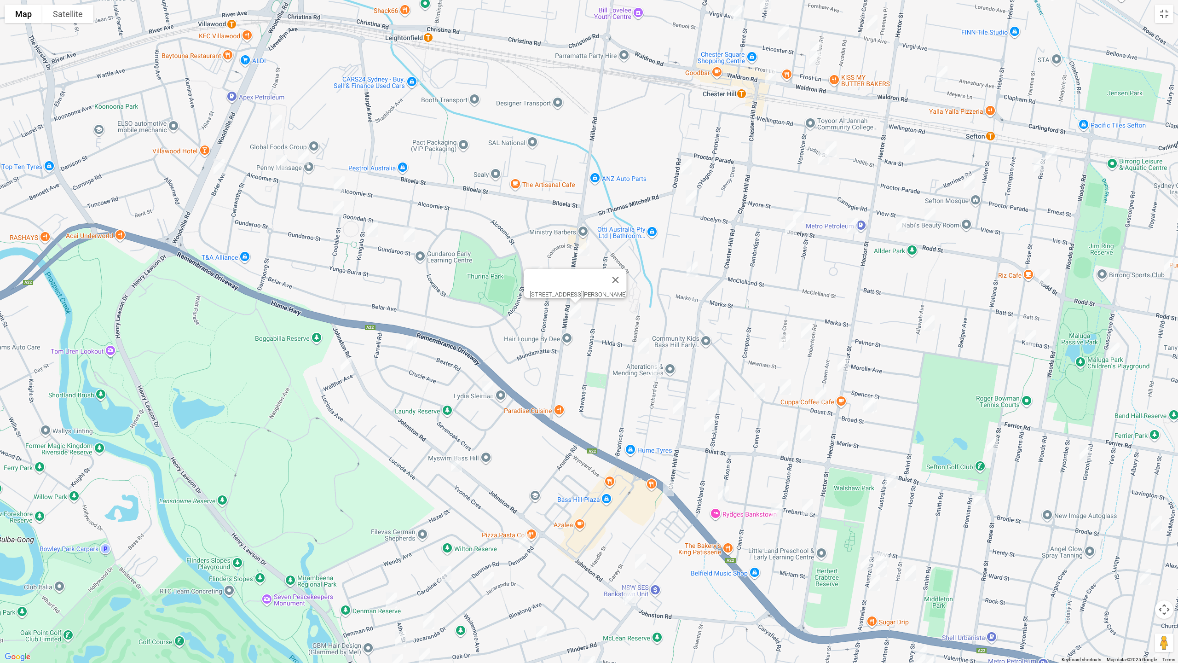
click at [276, 120] on img "23 Binna Burra Street, VILLAWOOD NSW 2163" at bounding box center [276, 122] width 18 height 23
click at [215, 167] on img "46b Belar Avenue, VILLAWOOD NSW 2163" at bounding box center [219, 167] width 18 height 23
click at [280, 164] on img "138 Alcoomie Street, VILLAWOOD NSW 2163" at bounding box center [281, 162] width 18 height 23
click at [301, 162] on img "67 Goondah Street, VILLAWOOD NSW 2163" at bounding box center [303, 157] width 18 height 23
click at [340, 186] on img "89 Alcoomie Street, VILLAWOOD NSW 2163" at bounding box center [339, 184] width 18 height 23
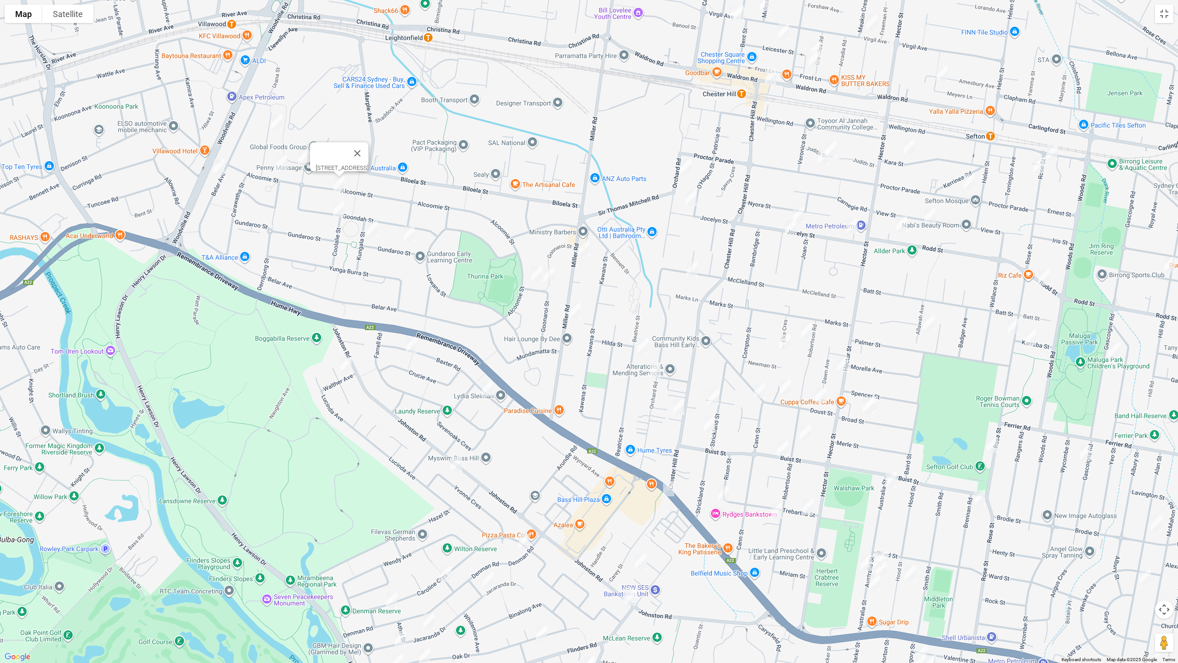
click at [335, 214] on img "2 Coolalie Street, VILLAWOOD NSW 2163" at bounding box center [338, 208] width 18 height 23
click at [371, 229] on img "32 Gundaroo Street, VILLAWOOD NSW 2163" at bounding box center [372, 229] width 18 height 23
drag, startPoint x: 408, startPoint y: 237, endPoint x: 450, endPoint y: 255, distance: 46.4
click at [407, 237] on img "12 Gundaroo Street, VILLAWOOD NSW 2163" at bounding box center [409, 234] width 18 height 23
click at [534, 281] on img "4 Nurragi Street, VILLAWOOD NSW 2163" at bounding box center [537, 273] width 18 height 23
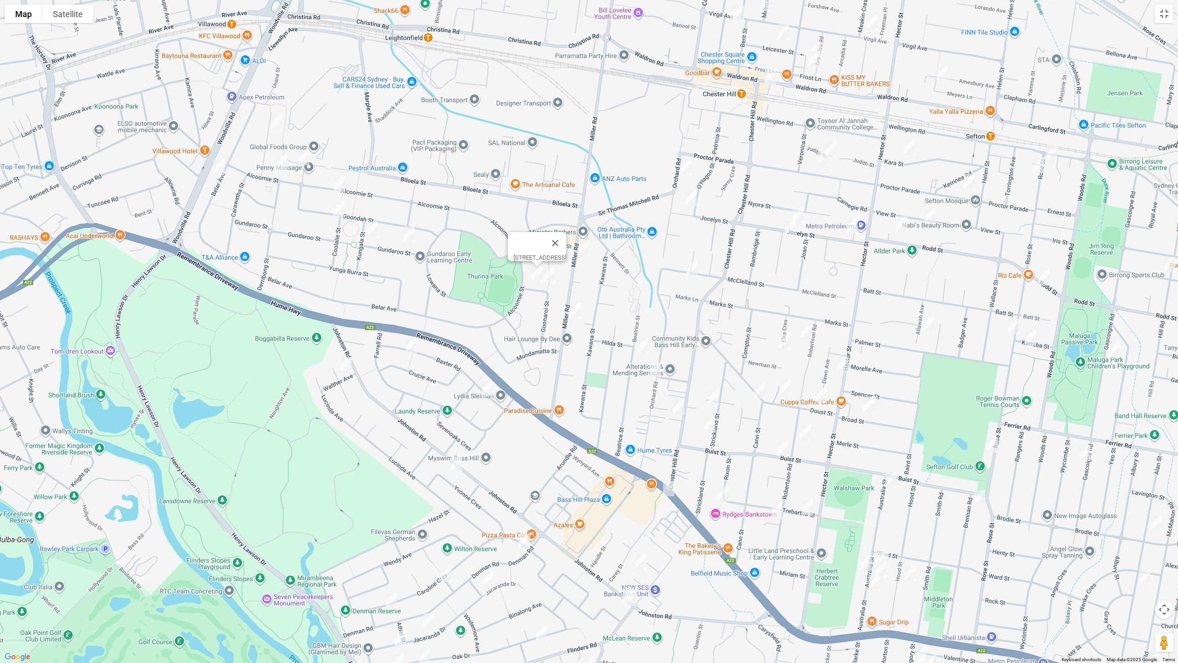
click at [552, 281] on img "2a Nurragi Street, VILLAWOOD NSW 2163" at bounding box center [549, 275] width 18 height 23
drag, startPoint x: 683, startPoint y: 163, endPoint x: 691, endPoint y: 174, distance: 13.9
click at [683, 163] on img "122 Orchard Road, CHESTER HILL NSW 2162" at bounding box center [686, 166] width 18 height 23
click at [695, 202] on img "90 Jocelyn Street, CHESTER HILL NSW 2162" at bounding box center [691, 197] width 18 height 23
click at [838, 144] on img "23 Judith Street, CHESTER HILL NSW 2162" at bounding box center [831, 149] width 18 height 23
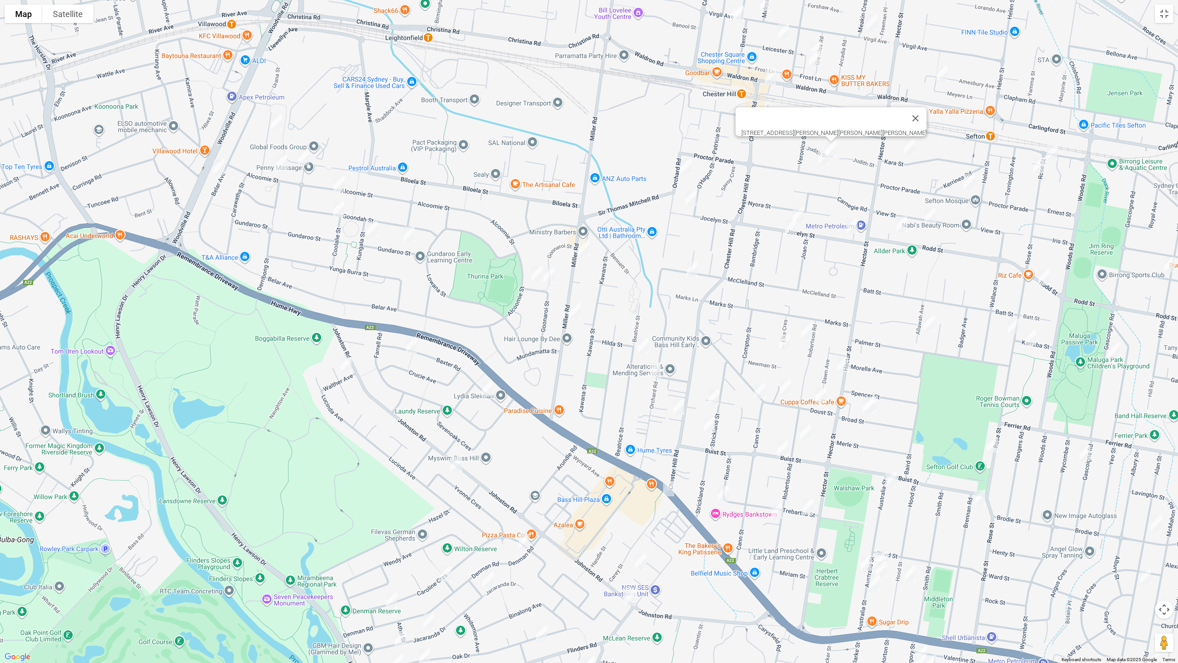
click at [821, 166] on img "76 Proctor Parade, CHESTER HILL NSW 2162" at bounding box center [823, 156] width 18 height 23
click at [910, 152] on img "50 Kara Street, SEFTON NSW 2162" at bounding box center [909, 146] width 18 height 23
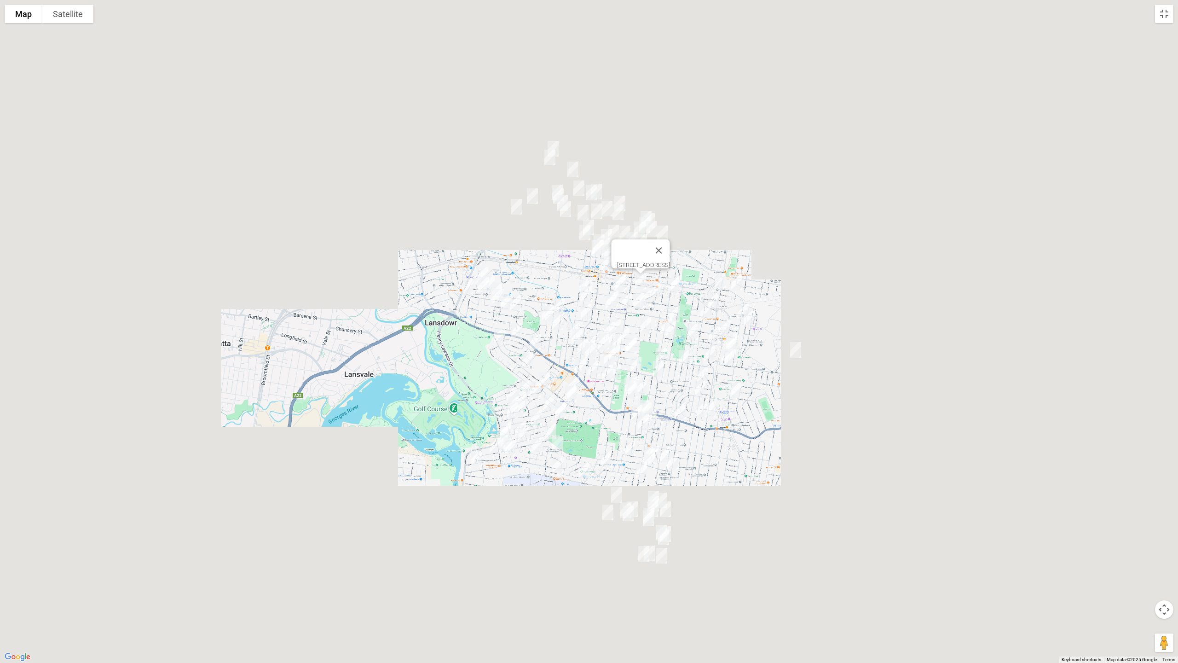
drag, startPoint x: 976, startPoint y: 442, endPoint x: 759, endPoint y: 432, distance: 216.9
click at [751, 432] on div "50 Kara Street, SEFTON NSW 2162" at bounding box center [589, 331] width 1178 height 663
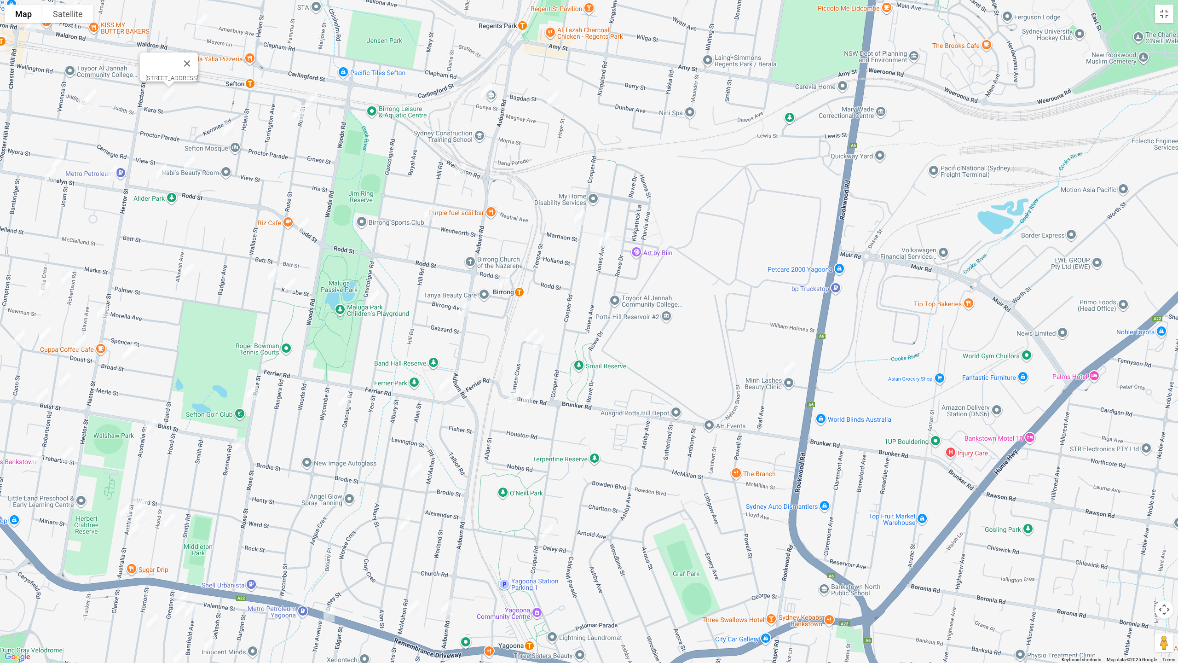
click at [788, 368] on img "8 Boardman Street, YAGOONA NSW 2199" at bounding box center [789, 368] width 18 height 23
click at [1163, 15] on button "Toggle fullscreen view" at bounding box center [1164, 14] width 18 height 18
